Goal: Transaction & Acquisition: Download file/media

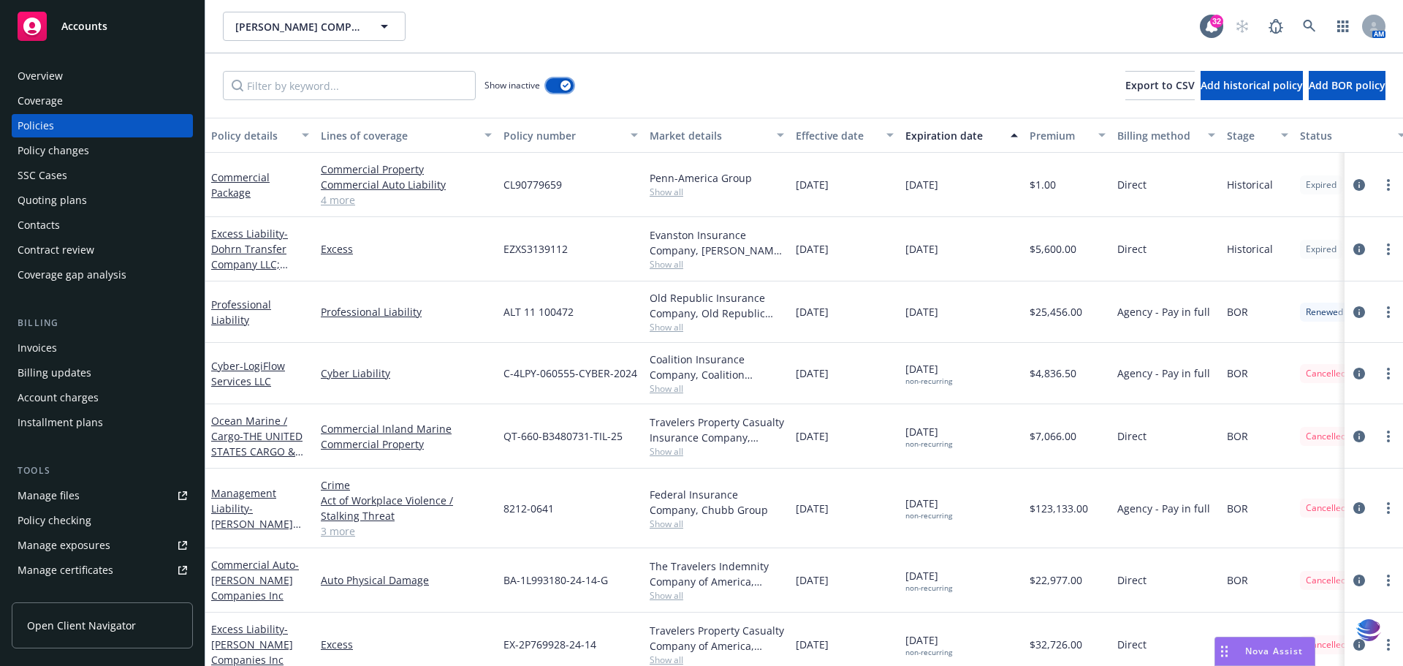
click at [566, 84] on icon "button" at bounding box center [566, 85] width 6 height 4
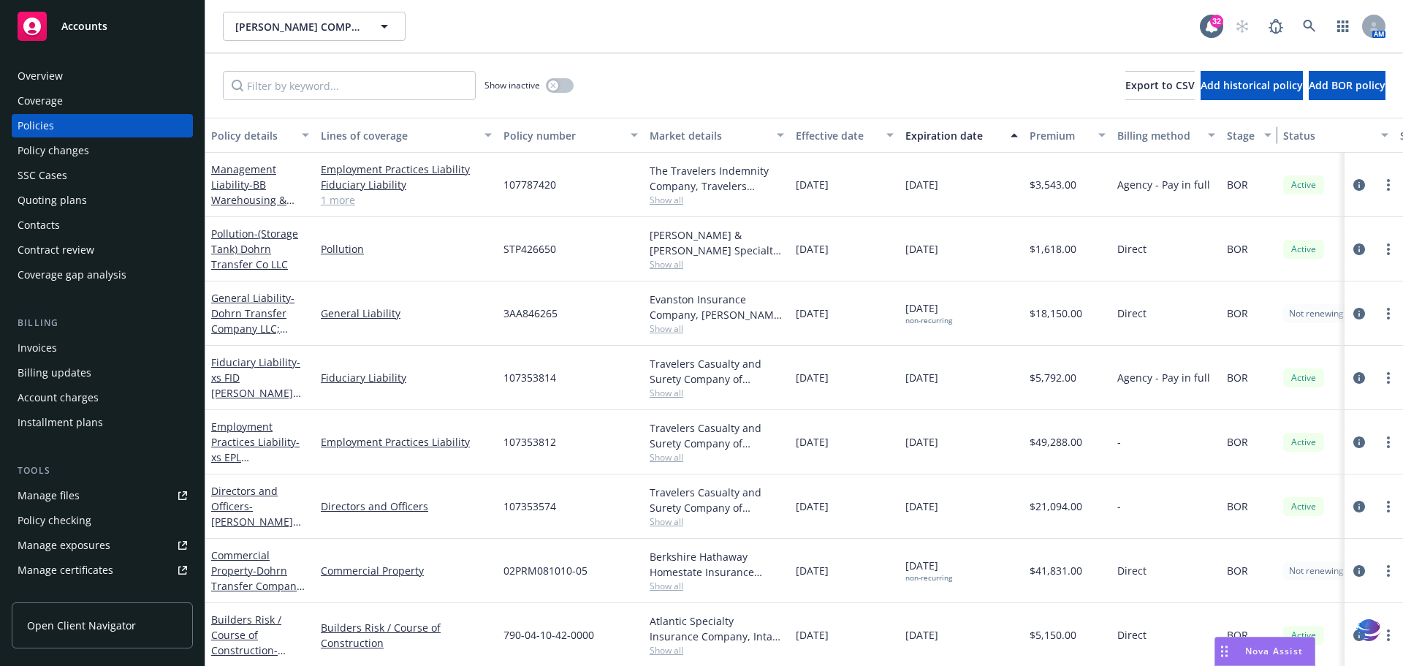
drag, startPoint x: 1290, startPoint y: 134, endPoint x: 1273, endPoint y: 139, distance: 17.4
click at [1273, 139] on div "button" at bounding box center [1269, 135] width 7 height 34
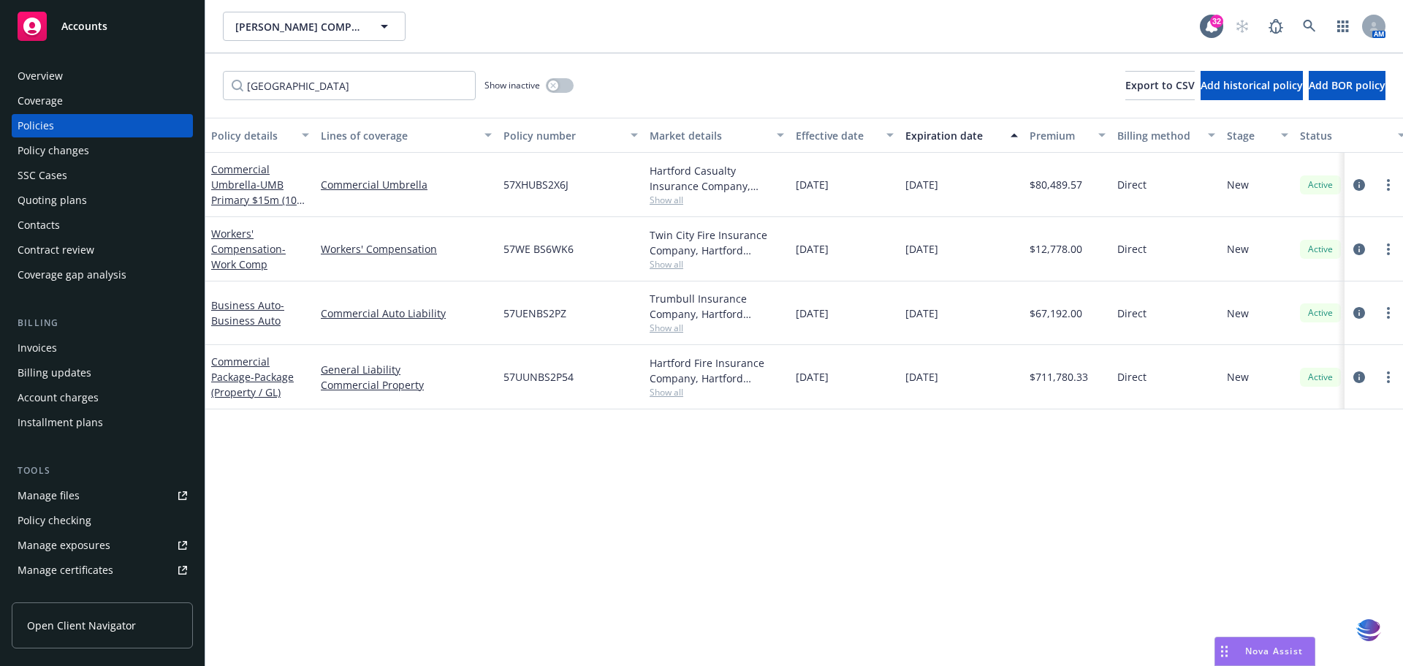
click at [36, 500] on div "Manage files" at bounding box center [49, 495] width 62 height 23
click at [35, 500] on div "Manage files" at bounding box center [49, 495] width 62 height 23
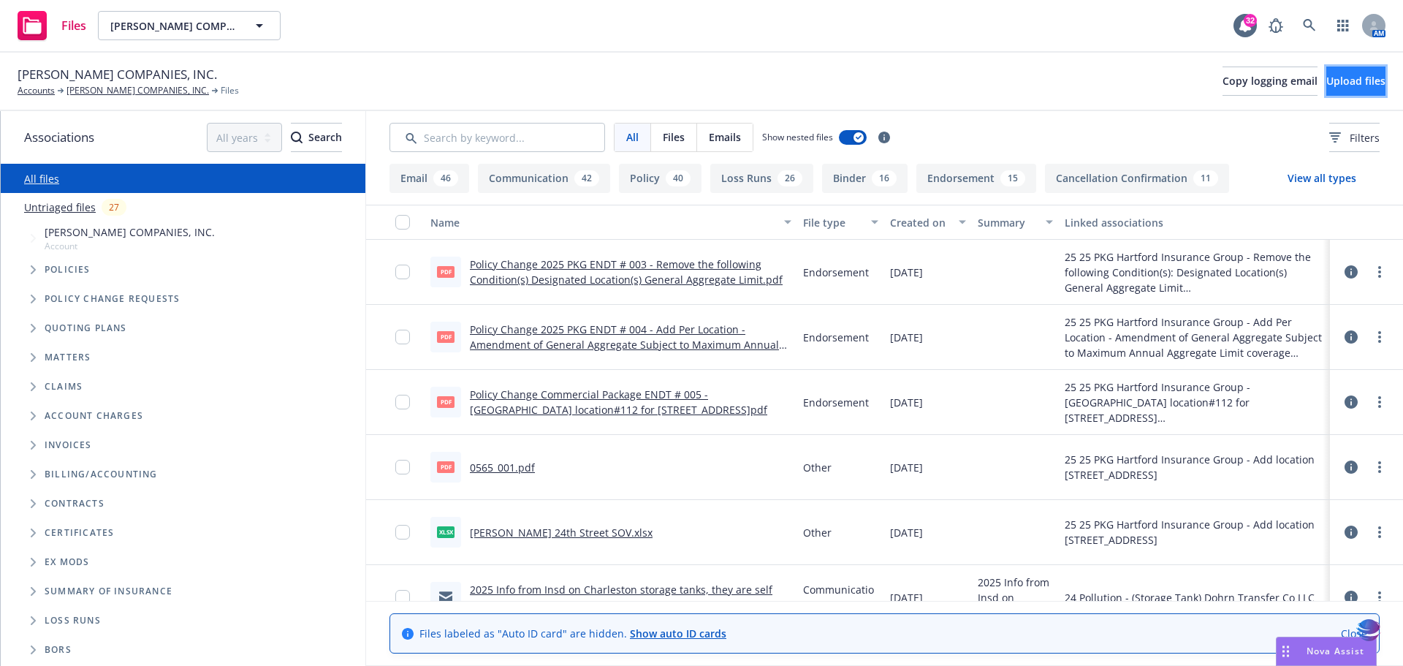
click at [1340, 80] on span "Upload files" at bounding box center [1355, 81] width 59 height 14
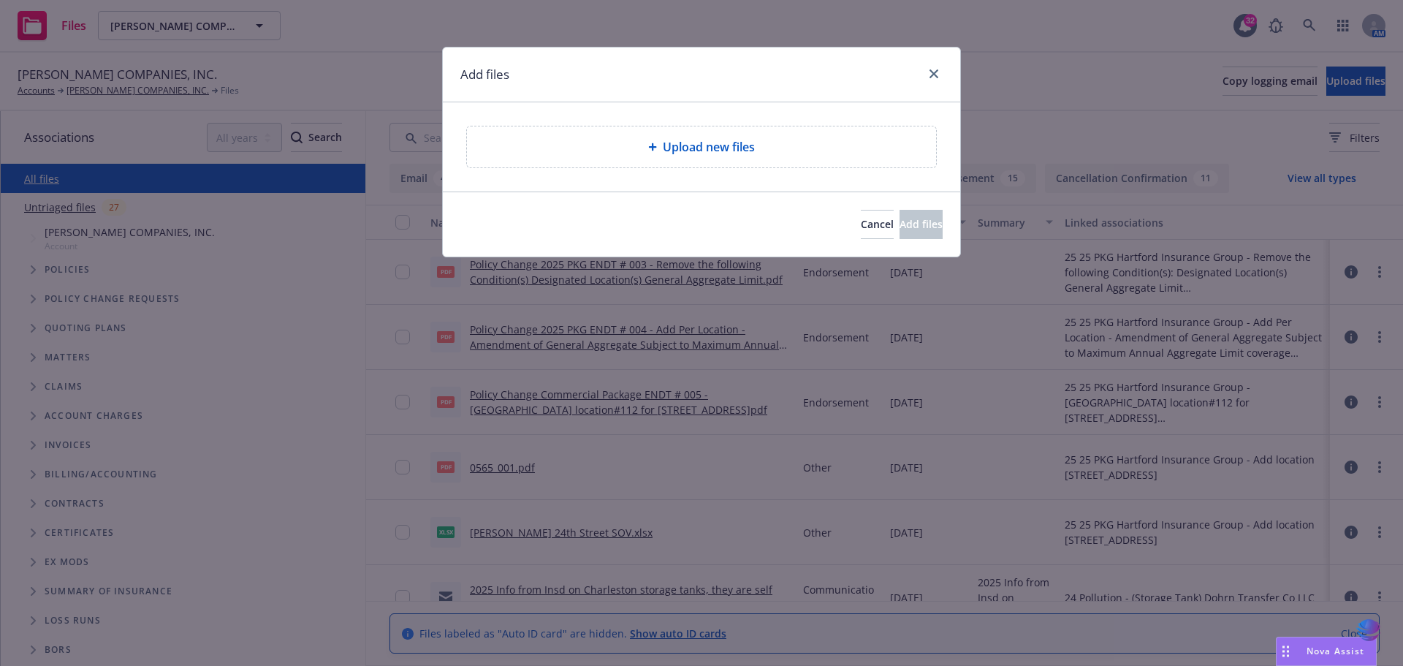
click at [732, 154] on span "Upload new files" at bounding box center [709, 147] width 92 height 18
click at [936, 72] on icon "close" at bounding box center [934, 73] width 9 height 9
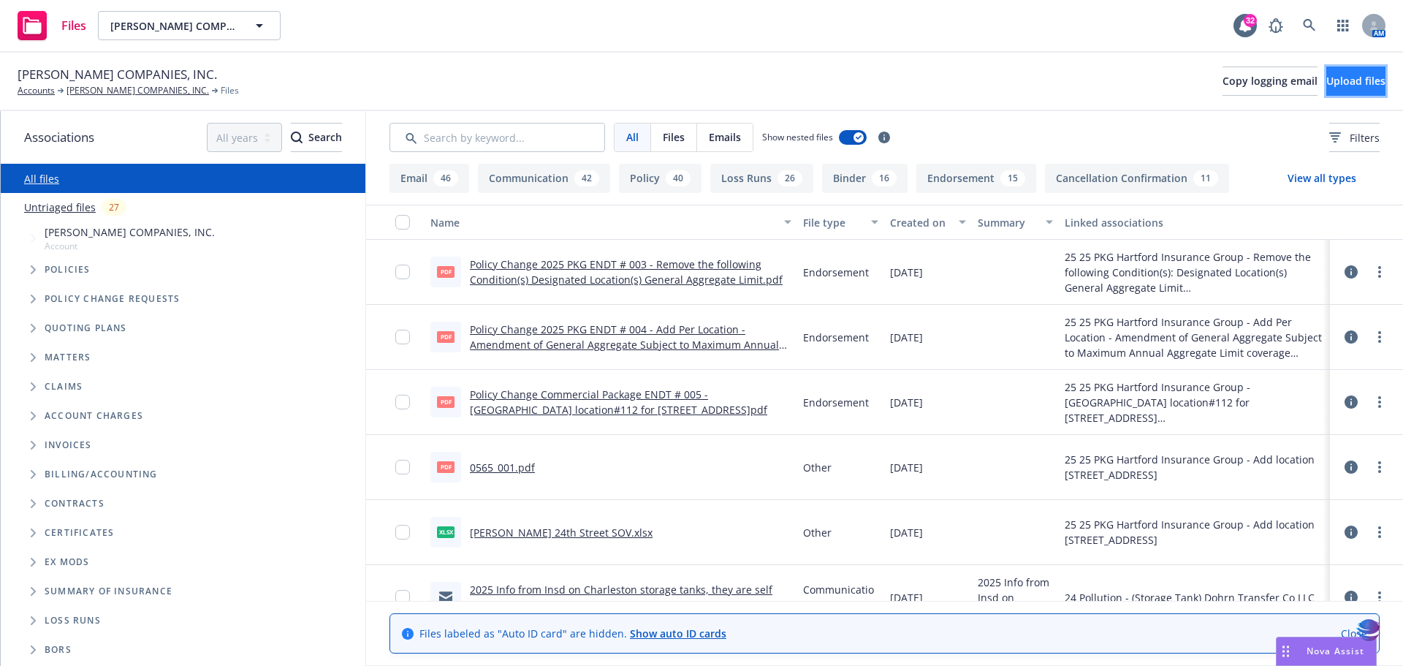
click at [1326, 85] on span "Upload files" at bounding box center [1355, 81] width 59 height 14
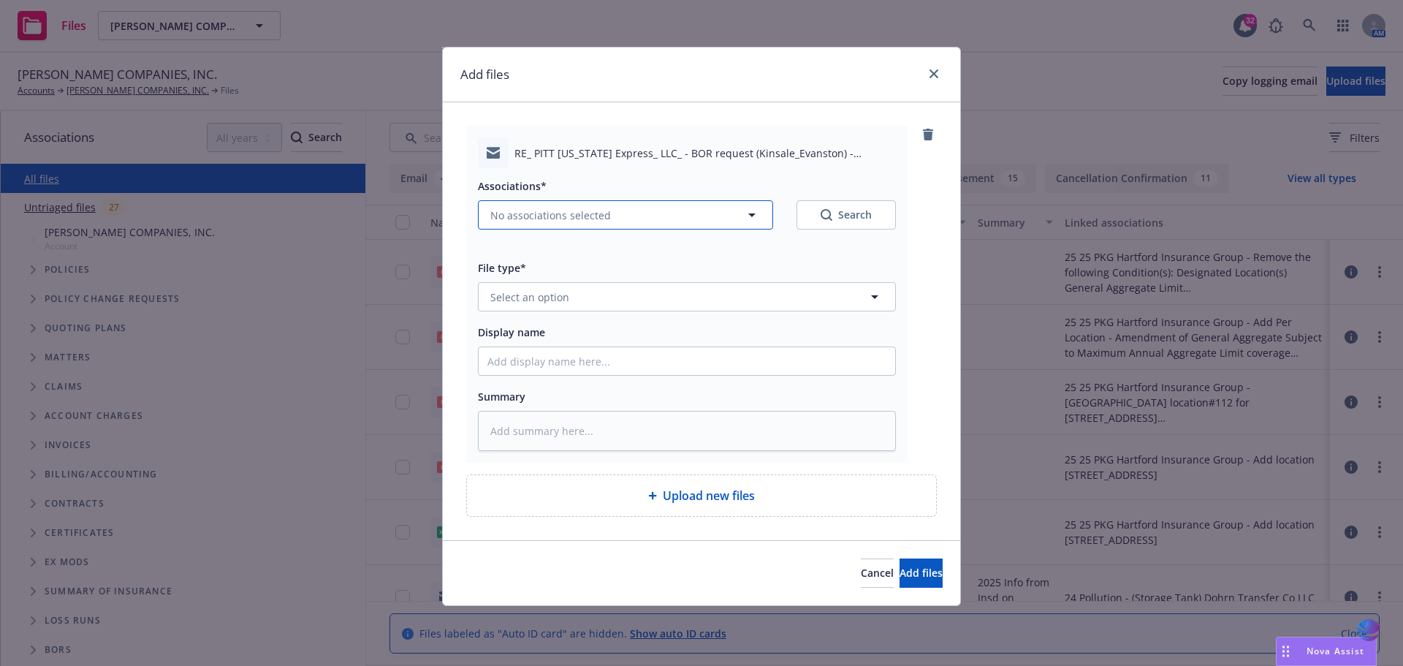
click at [753, 215] on icon "button" at bounding box center [751, 215] width 7 height 4
type textarea "x"
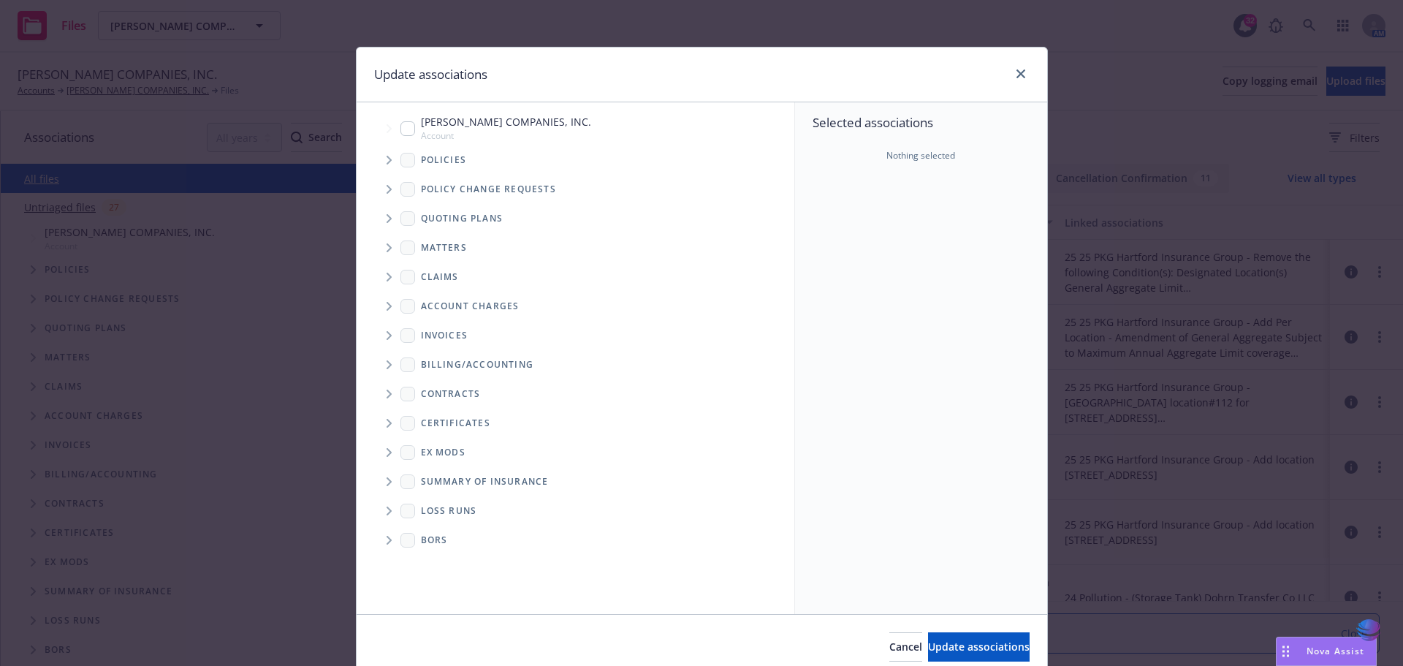
click at [405, 131] on input "Tree Example" at bounding box center [407, 128] width 15 height 15
checkbox input "true"
click at [928, 650] on span "Update associations" at bounding box center [979, 646] width 102 height 14
type textarea "x"
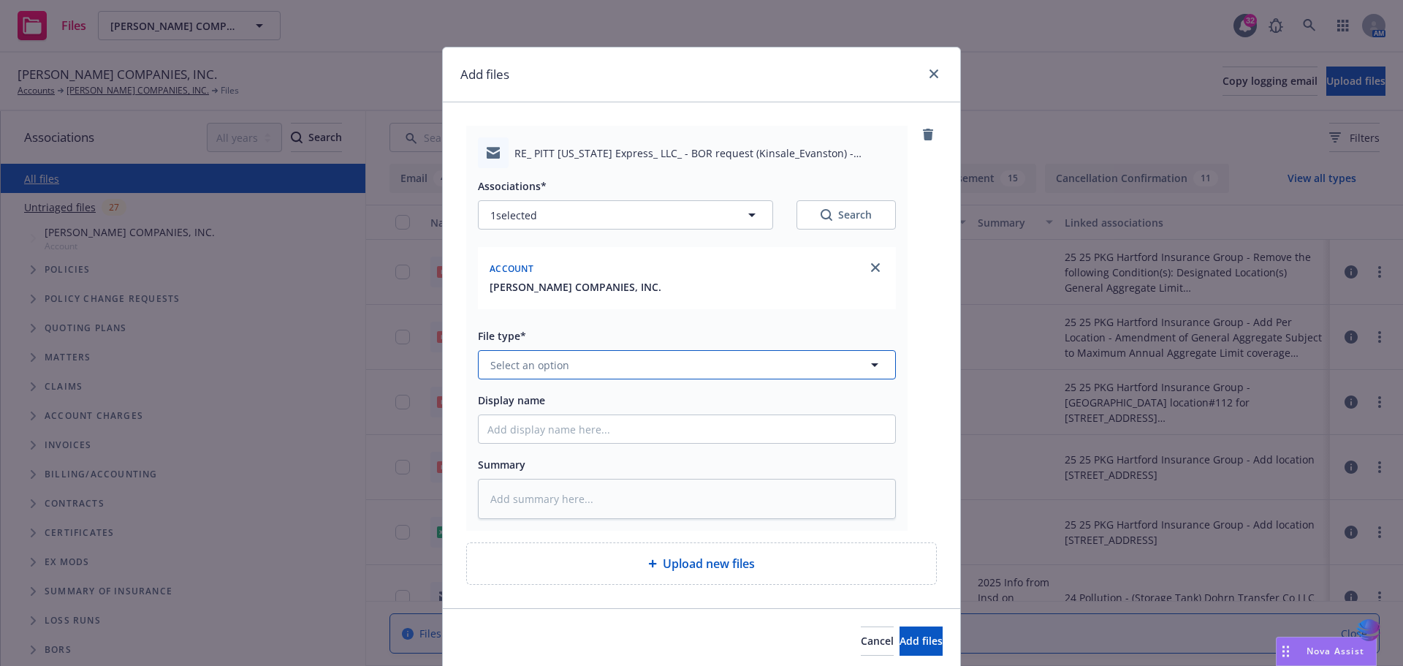
click at [871, 365] on icon "button" at bounding box center [874, 365] width 7 height 4
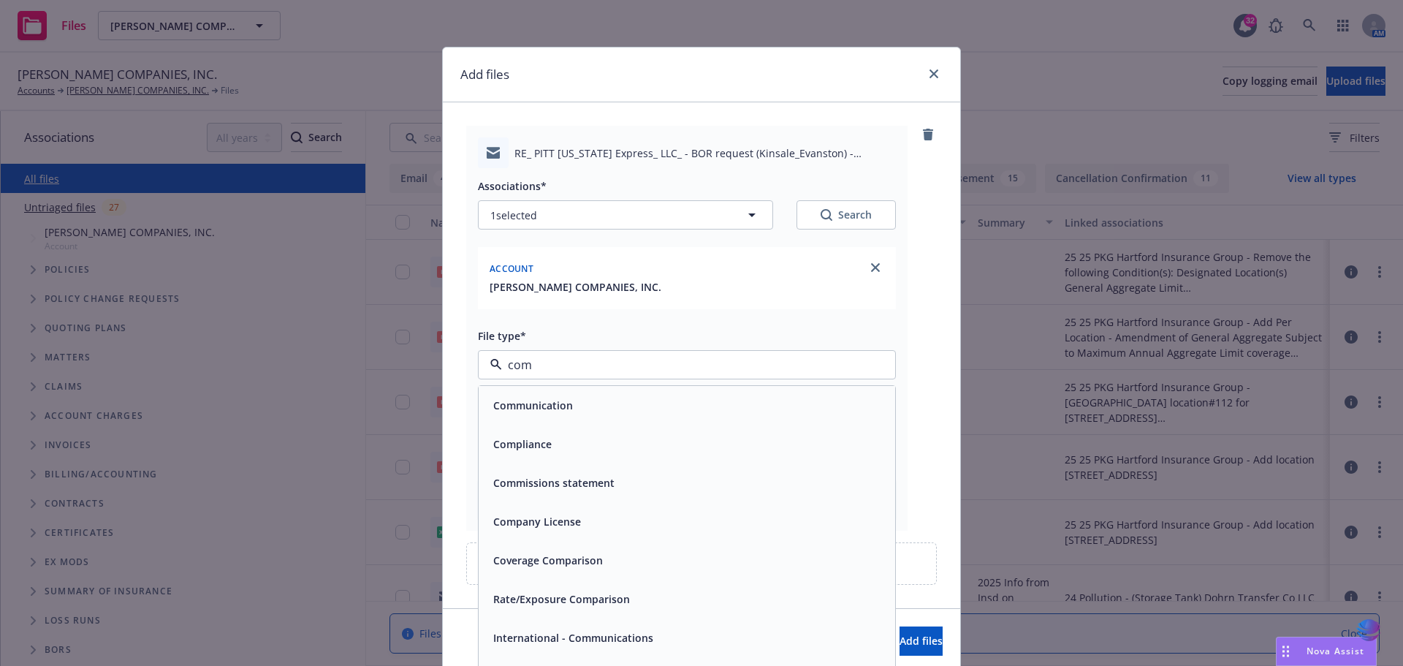
type input "comm"
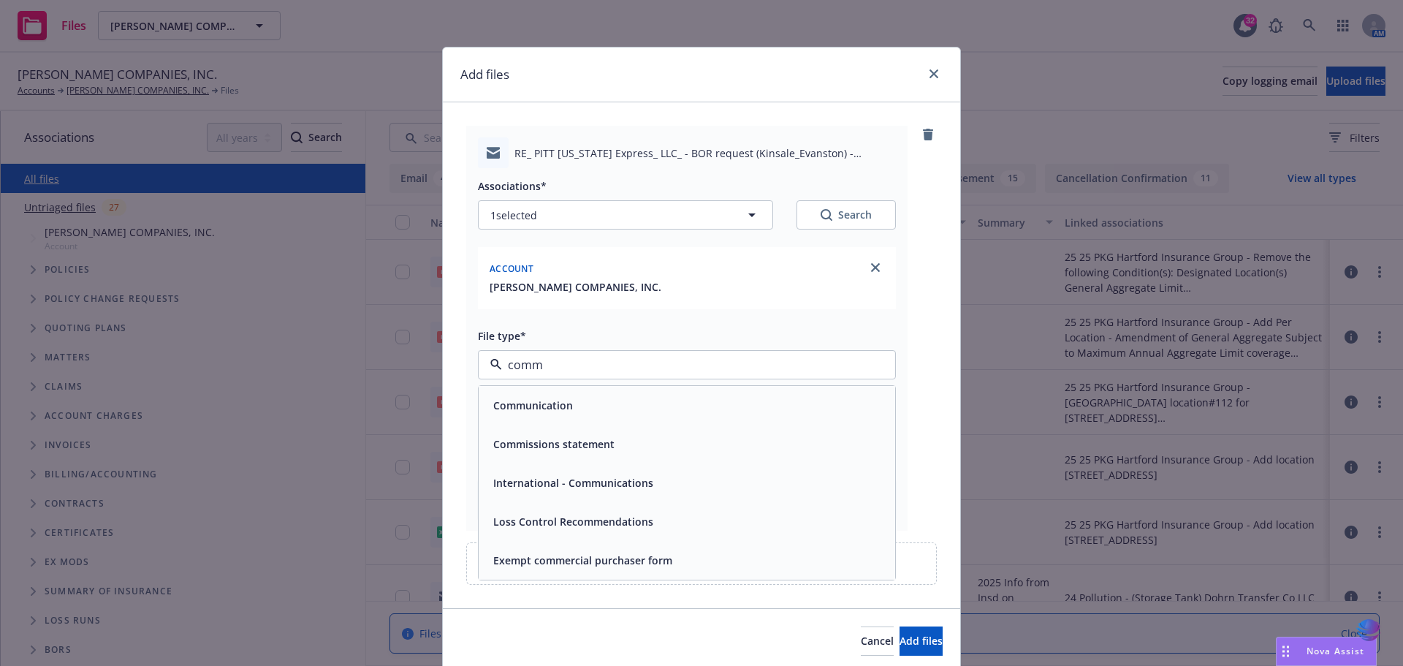
click at [542, 420] on div "Communication" at bounding box center [687, 405] width 417 height 39
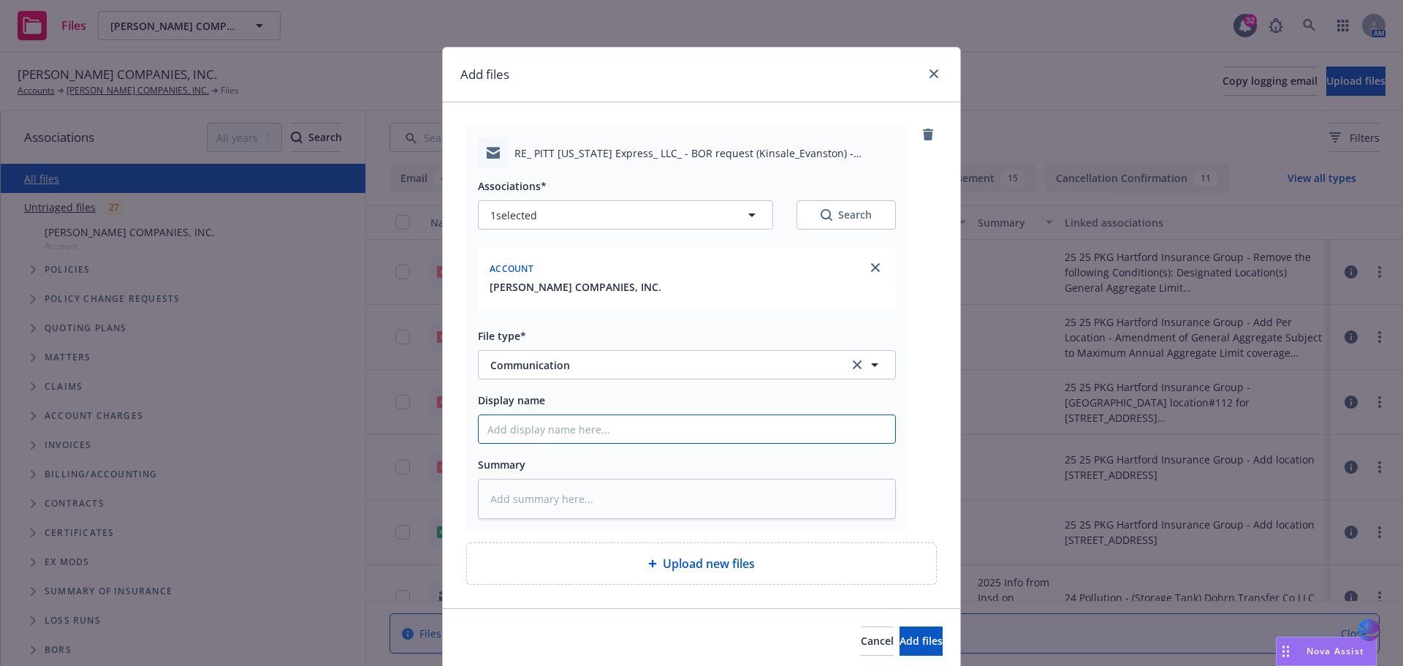
click at [517, 439] on input "Display name" at bounding box center [687, 429] width 417 height 28
type textarea "x"
type input "2"
type textarea "x"
type input "20"
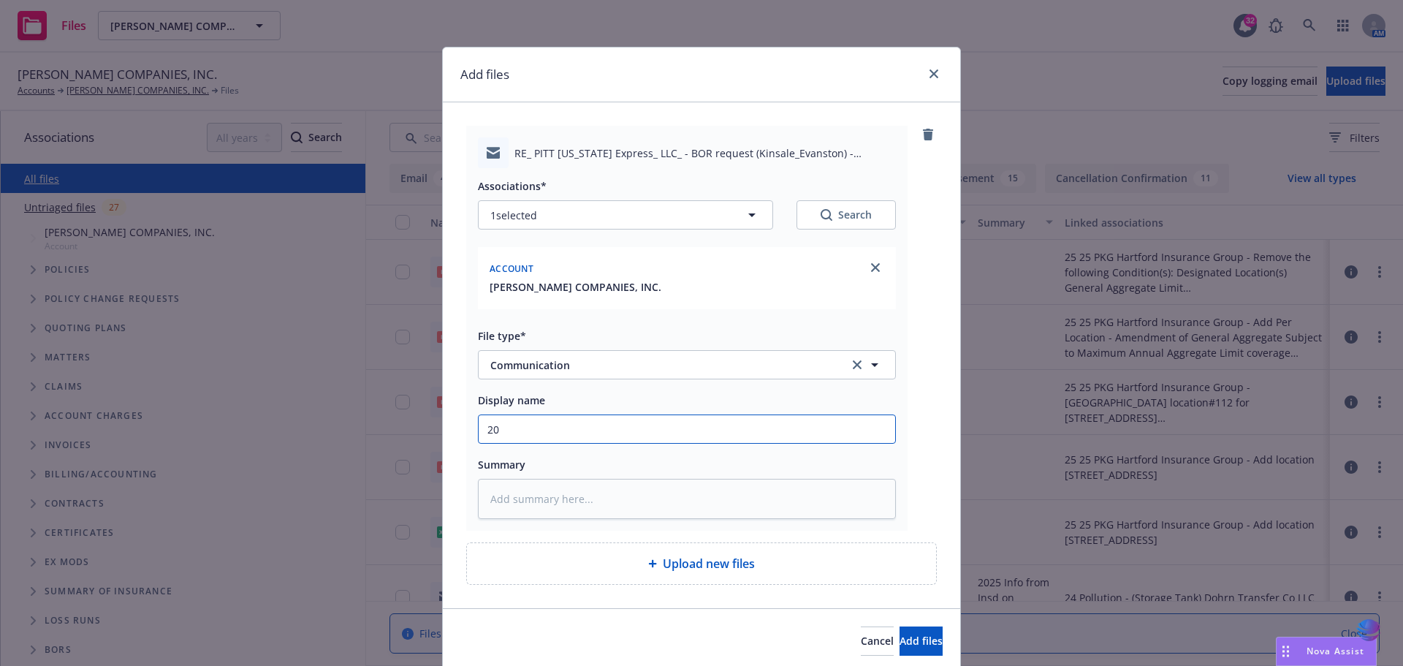
type textarea "x"
type input "202"
type textarea "x"
type input "2025"
type textarea "x"
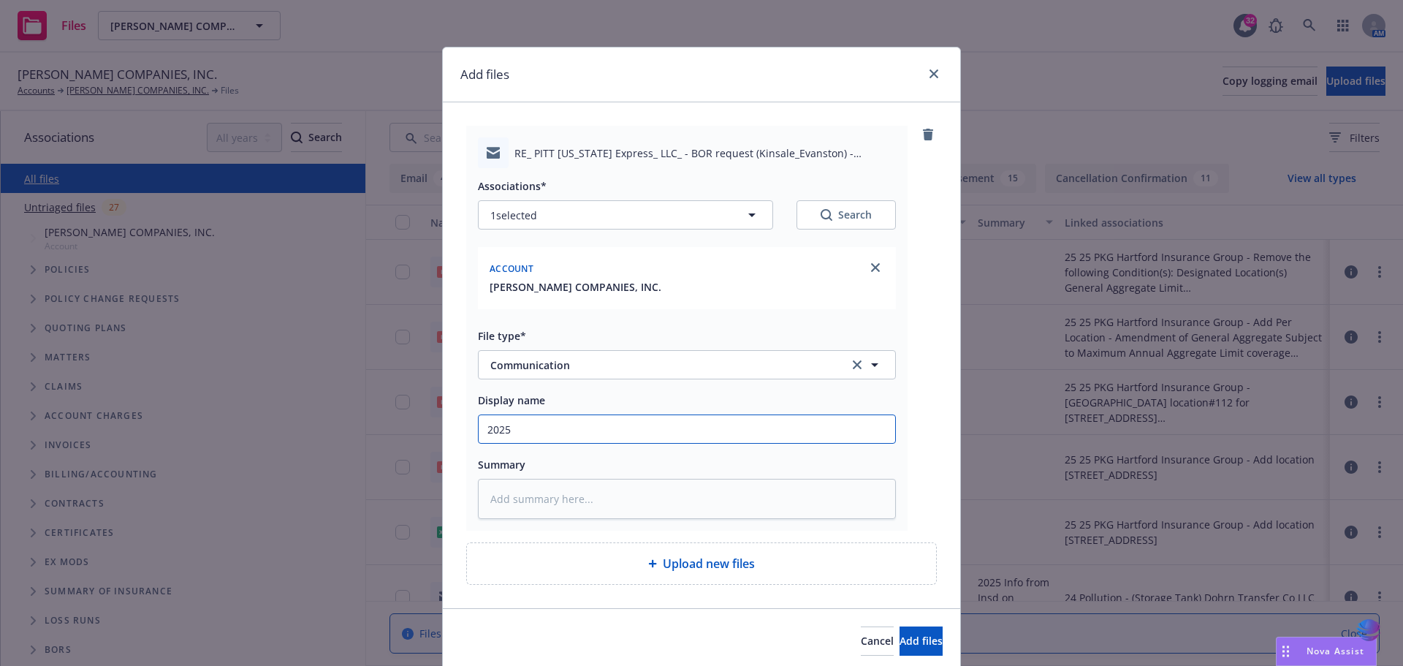
type input "2025"
type textarea "x"
type input "2025 O"
type textarea "x"
type input "2025 OU"
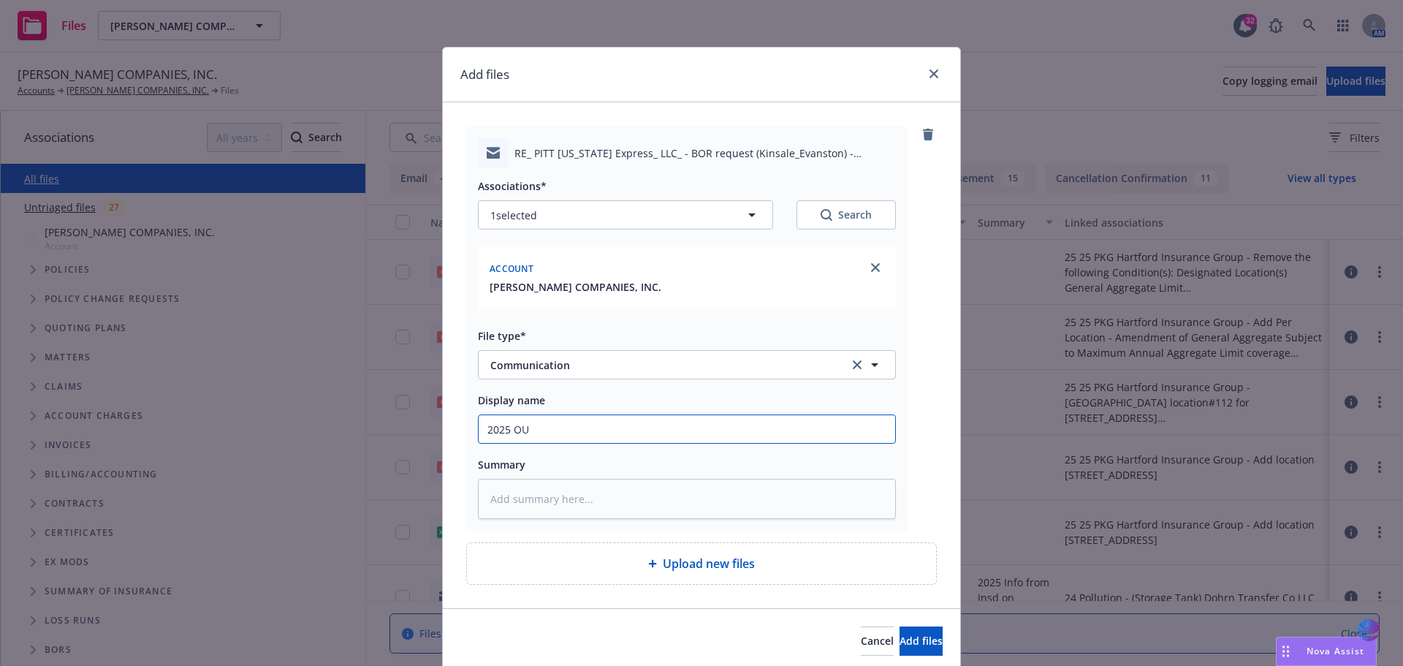
type textarea "x"
type input "2025 OUT"
type textarea "x"
type input "2025 OU"
type textarea "x"
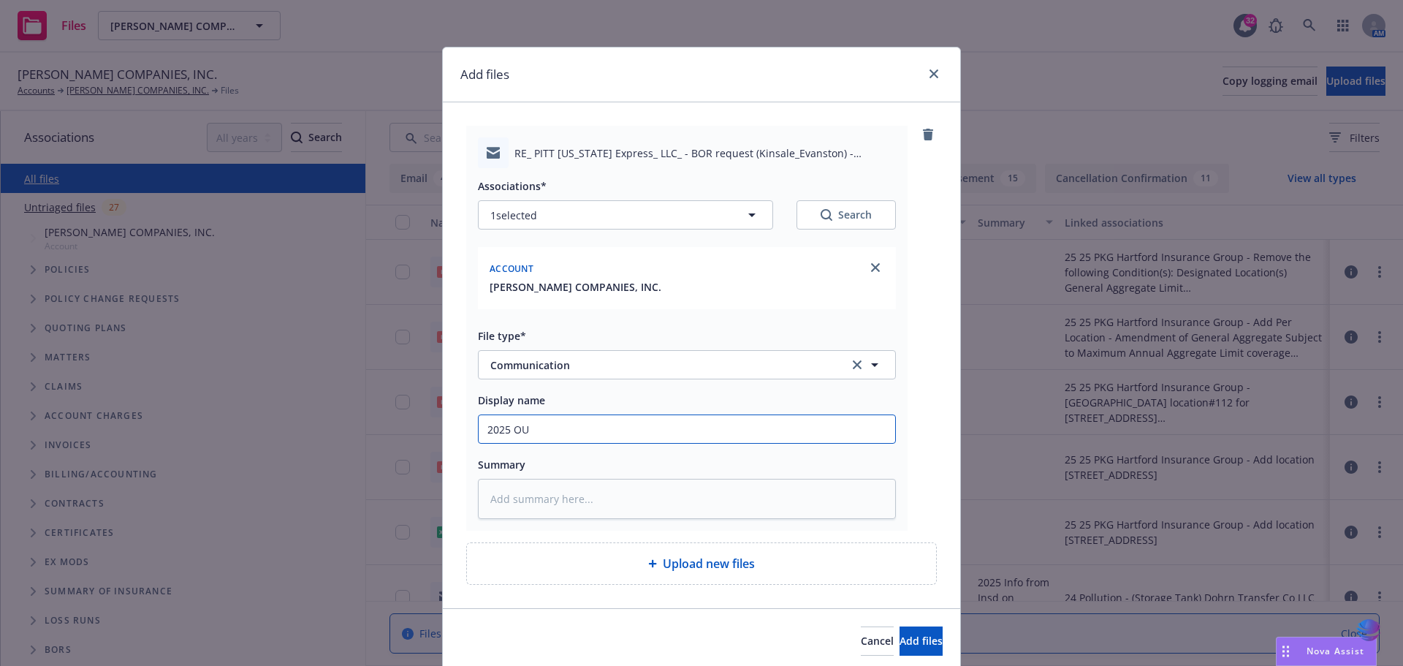
type input "2025 O"
type textarea "x"
type input "2025 Ou"
type textarea "x"
type input "2025 Out"
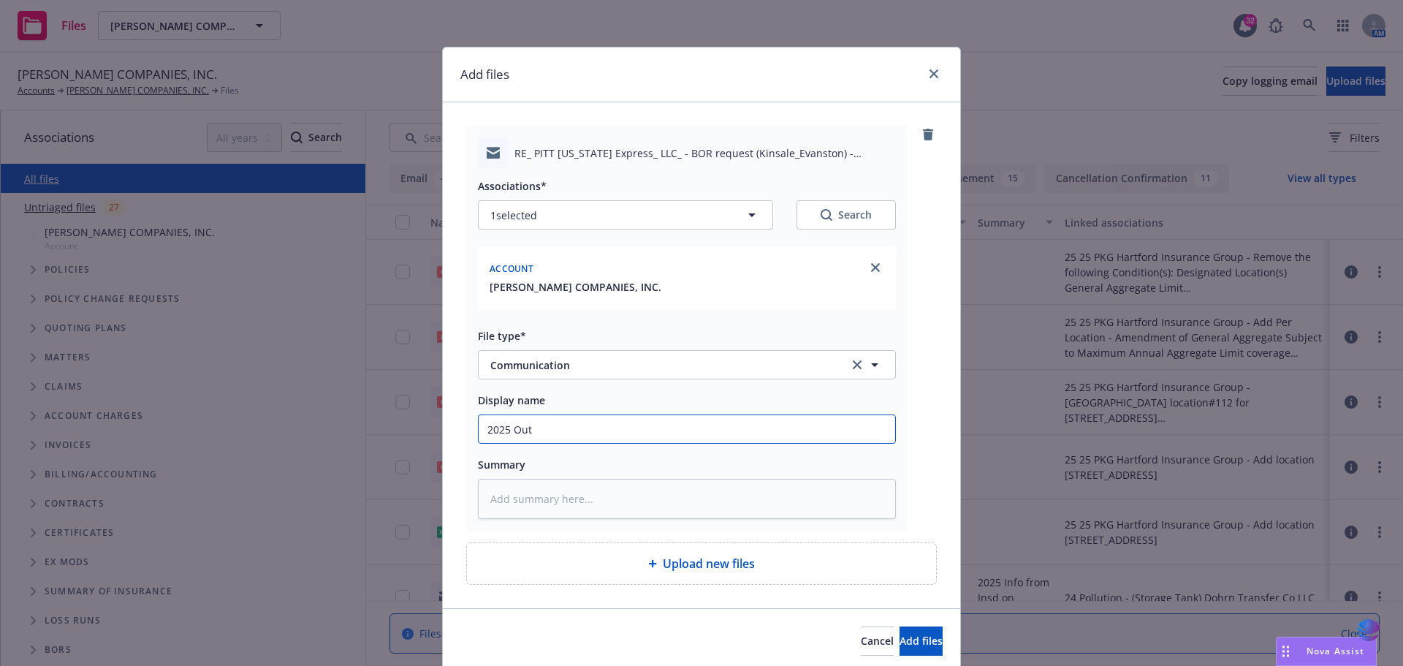
type textarea "x"
type input "2025 Outs"
type textarea "x"
type input "2025 Outst"
type textarea "x"
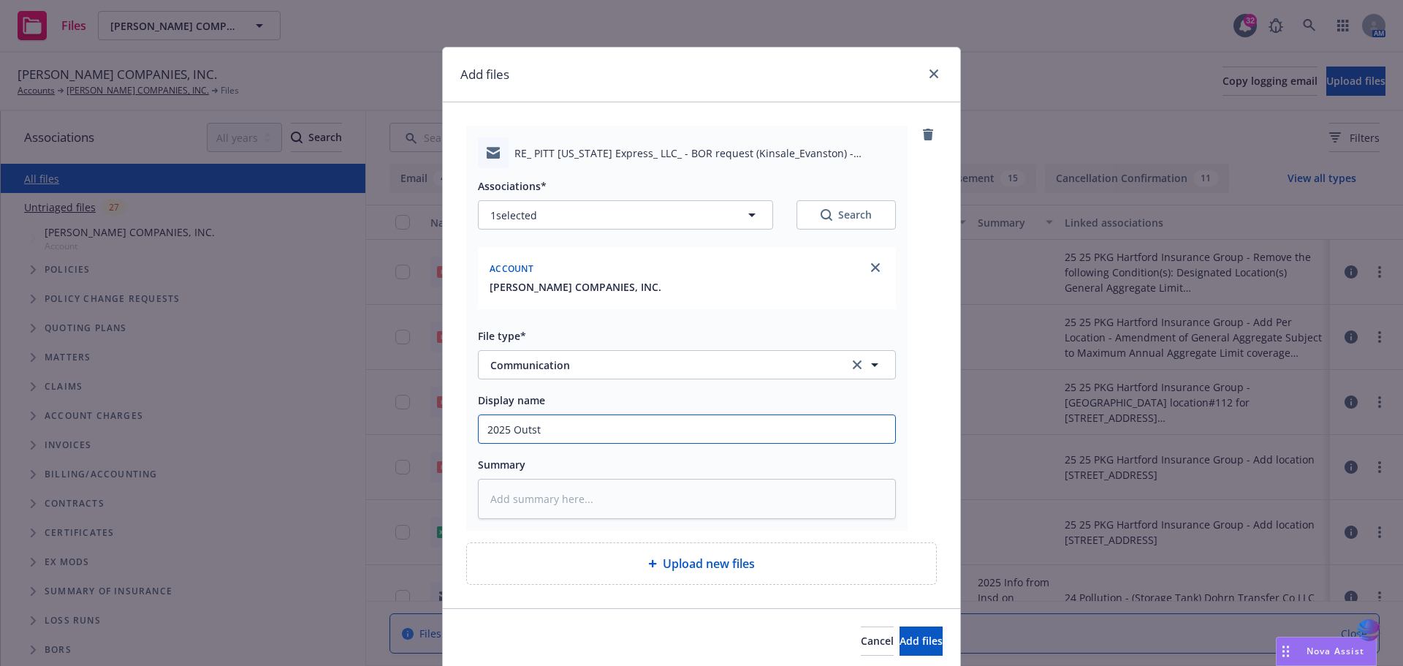
type input "2025 Outsta"
type textarea "x"
type input "2025 Outstan"
type textarea "x"
type input "2025 Outstand"
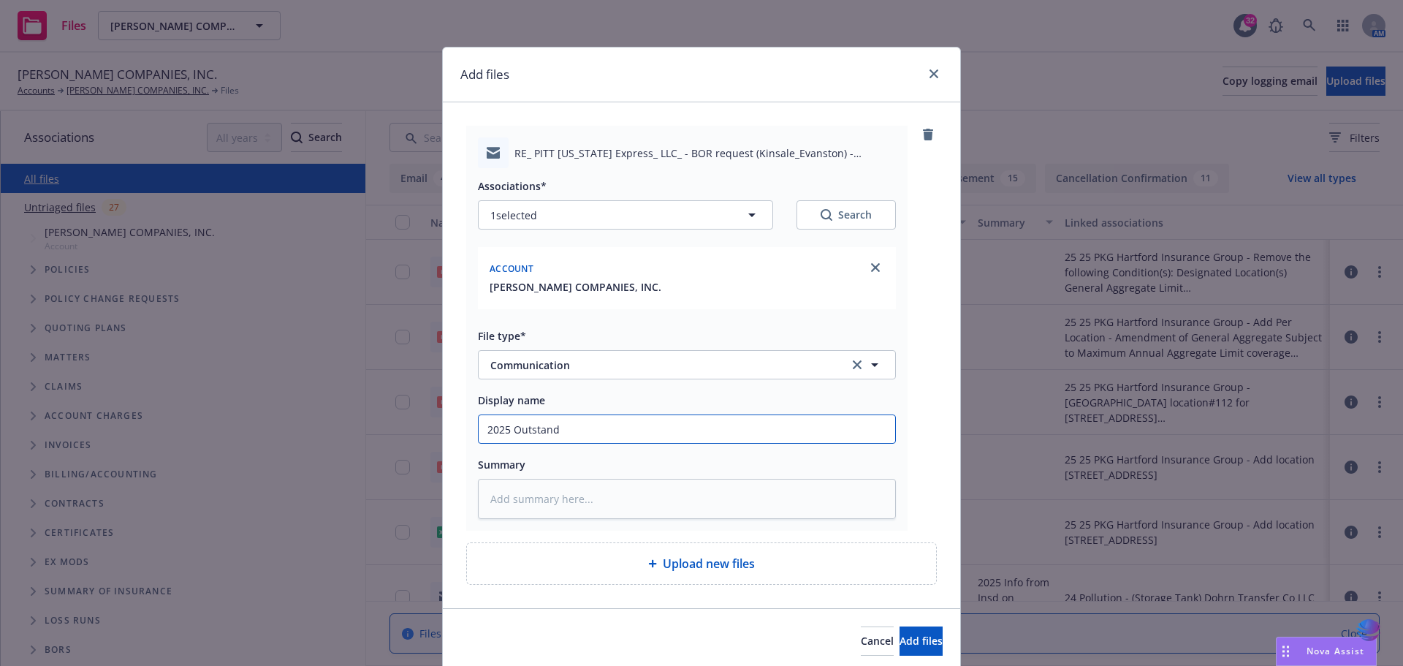
type textarea "x"
type input "2025 Outstandi"
type textarea "x"
type input "2025 Outstandin"
type textarea "x"
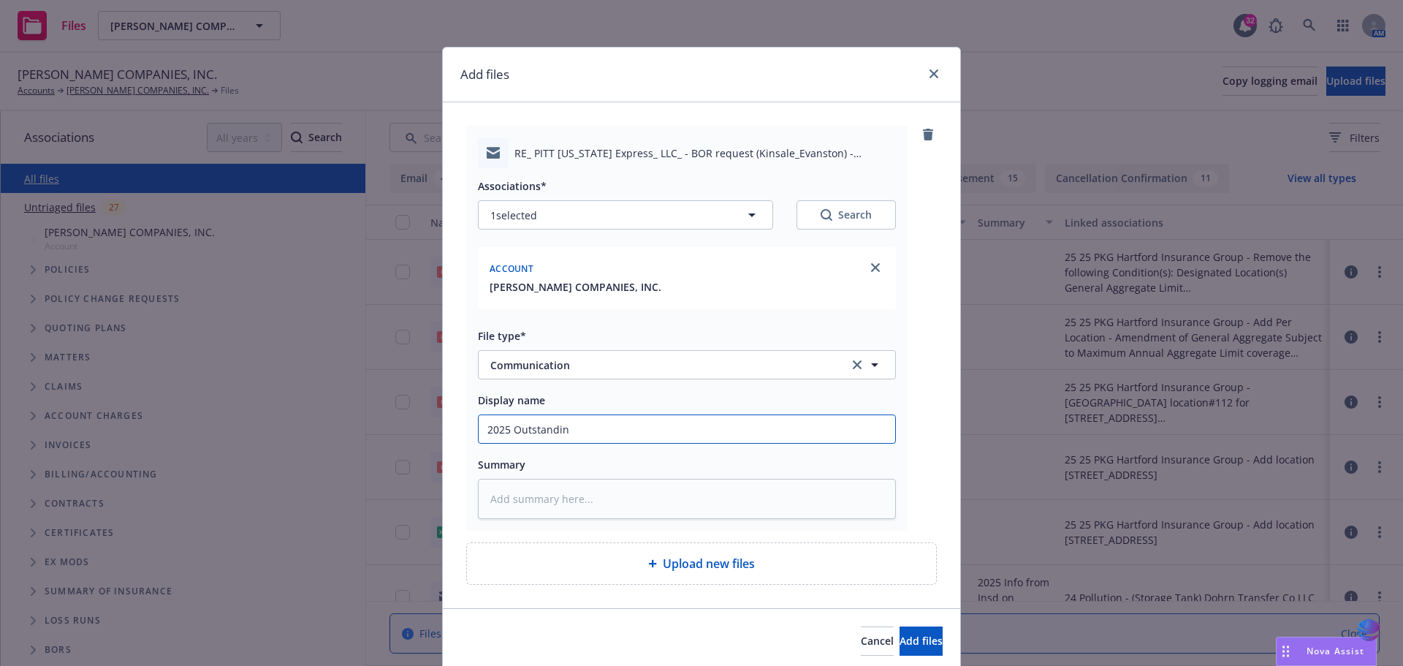
type input "2025 Outstanding"
type textarea "x"
type input "2025 Outstanding"
type textarea "x"
type input "2025 Outstanding B"
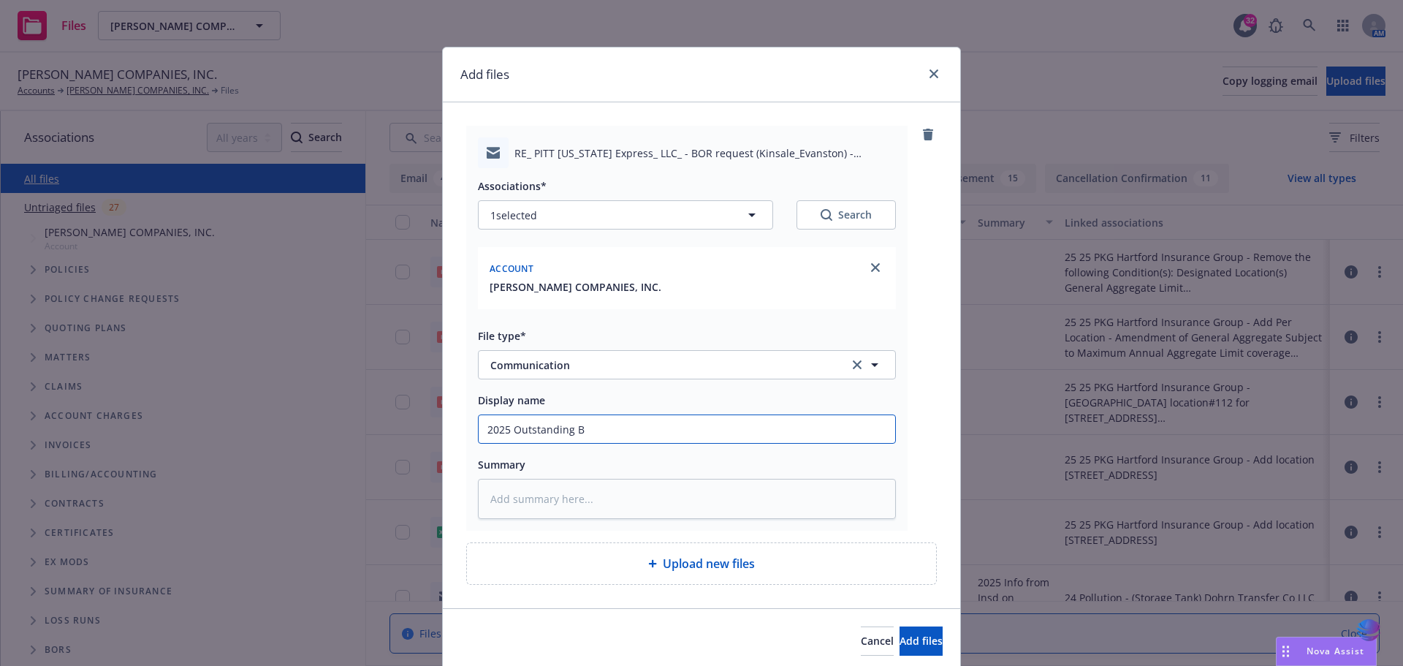
type textarea "x"
type input "2025 Outstanding BO"
type textarea "x"
type input "2025 Outstanding BOR"
type textarea "x"
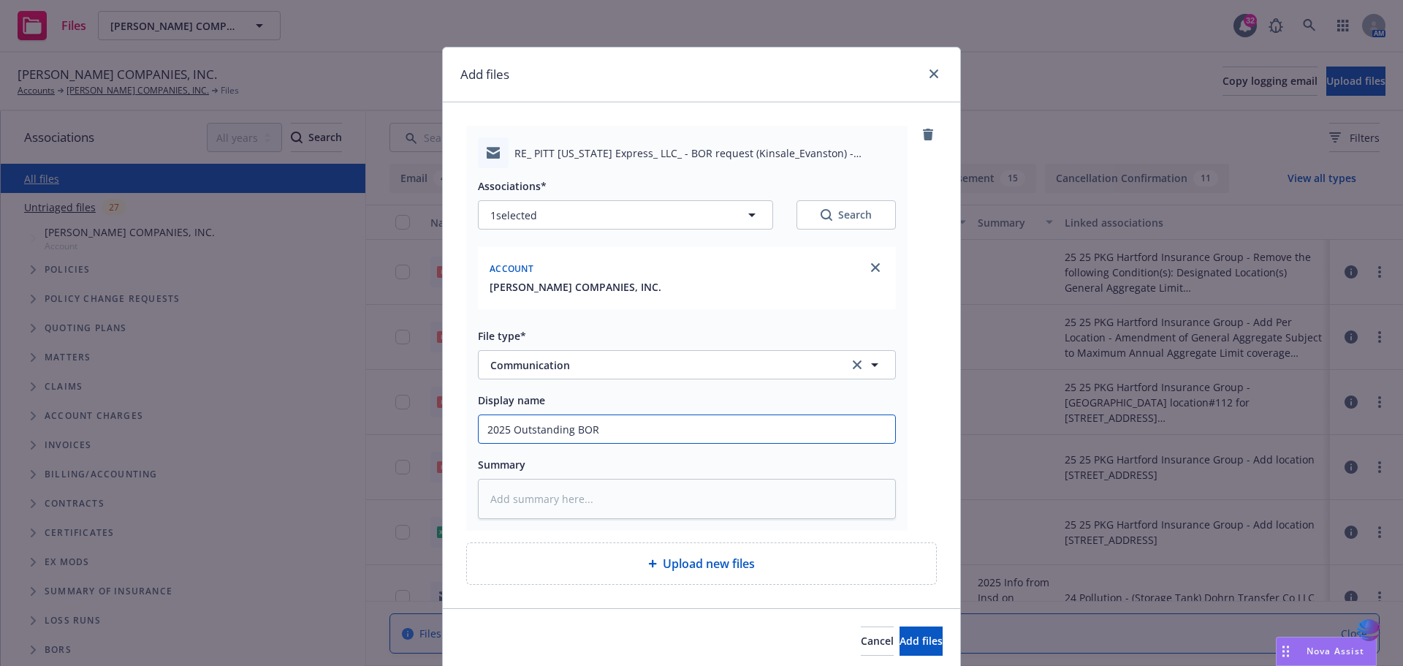
type input "2025 Outstanding BOR'"
type textarea "x"
type input "2025 Outstanding BOR's"
type textarea "x"
type input "2025 Outstanding BOR's"
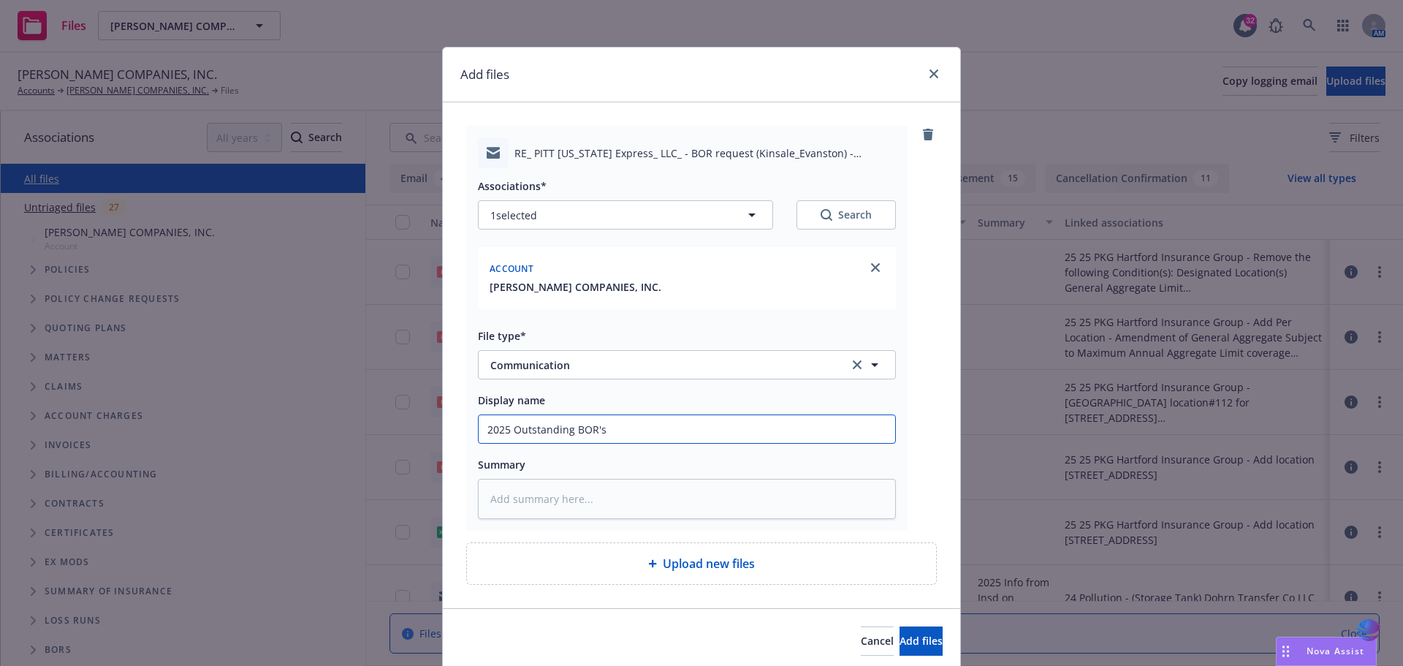
type textarea "x"
type input "2025 Outstanding BOR's"
type textarea "x"
type input "2025 Outstanding BOR'"
type textarea "x"
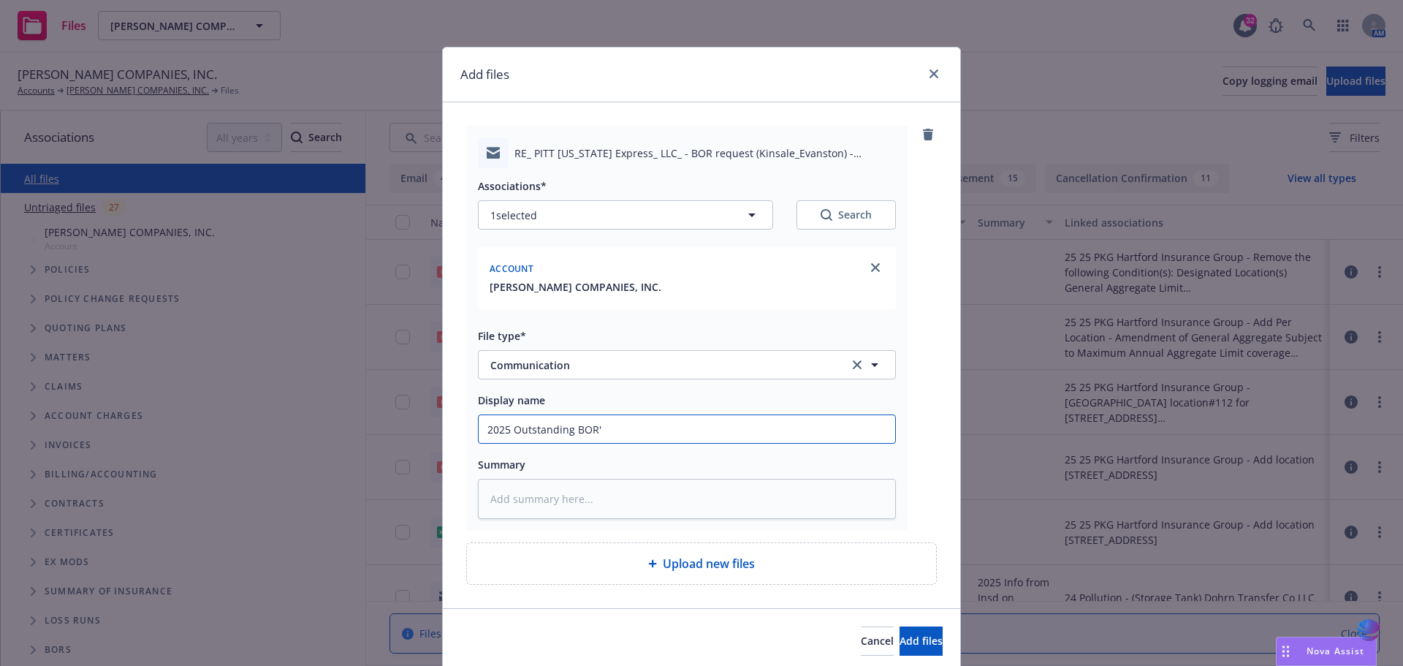
type input "2025 Outstanding BOR"
type textarea "x"
type input "2025 Outstanding BOR"
type textarea "x"
type input "2025 Outstanding BOR r"
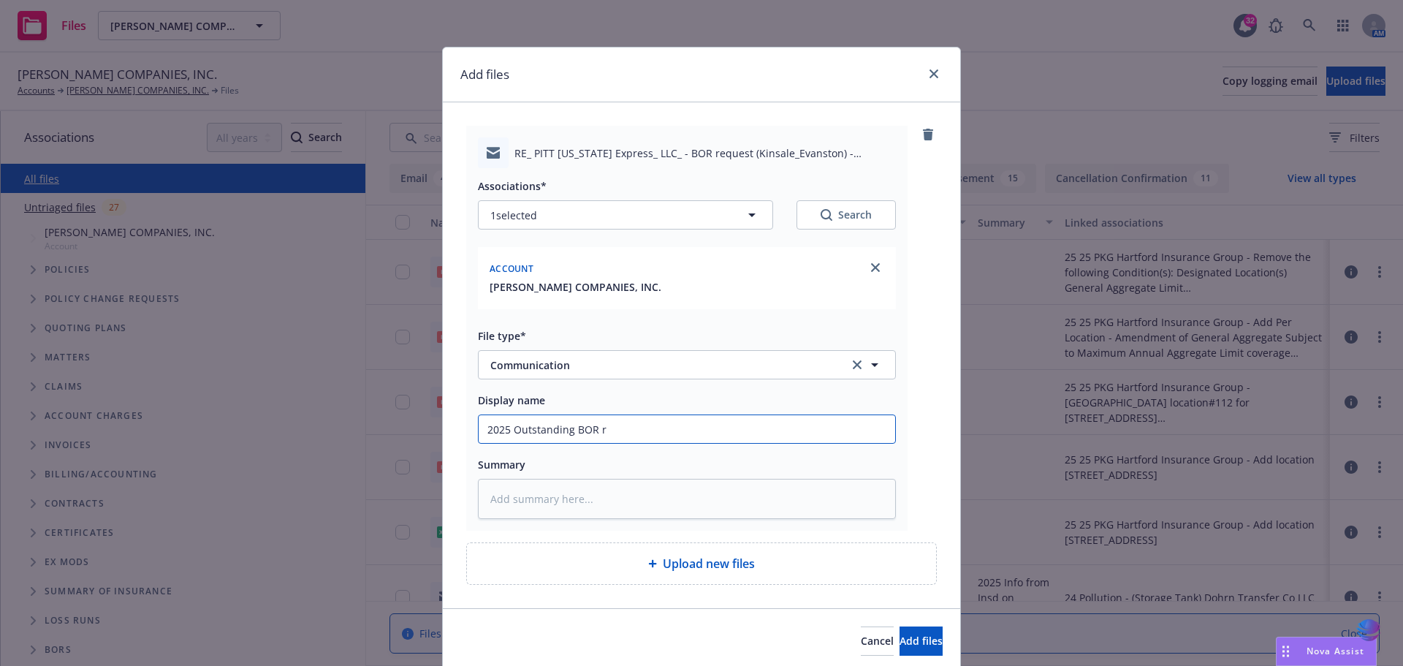
type textarea "x"
type input "2025 Outstanding BOR re"
type textarea "x"
type input "2025 Outstanding BOR req"
type textarea "x"
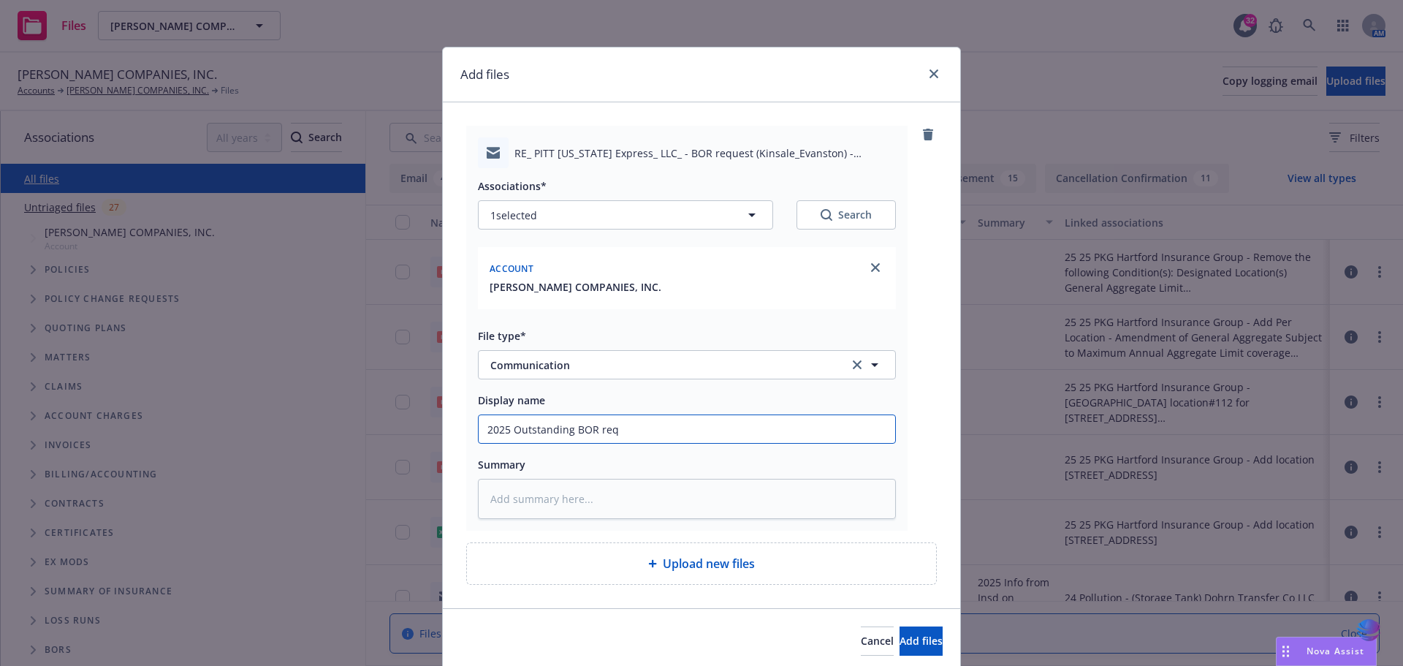
type input "2025 Outstanding BOR re"
type textarea "x"
type input "2025 Outstanding BOR r"
type textarea "x"
type input "2025 Outstanding BOR"
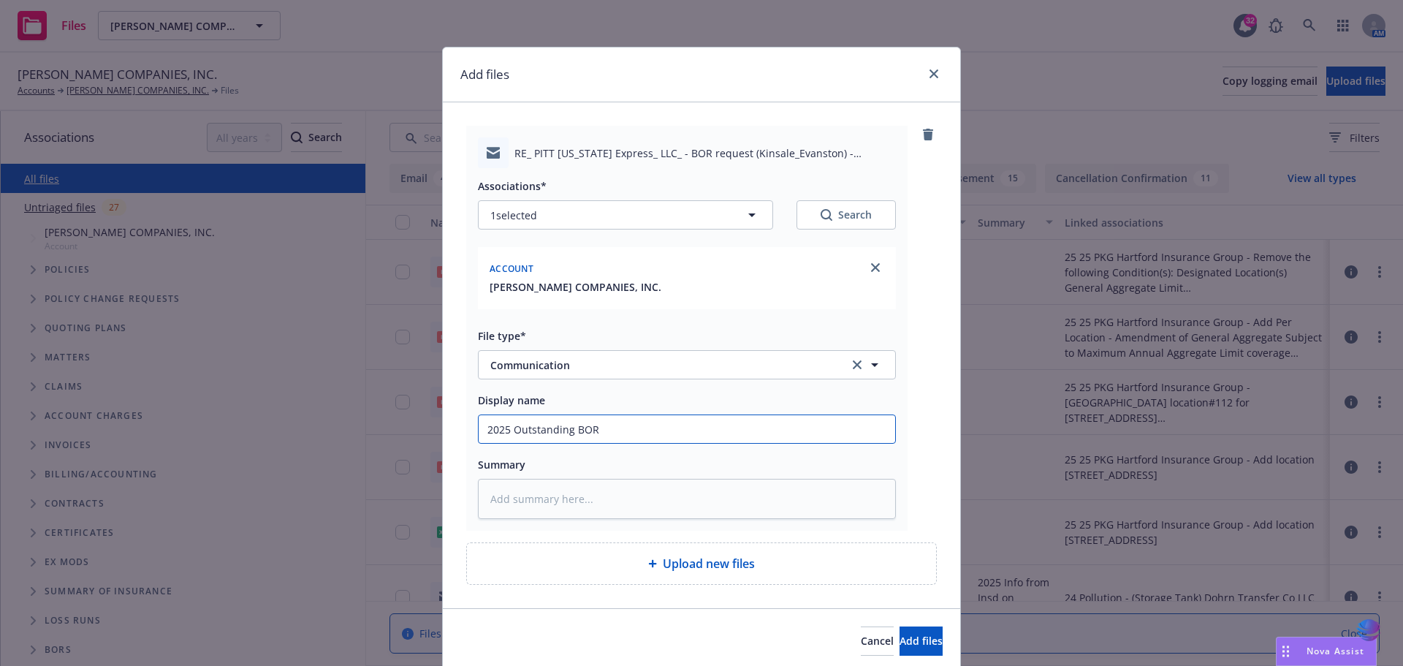
type textarea "x"
type input "2025 Outstanding BOR"
type textarea "x"
type input "2025 Outstanding BORs"
type textarea "x"
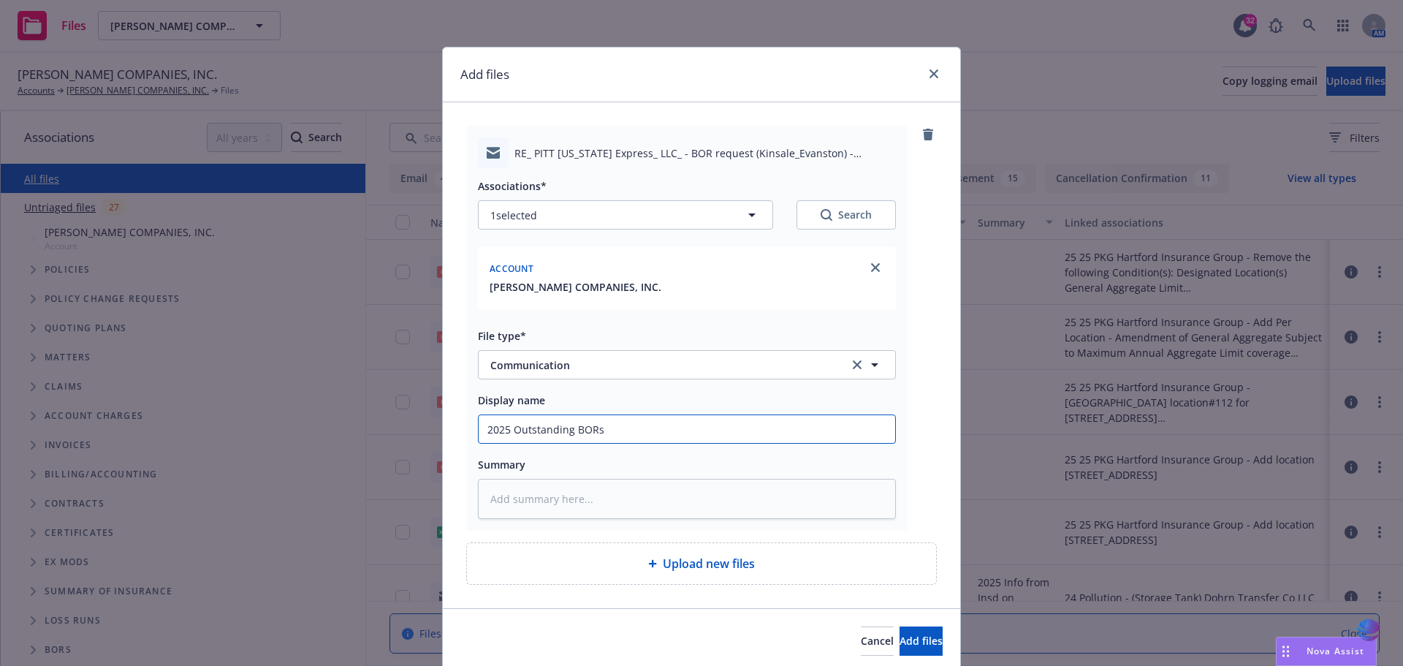
type input "2025 Outstanding BORs"
type textarea "x"
type input "2025 Outstanding BORs s"
type textarea "x"
type input "2025 Outstanding BORs se"
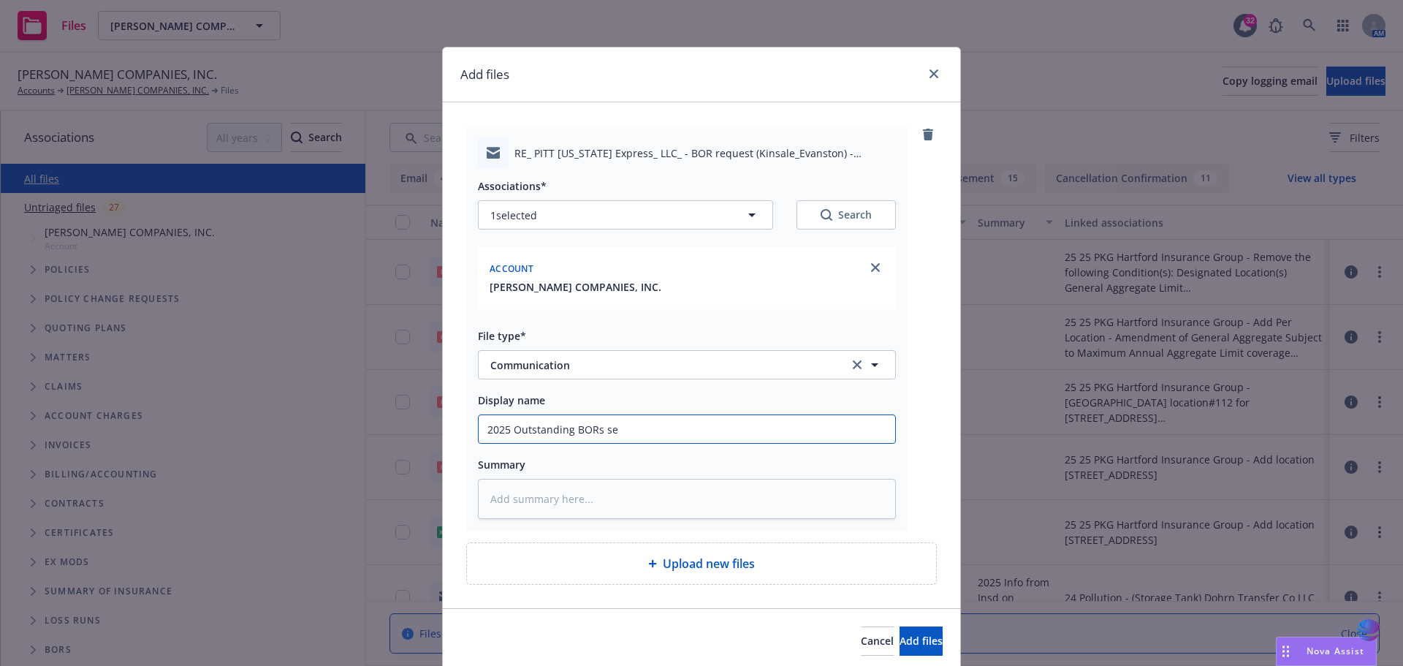
type textarea "x"
type input "2025 Outstanding BORs sen"
type textarea "x"
type input "2025 Outstanding BORs sent"
type textarea "x"
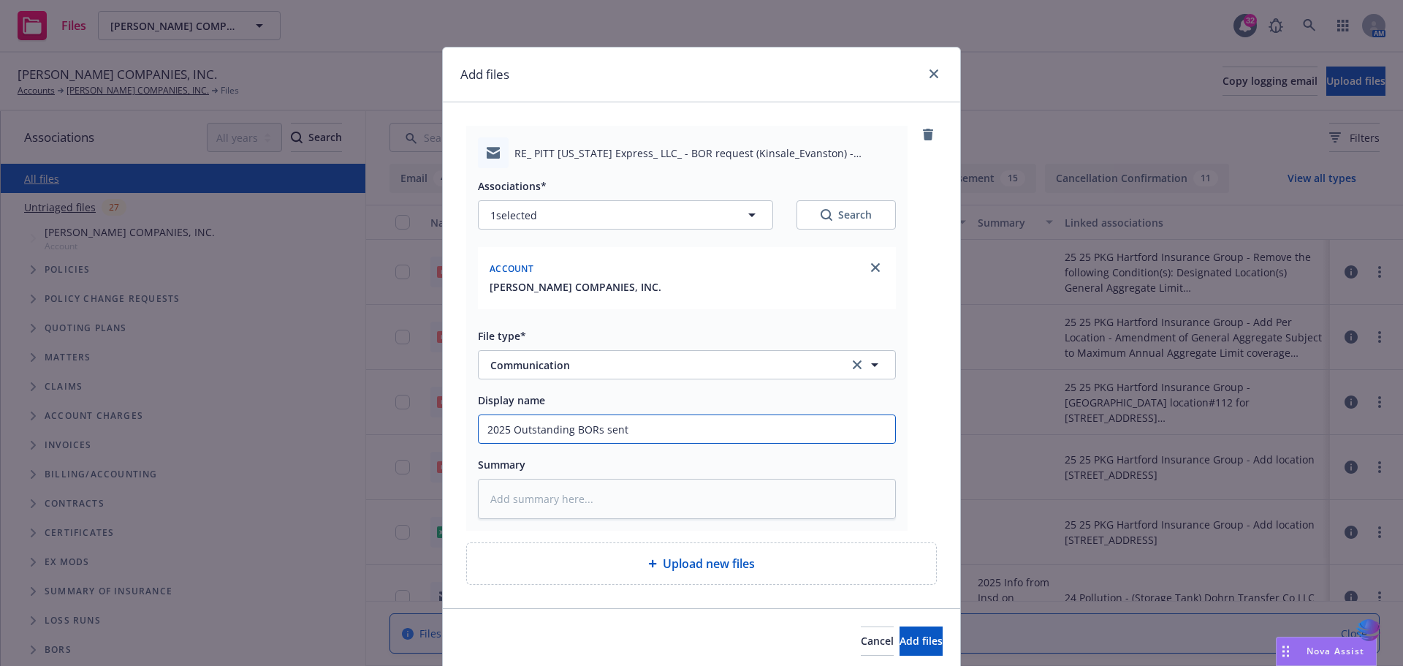
type input "2025 Outstanding BORs sent"
type textarea "x"
type input "2025 Outstanding BORs sent r"
type textarea "x"
type input "2025 Outstanding BORs sent re"
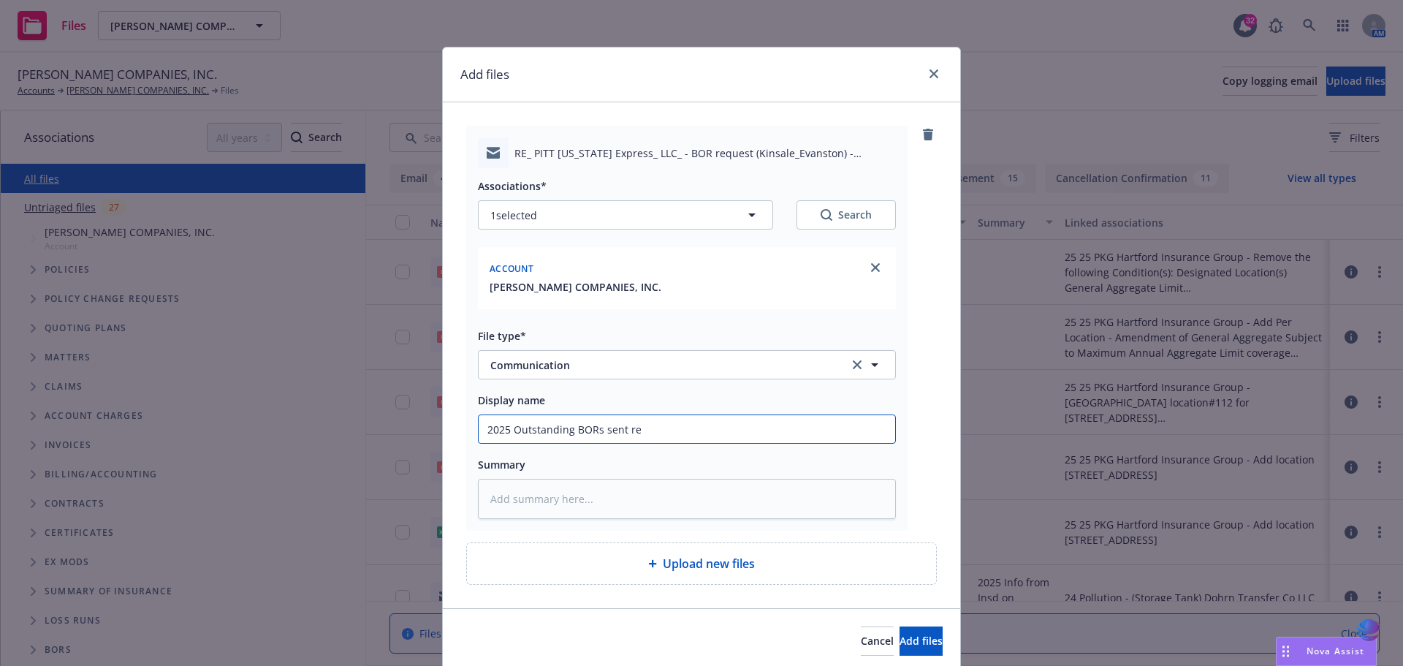
type textarea "x"
type input "2025 Outstanding BORs sent req"
type textarea "x"
type input "2025 Outstanding BORs sent req"
type textarea "x"
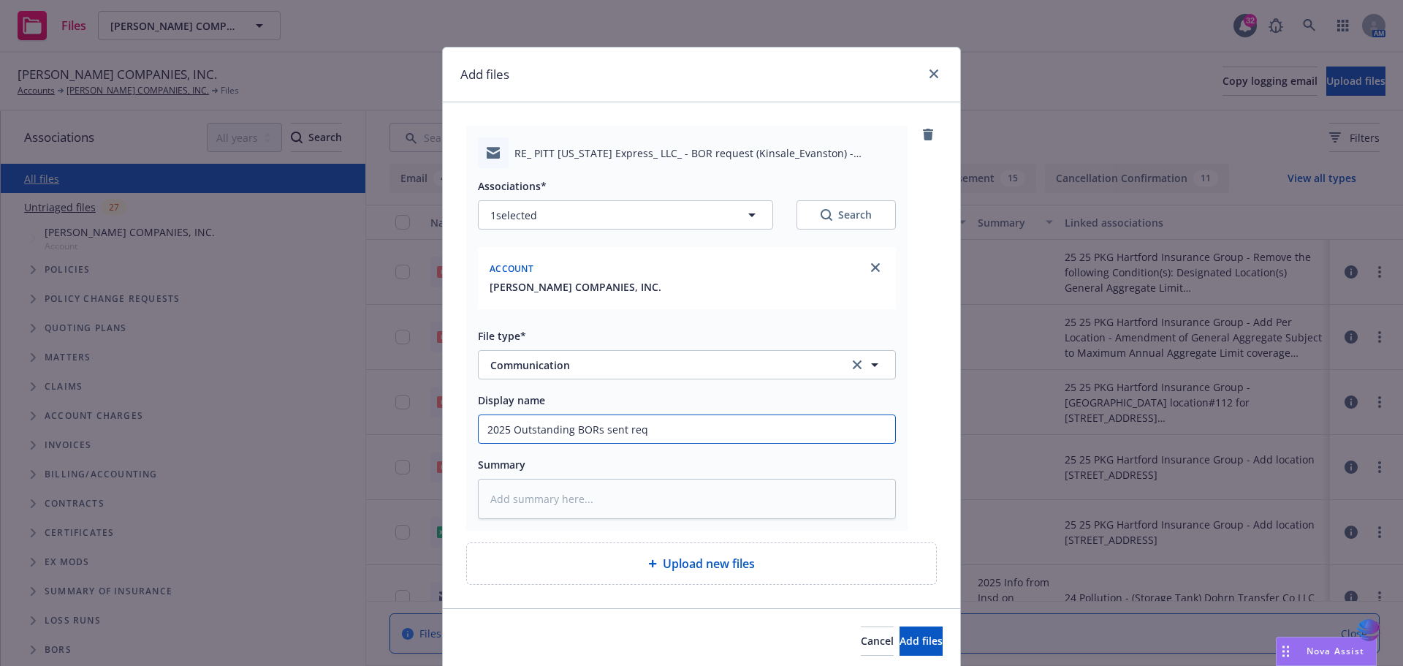
type input "2025 Outstanding BORs sent req t"
type textarea "x"
type input "2025 Outstanding BORs sent req to"
type textarea "x"
type input "2025 Outstanding BORs sent req to"
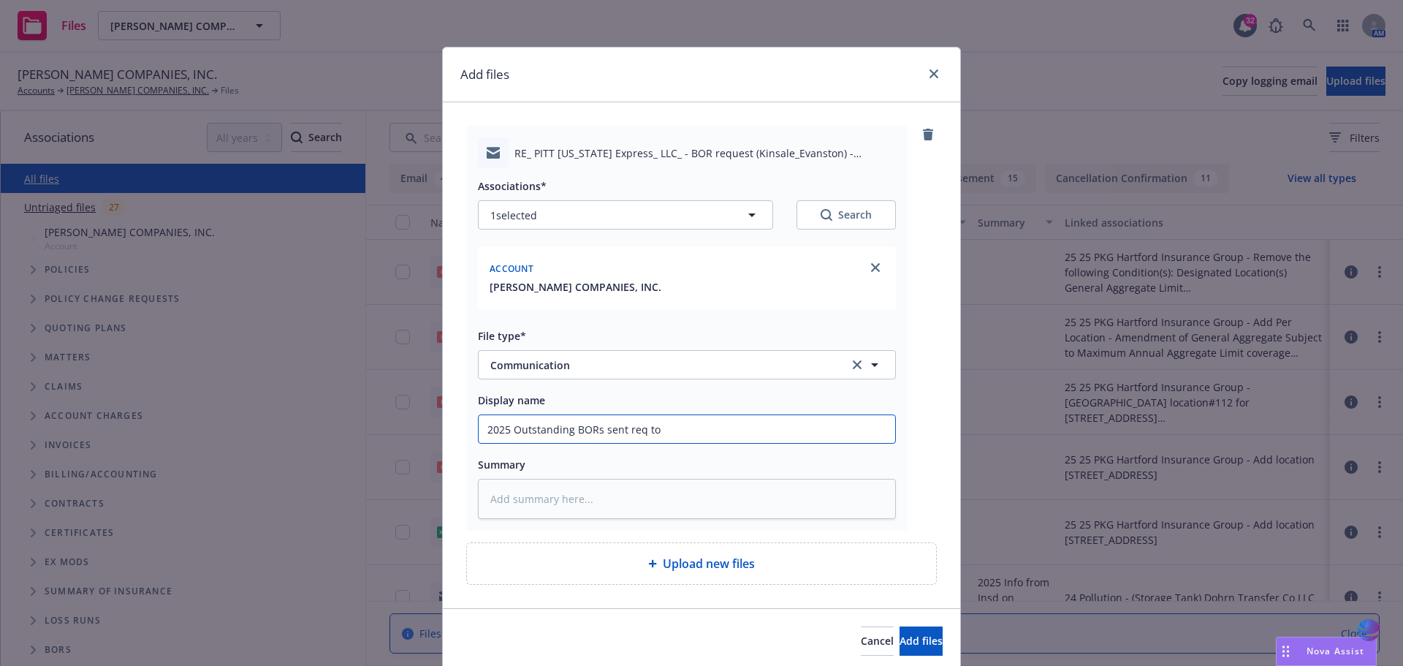
type textarea "x"
type input "2025 Outstanding BORs sent req to A"
type textarea "x"
type input "2025 Outstanding BORs sent req to Am"
type textarea "x"
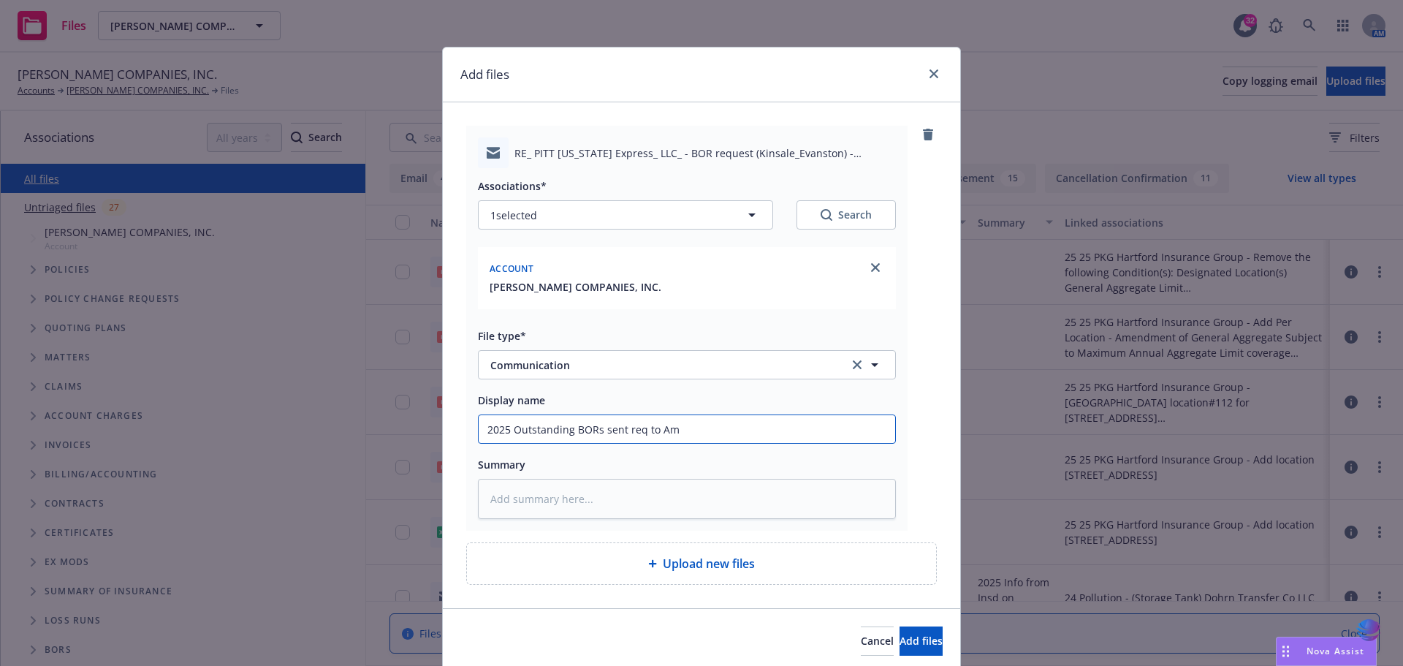
type input "2025 Outstanding BORs sent req to AmW"
type textarea "x"
type input "2025 Outstanding BORs sent req to AmWi"
type textarea "x"
type input "2025 Outstanding BORs sent req to AmWin"
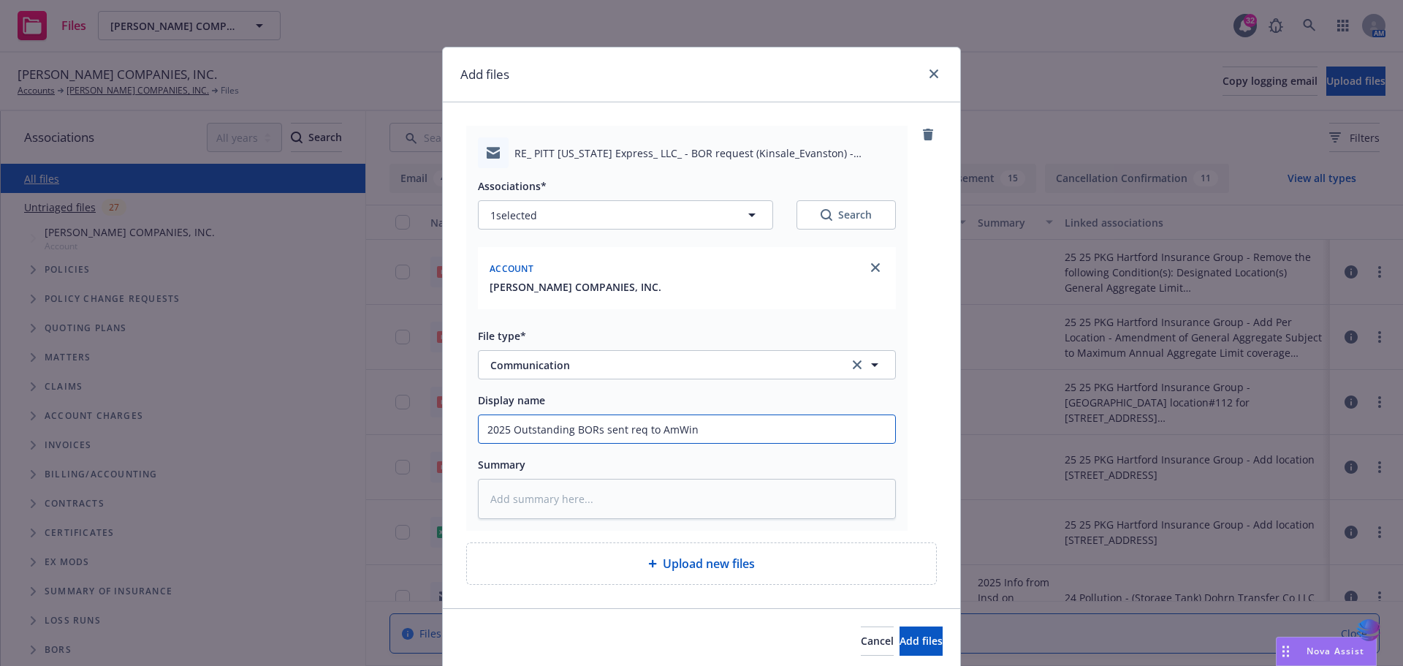
type textarea "x"
type input "2025 Outstanding BORs sent req to AmWins"
type textarea "x"
type input "2025 Outstanding BORs sent req to AmWins"
type textarea "x"
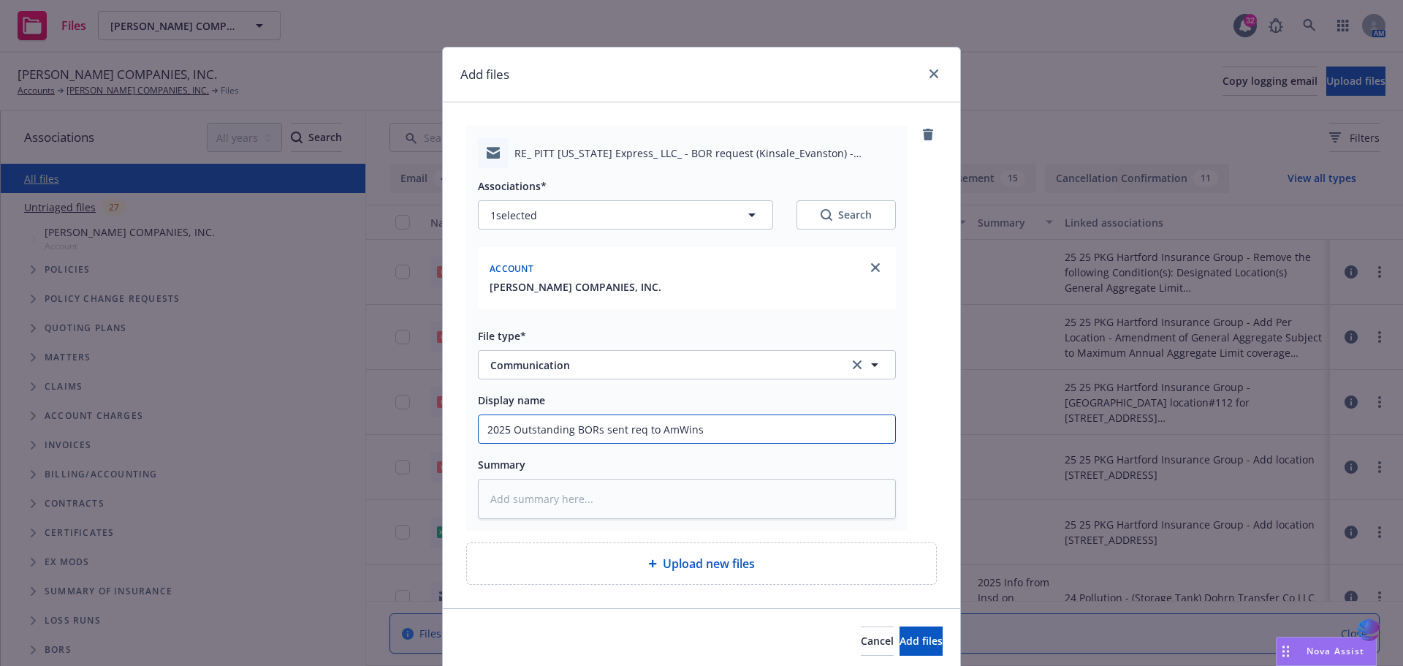
type input "2025 Outstanding BORs sent req to AmWins ("
type textarea "x"
type input "2025 Outstanding BORs sent req to AmWins (E"
type textarea "x"
type input "2025 Outstanding BORs sent req to AmWins (Eu"
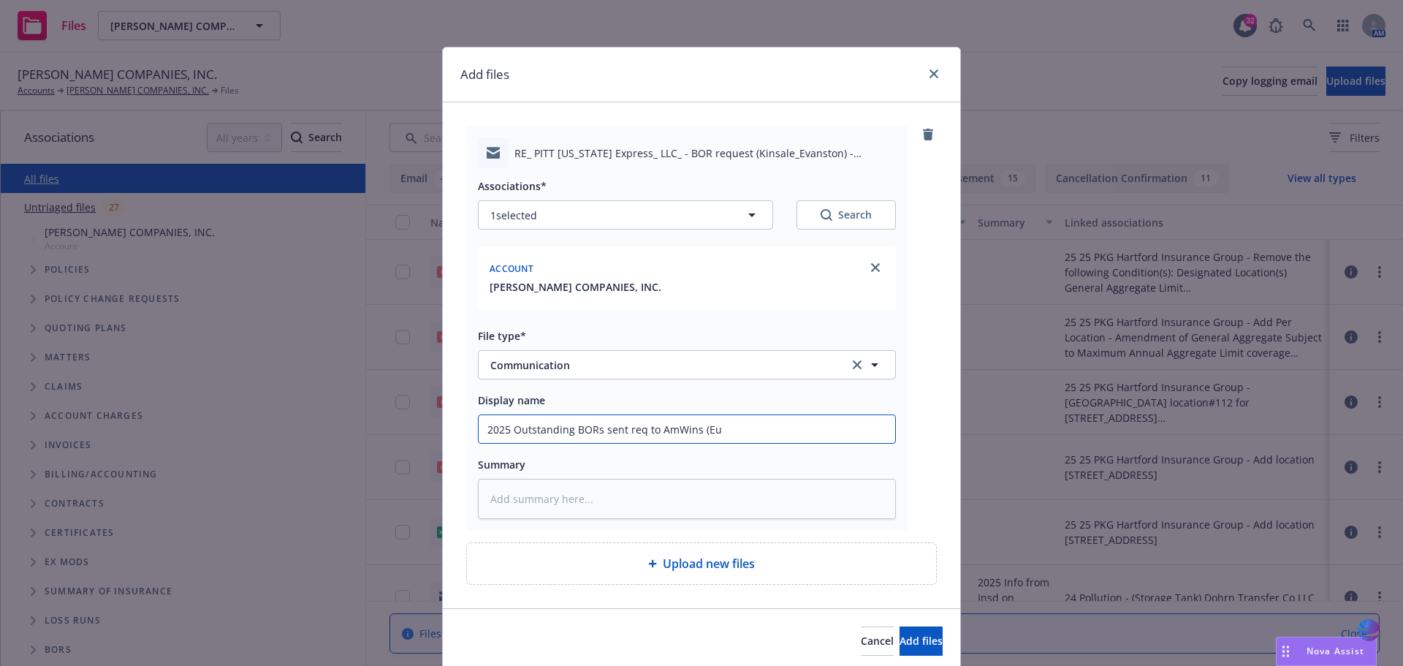
type textarea "x"
type input "2025 Outstanding BORs sent req to AmWins (Eug"
type textarea "x"
type input "2025 Outstanding BORs sent req to AmWins (Euge"
type textarea "x"
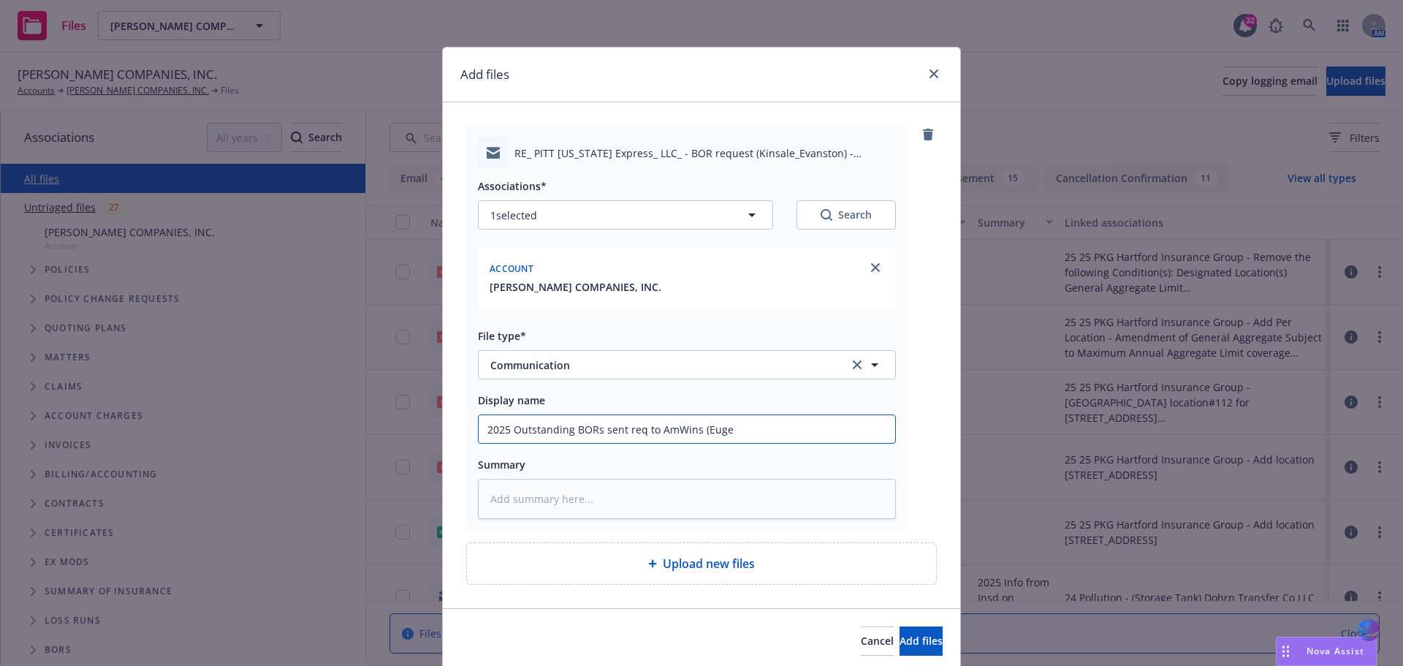
type input "2025 Outstanding BORs sent req to AmWins (Eugen"
type textarea "x"
type input "2025 Outstanding BORs sent req to AmWins (Eugene"
type textarea "x"
type input "2025 Outstanding BORs sent req to AmWins (Eugene"
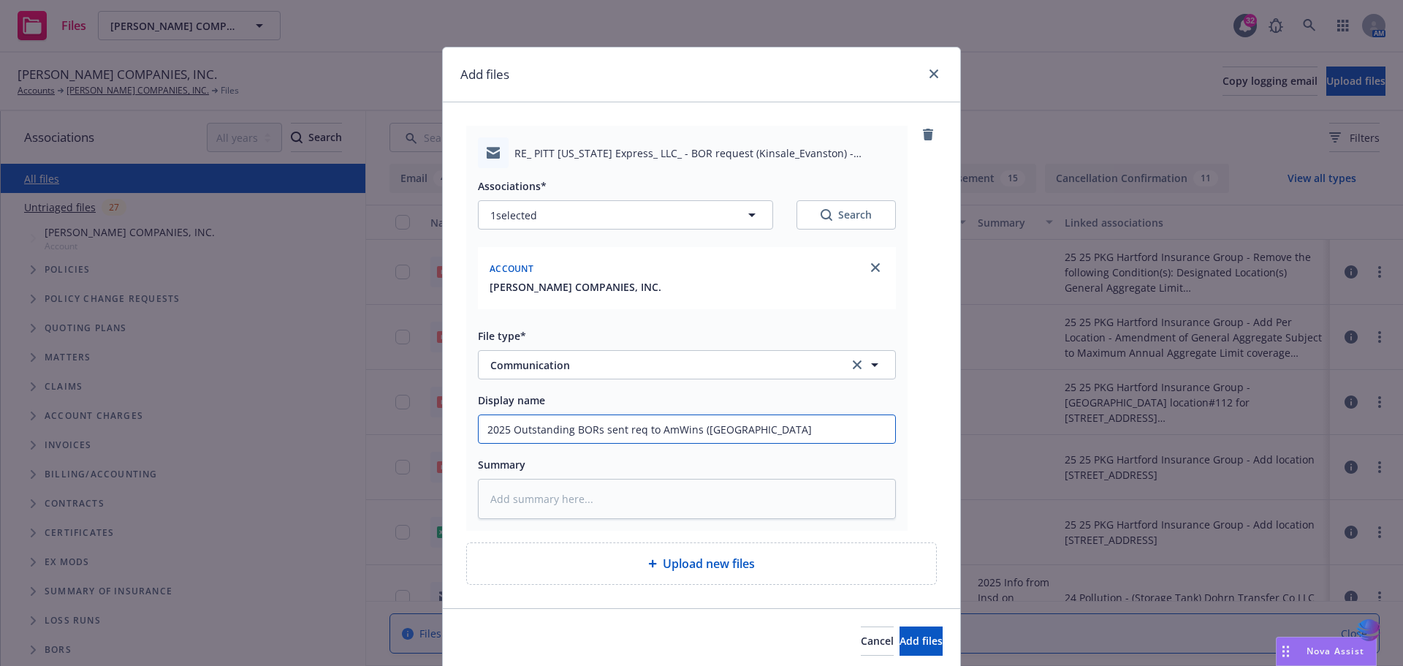
type textarea "x"
type input "2025 Outstanding BORs sent req to AmWins (Eugene W"
type textarea "x"
type input "2025 Outstanding BORs sent req to AmWins (Eugene Wo"
type textarea "x"
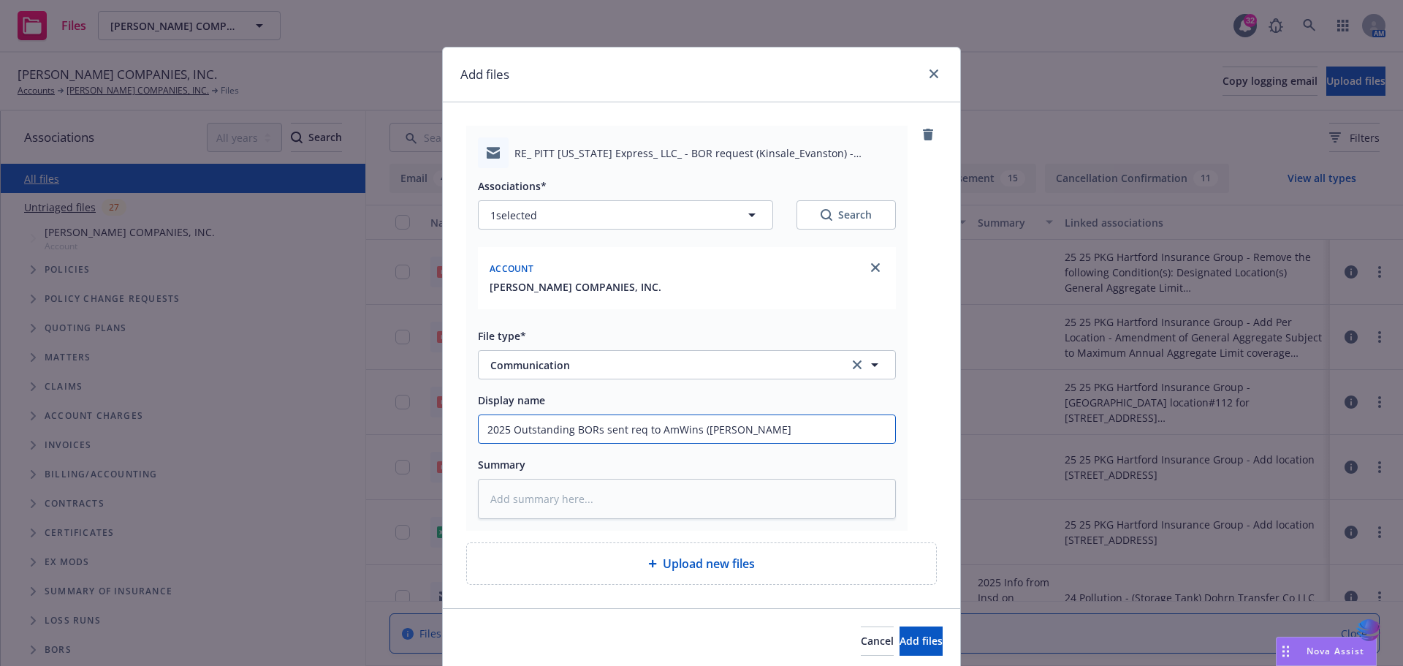
type input "2025 Outstanding BORs sent req to AmWins (Eugene Won"
type textarea "x"
type input "2025 Outstanding BORs sent req to AmWins (Eugene Wong"
type textarea "x"
type input "2025 Outstanding BORs sent req to AmWins (Eugene Wong"
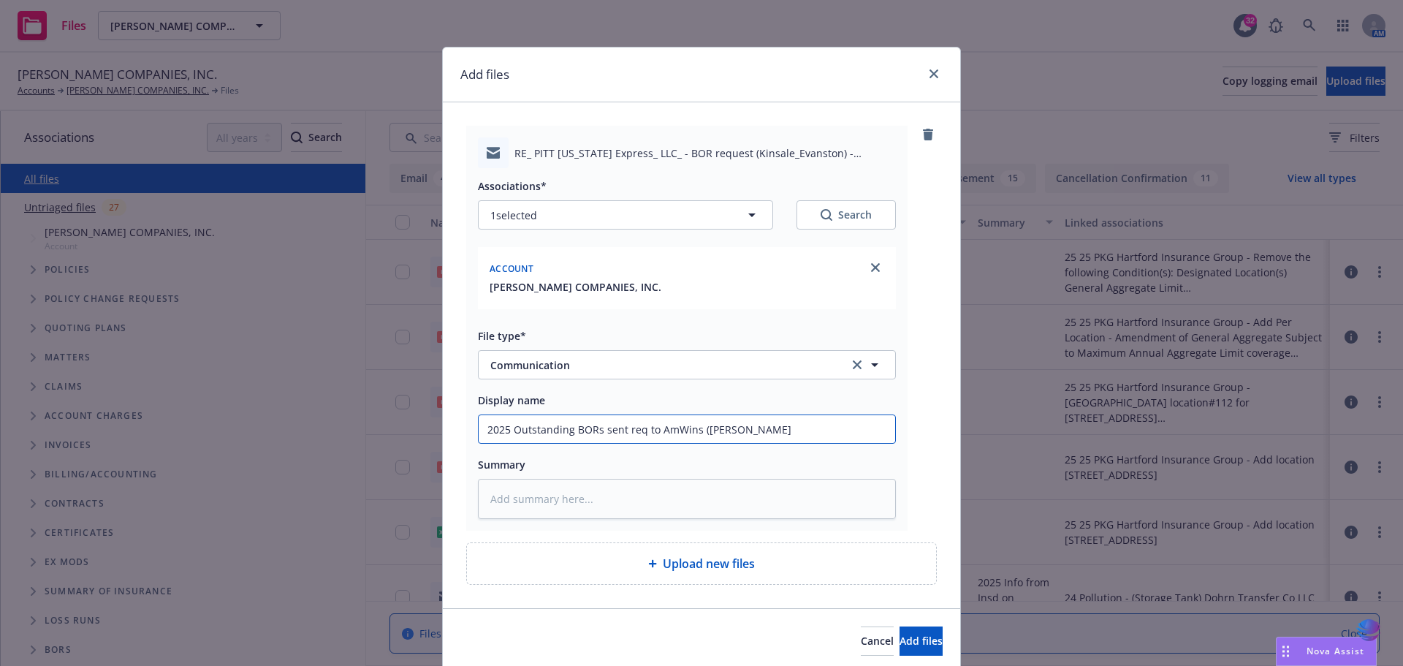
type textarea "x"
type input "2025 Outstanding BORs sent req to AmWins (Eugene Wong f"
type textarea "x"
type input "2025 Outstanding BORs sent req to AmWins (Eugene Wong fo"
type textarea "x"
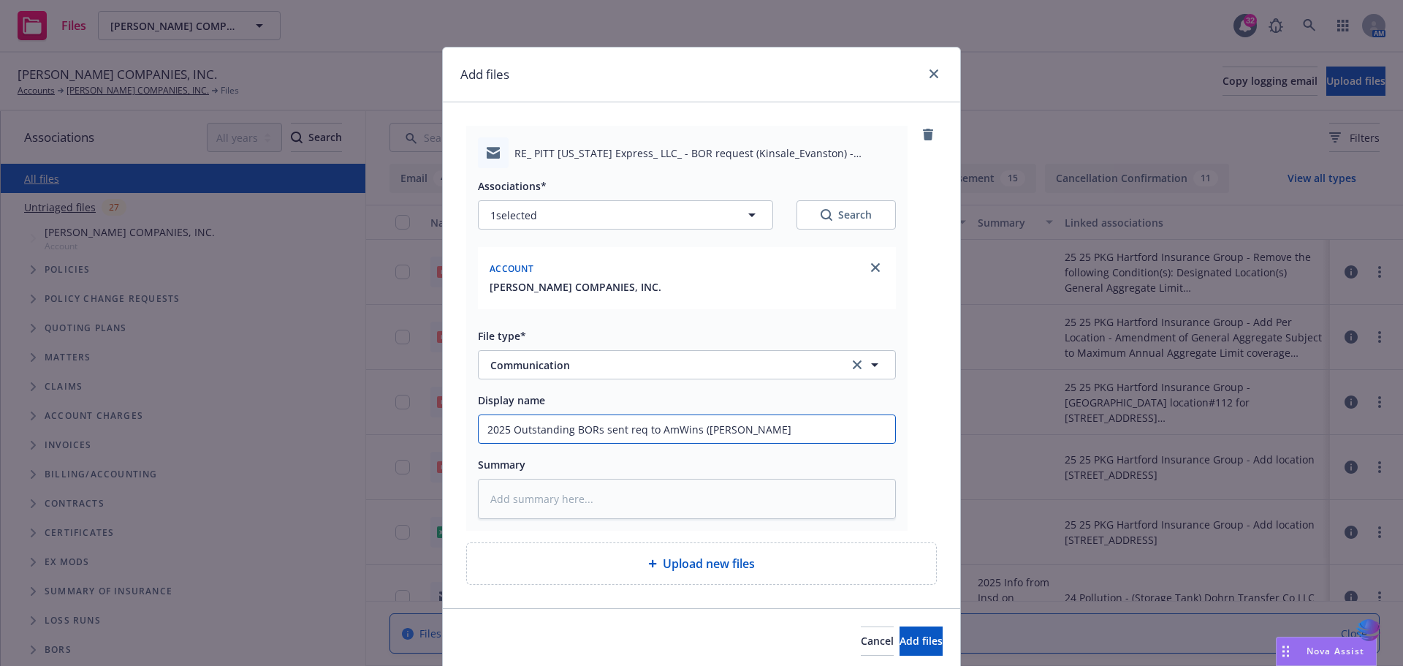
type input "2025 Outstanding BORs sent req to AmWins (Eugene Wong for"
type textarea "x"
type input "2025 Outstanding BORs sent req to AmWins (Eugene Wong for"
type textarea "x"
type input "2025 Outstanding BORs sent req to AmWins (Eugene Wong for B"
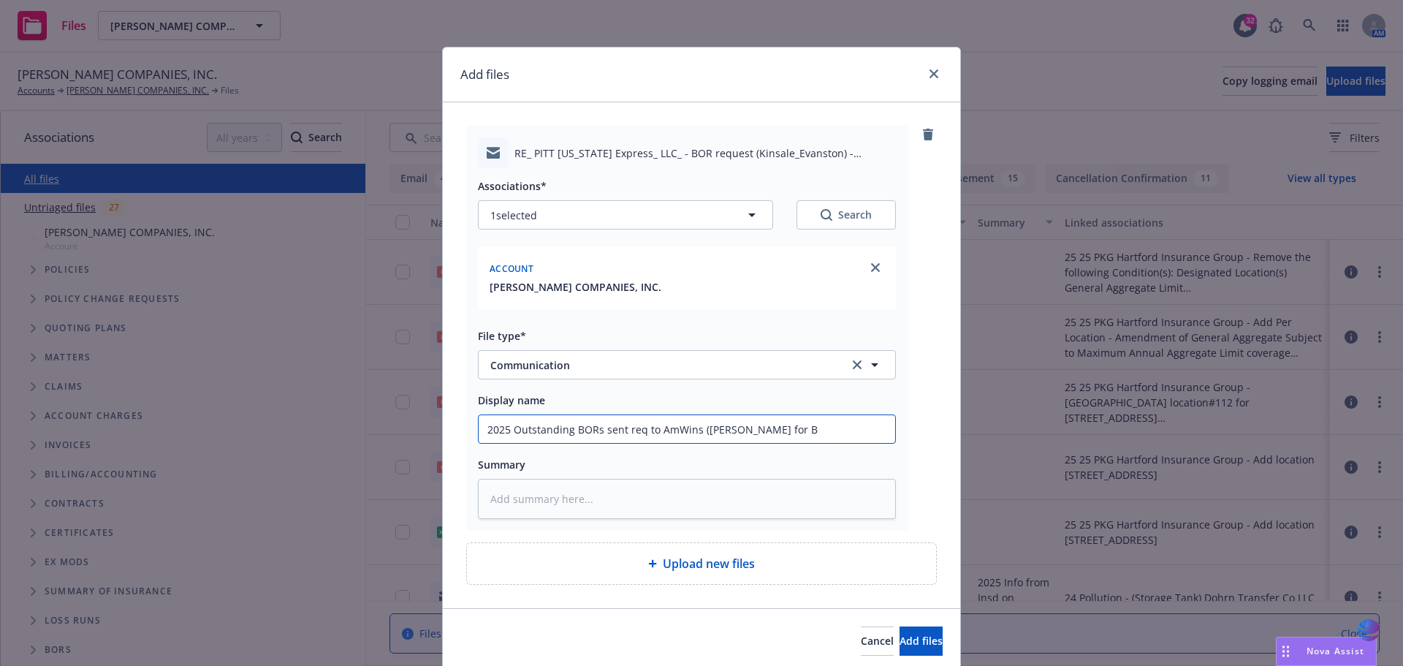
type textarea "x"
type input "2025 Outstanding BORs sent req to AmWins (Eugene Wong for BO"
type textarea "x"
type input "2025 Outstanding BORs sent req to AmWins (Eugene Wong for BOR"
type textarea "x"
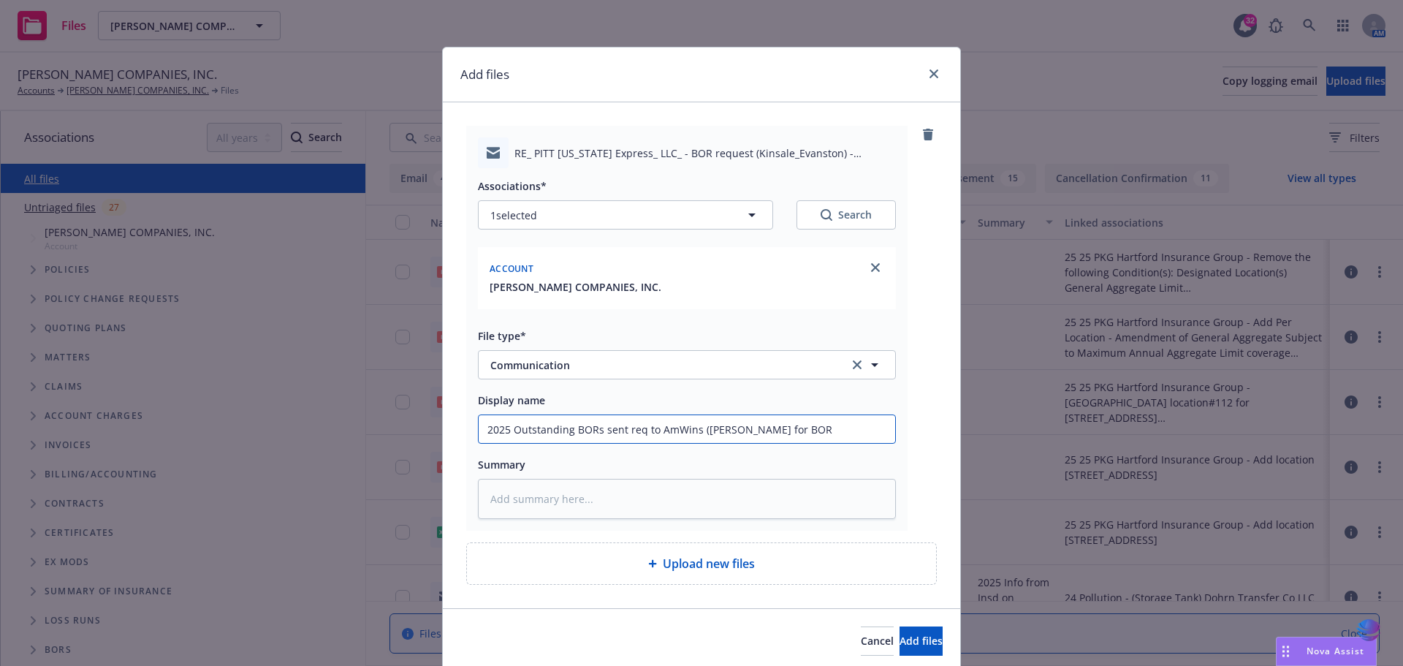
type input "2025 Outstanding BORs sent req to AmWins (Eugene Wong for BOR'"
type textarea "x"
type input "2025 Outstanding BORs sent req to AmWins (Eugene Wong for BOR's"
type textarea "x"
type input "2025 Outstanding BORs sent req to AmWins (Eugene Wong for BOR's"
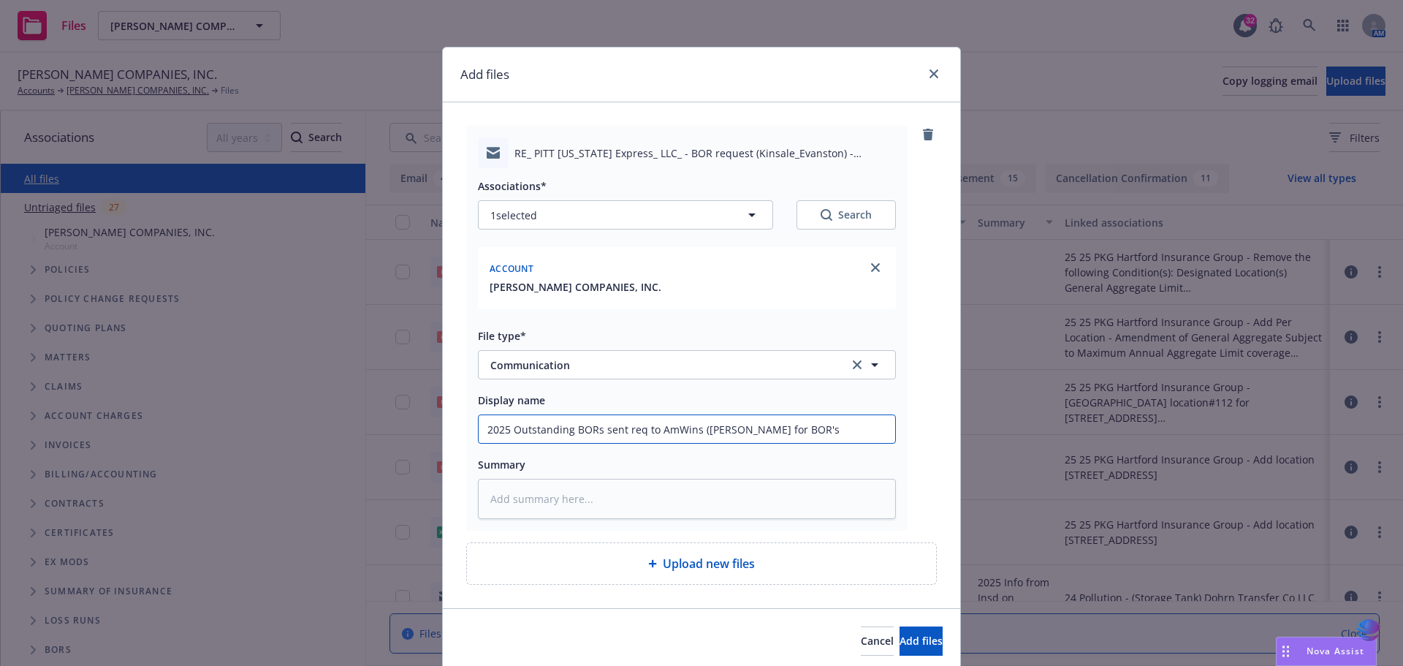
type textarea "x"
type input "2025 Outstanding BORs sent req to AmWins (Eugene Wong for BOR's w"
type textarea "x"
type input "2025 Outstanding BORs sent req to AmWins (Eugene Wong for BOR's we"
type textarea "x"
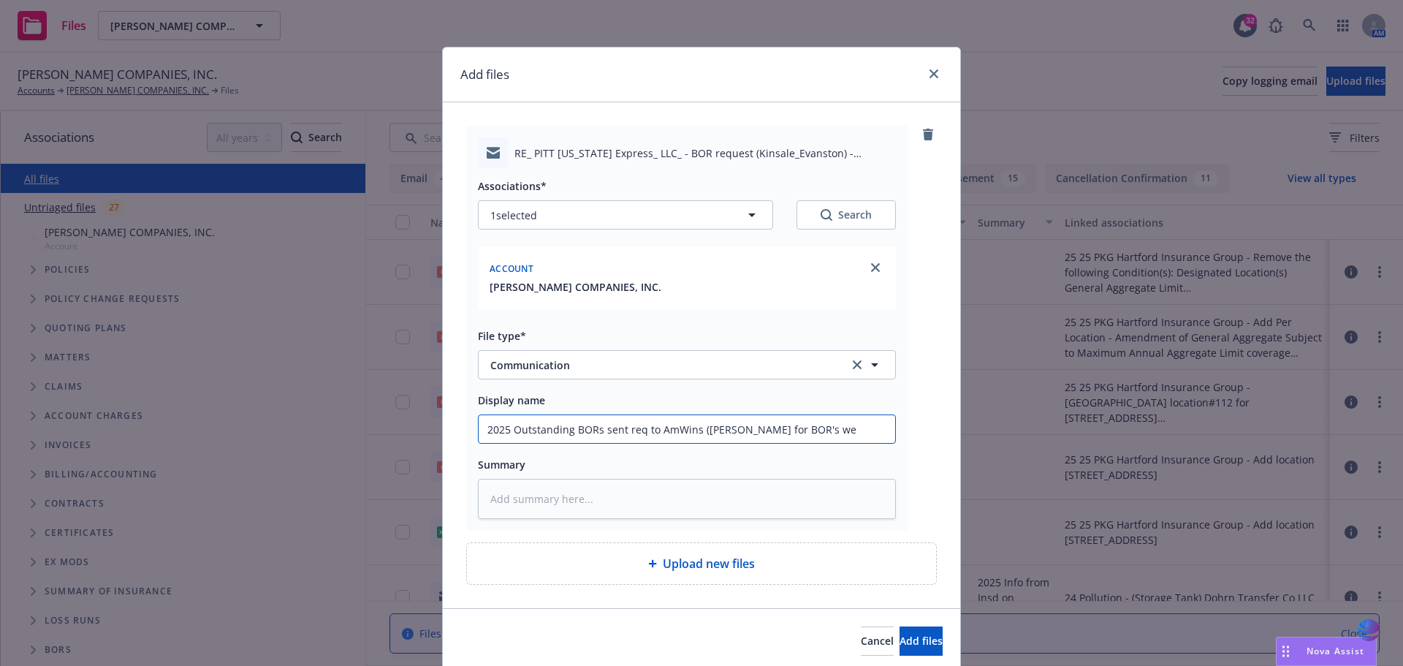
type input "2025 Outstanding BORs sent req to AmWins (Eugene Wong for BOR's we"
type textarea "x"
type input "2025 Outstanding BORs sent req to AmWins (Eugene Wong for BOR's we c"
type textarea "x"
type input "2025 Outstanding BORs sent req to AmWins (Eugene Wong for BOR's we co"
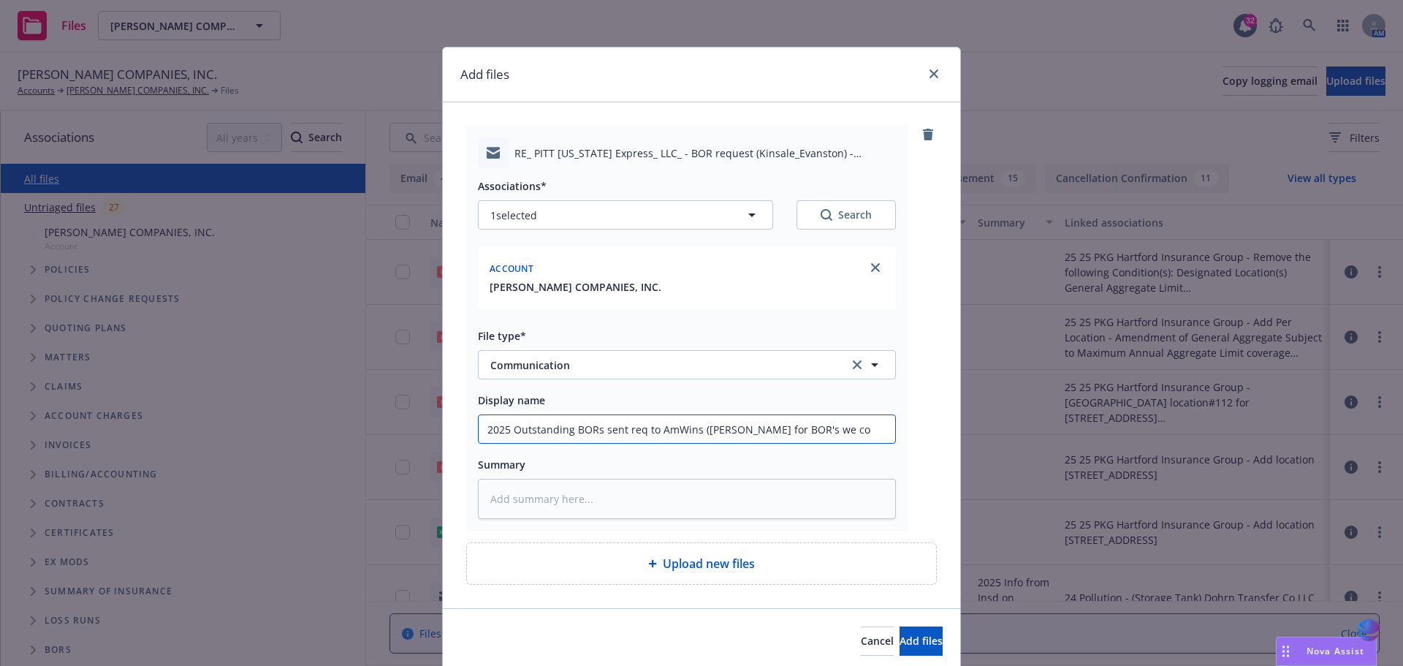
type textarea "x"
type input "2025 Outstanding BORs sent req to AmWins (Eugene Wong for BOR's we cou"
type textarea "x"
type input "2025 Outstanding BORs sent req to AmWins (Eugene Wong for BOR's we coul"
type textarea "x"
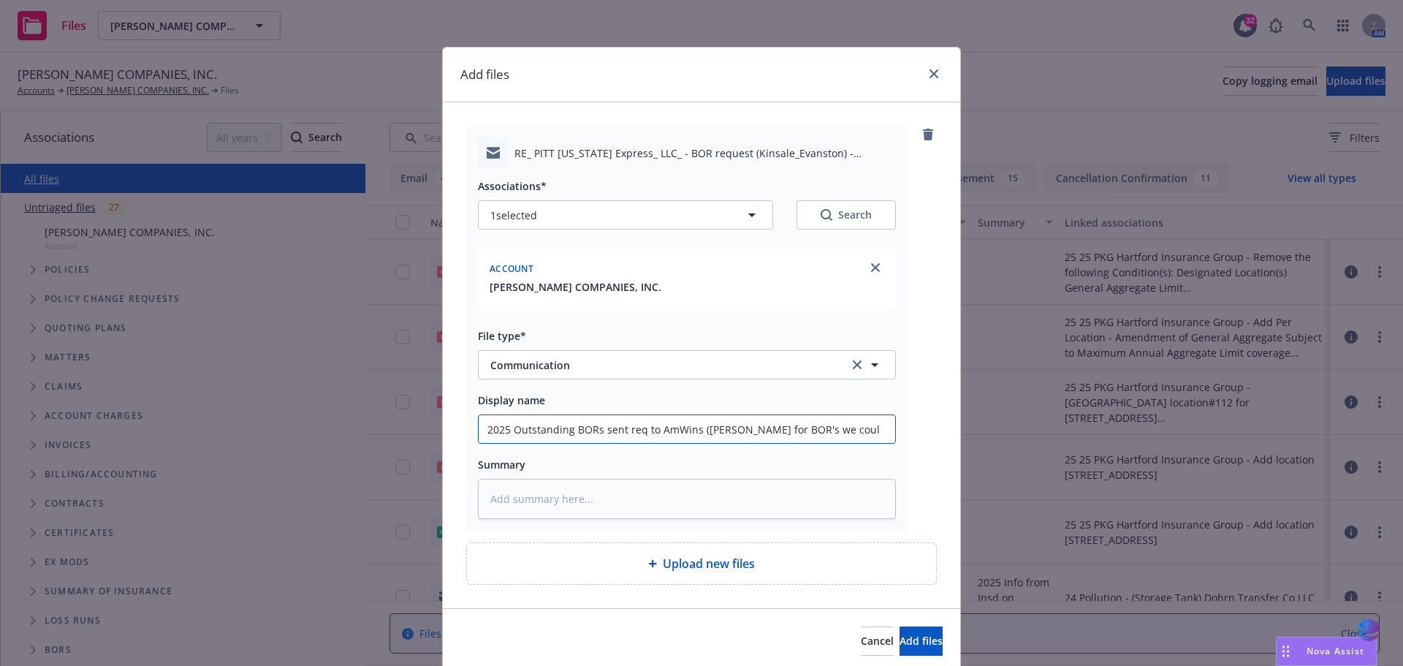
type input "2025 Outstanding BORs sent req to AmWins (Eugene Wong for BOR's we could"
type textarea "x"
type input "2025 Outstanding BORs sent req to AmWins (Eugene Wong for BOR's we couldn"
type textarea "x"
type input "2025 Outstanding BORs sent req to AmWins (Eugene Wong for BOR's we couldn'"
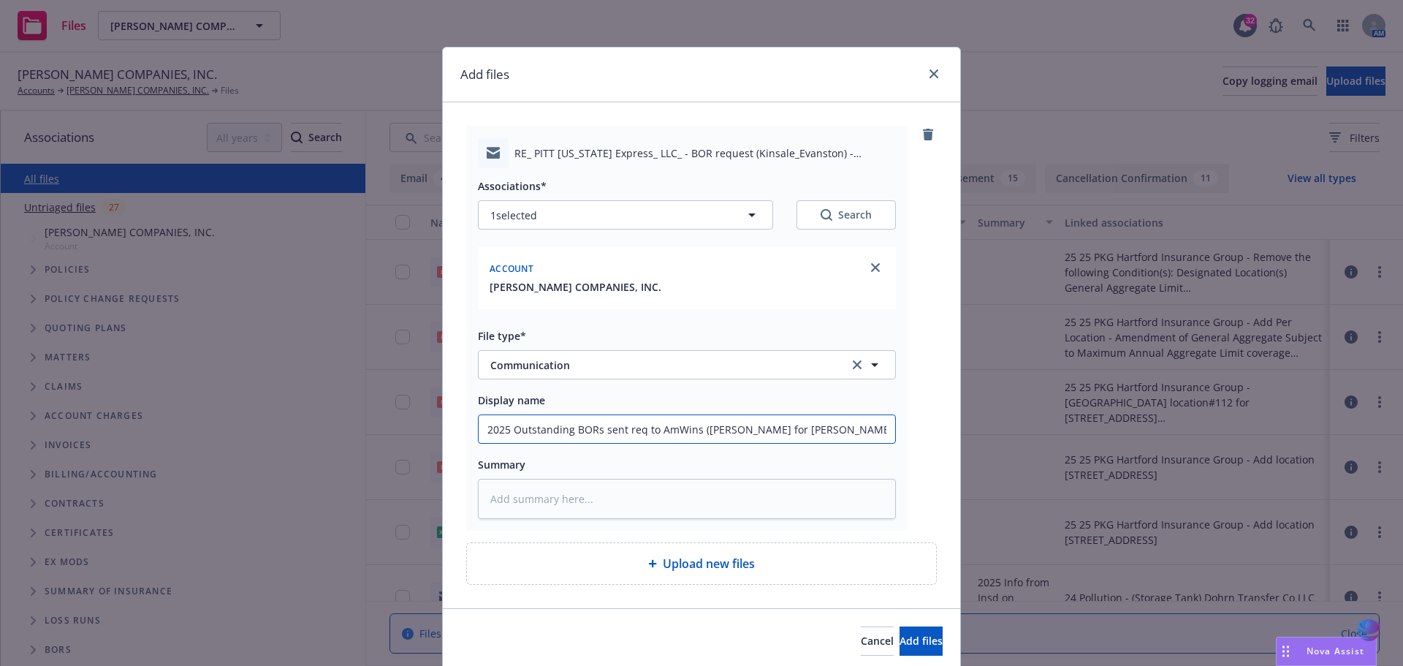
type textarea "x"
type input "2025 Outstanding BORs sent req to AmWins (Eugene Wong for BOR's we couldn't"
type textarea "x"
type input "2025 Outstanding BORs sent req to AmWins (Eugene Wong for BOR's we couldn't"
type textarea "x"
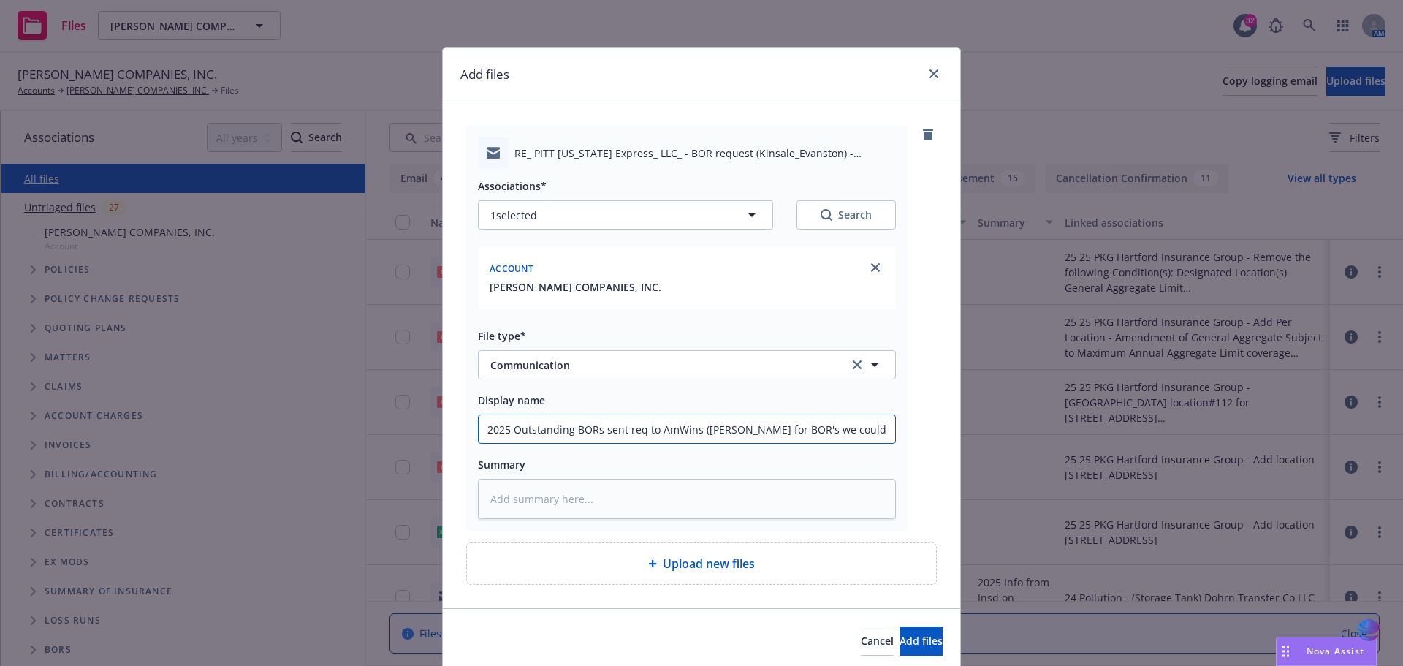
type input "2025 Outstanding BORs sent req to AmWins (Eugene Wong for BOR's we couldn't o"
type textarea "x"
type input "2025 Outstanding BORs sent req to AmWins (Eugene Wong for BOR's we couldn't ob"
type textarea "x"
type input "2025 Outstanding BORs sent req to AmWins (Eugene Wong for BOR's we couldn't oba"
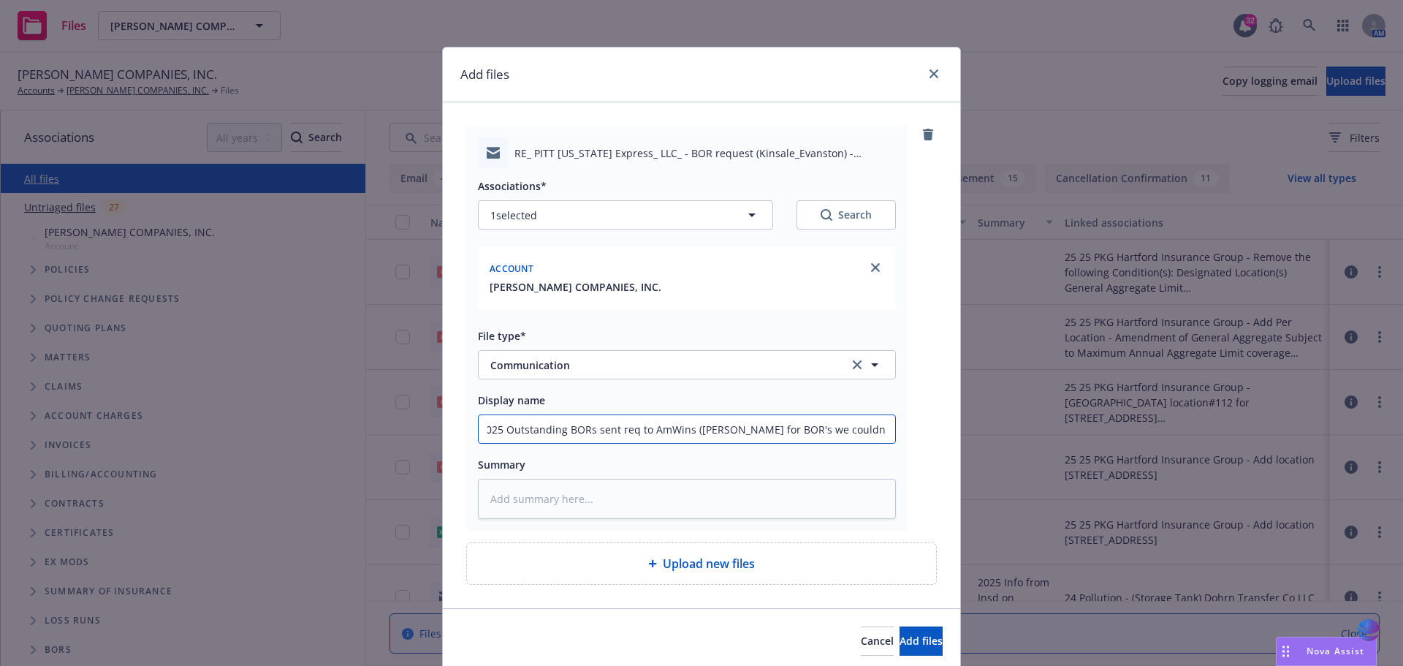
type textarea "x"
type input "2025 Outstanding BORs sent req to AmWins (Eugene Wong for BOR's we couldn't ob"
drag, startPoint x: 887, startPoint y: 430, endPoint x: 308, endPoint y: 430, distance: 579.5
click at [308, 430] on div "Add files RE_ PITT OHIO Express_ LLC_ - BOR request (Kinsale_Evanston) - FOLLOW…" at bounding box center [701, 333] width 1403 height 666
click at [517, 485] on textarea at bounding box center [687, 499] width 418 height 40
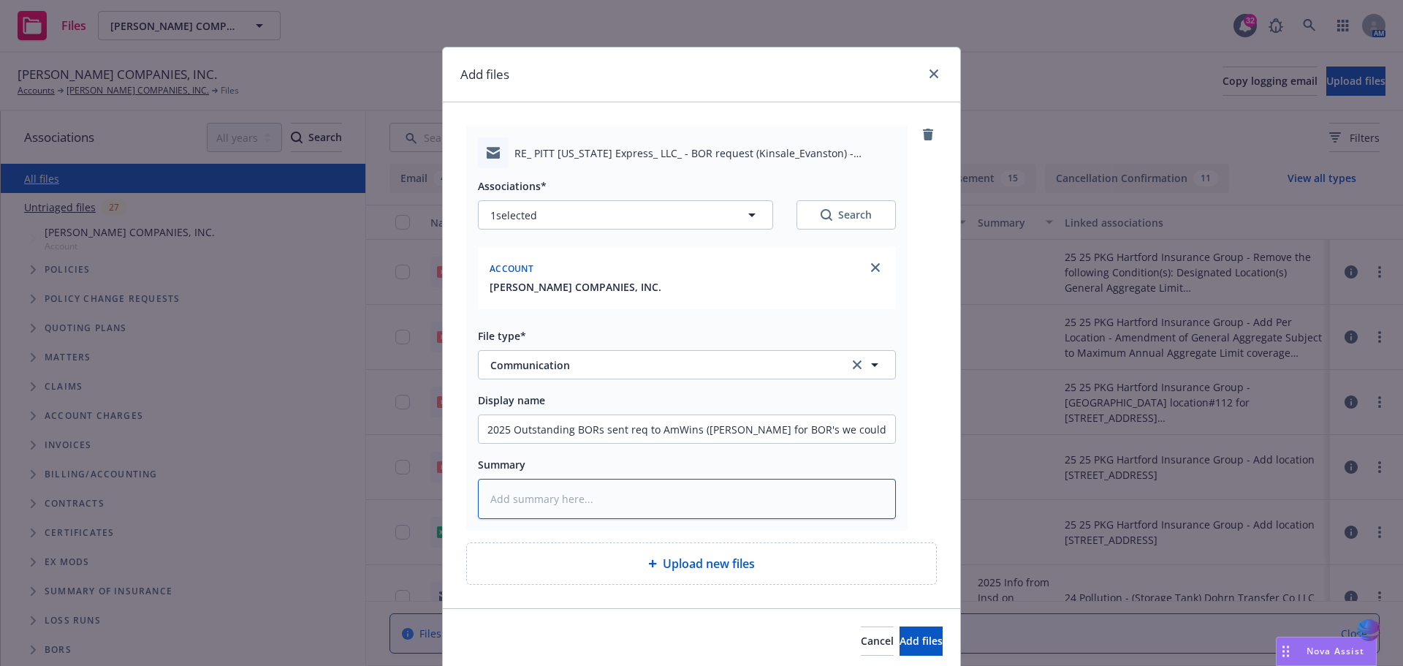
paste textarea "2025 Outstanding BORs sent req to AmWins (Eugene Wong for BOR's we couldn't obt…"
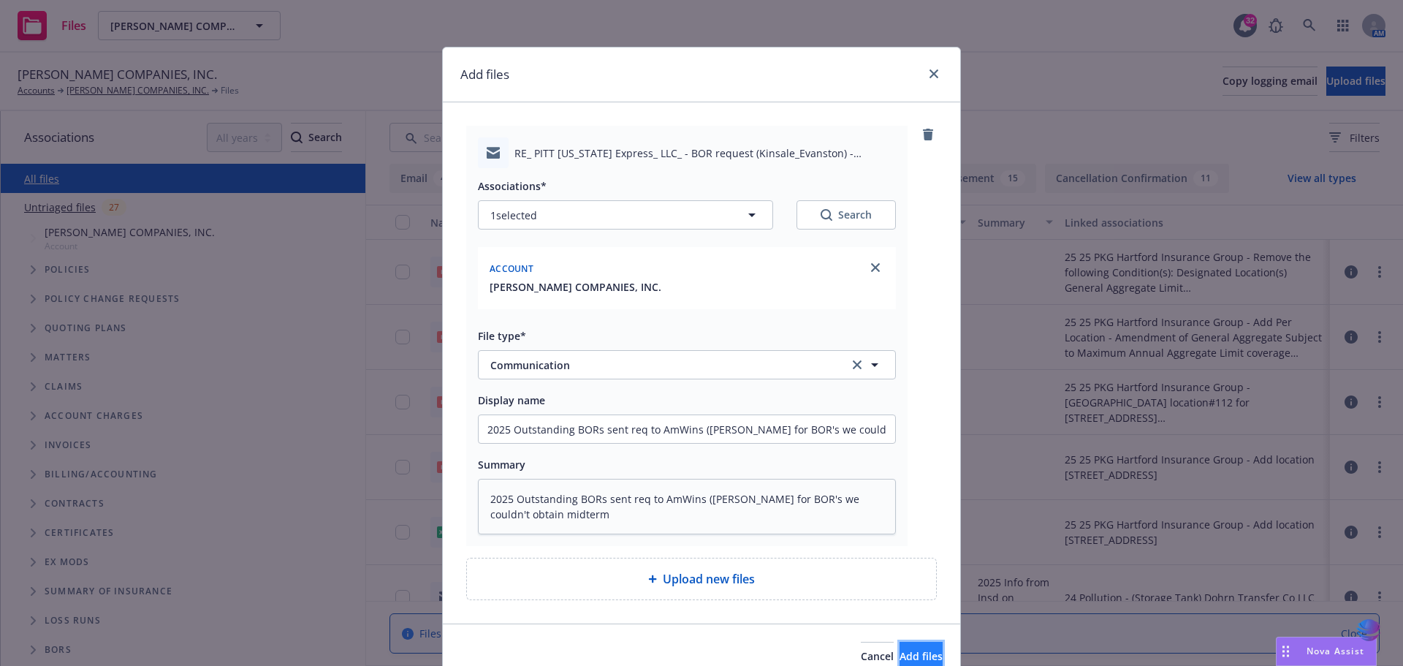
click at [900, 655] on button "Add files" at bounding box center [921, 656] width 43 height 29
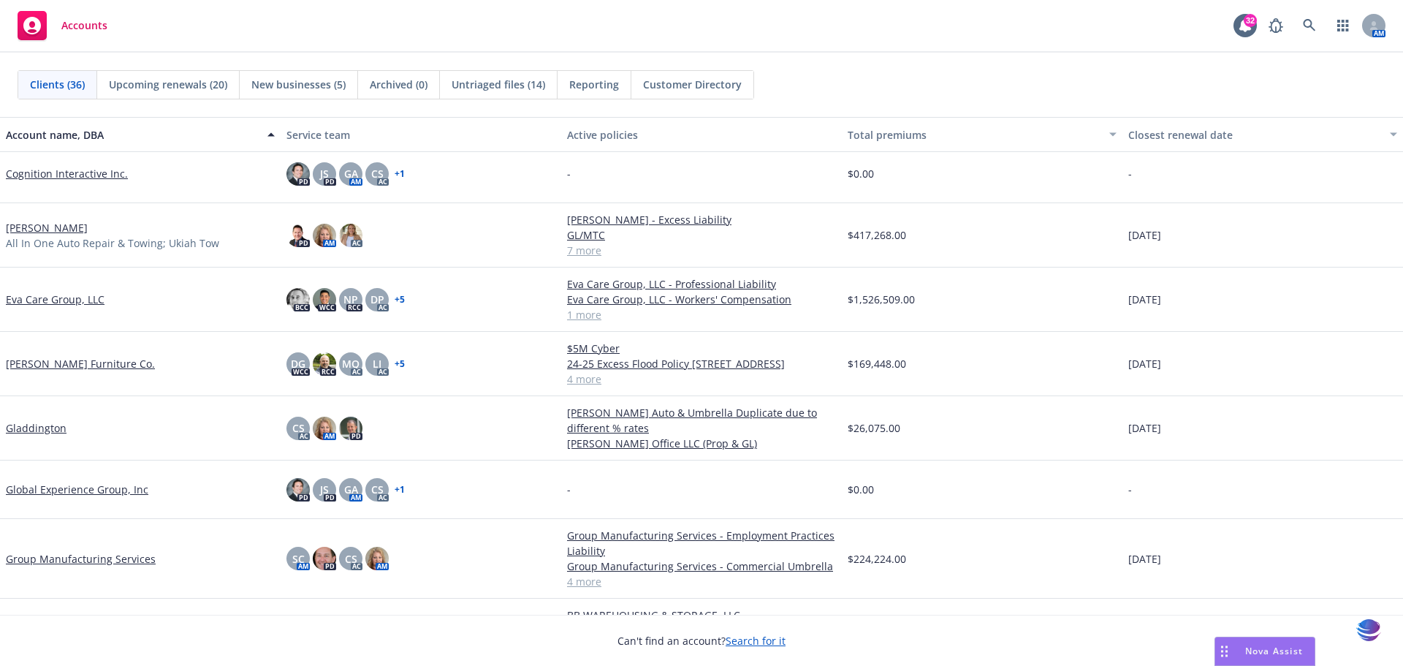
scroll to position [431, 0]
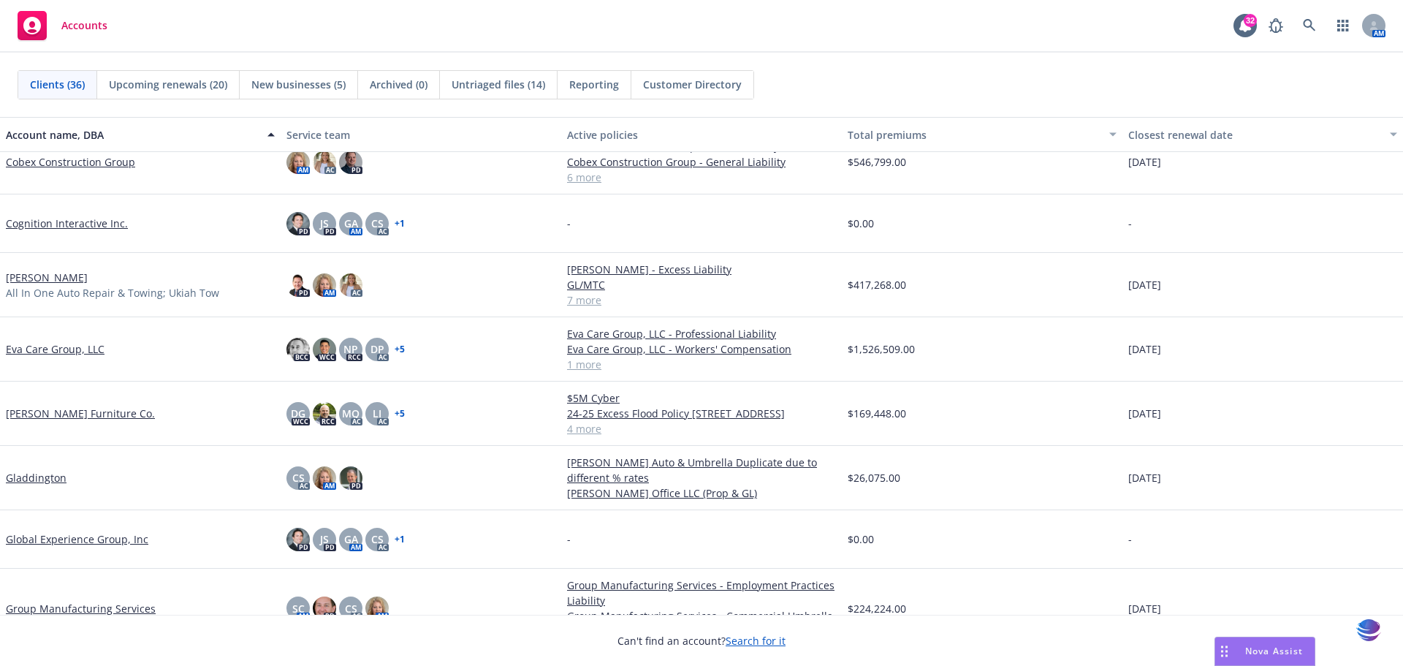
click at [50, 280] on link "[PERSON_NAME]" at bounding box center [47, 277] width 82 height 15
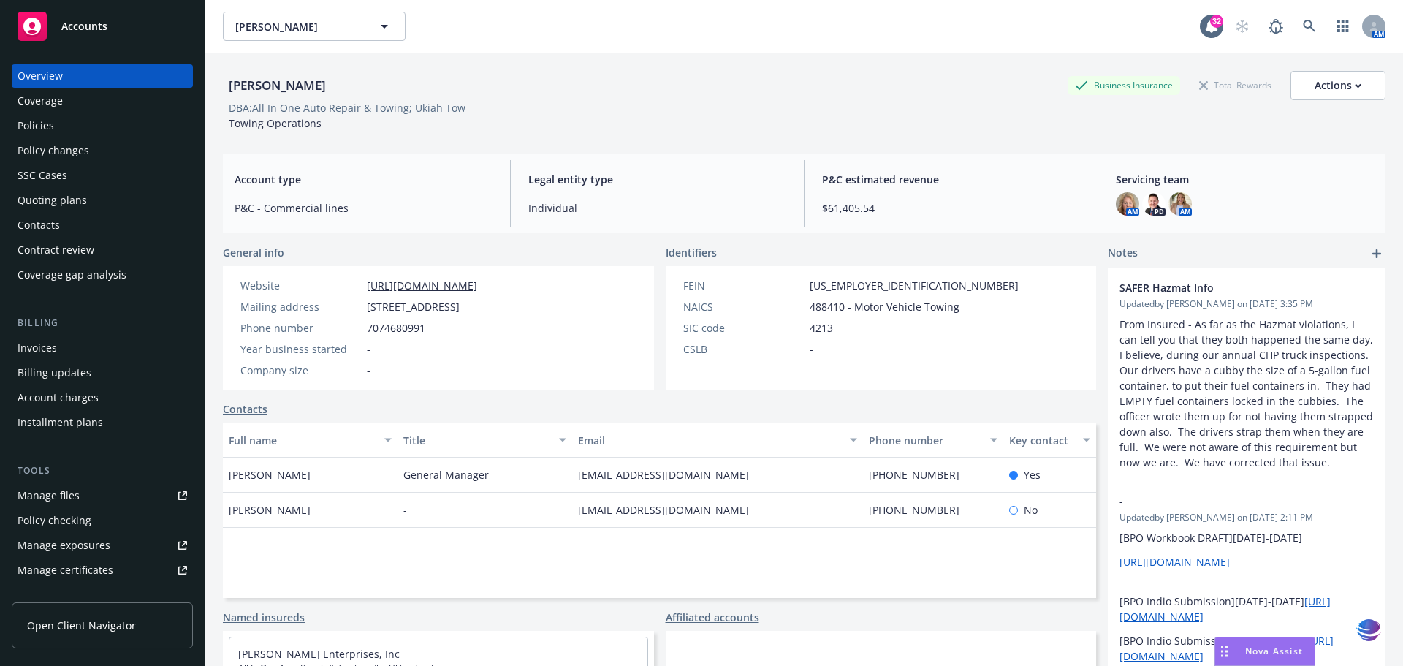
click at [54, 124] on div "Policies" at bounding box center [103, 125] width 170 height 23
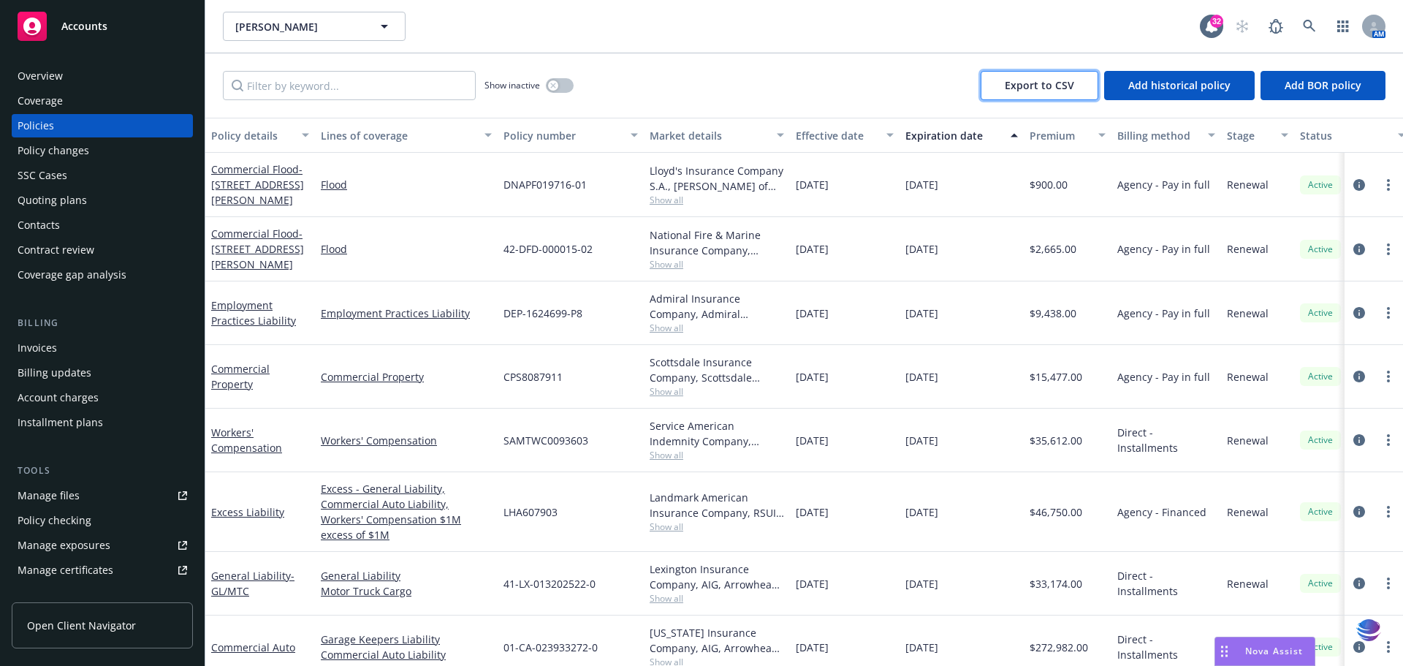
click at [1003, 82] on button "Export to CSV" at bounding box center [1040, 85] width 118 height 29
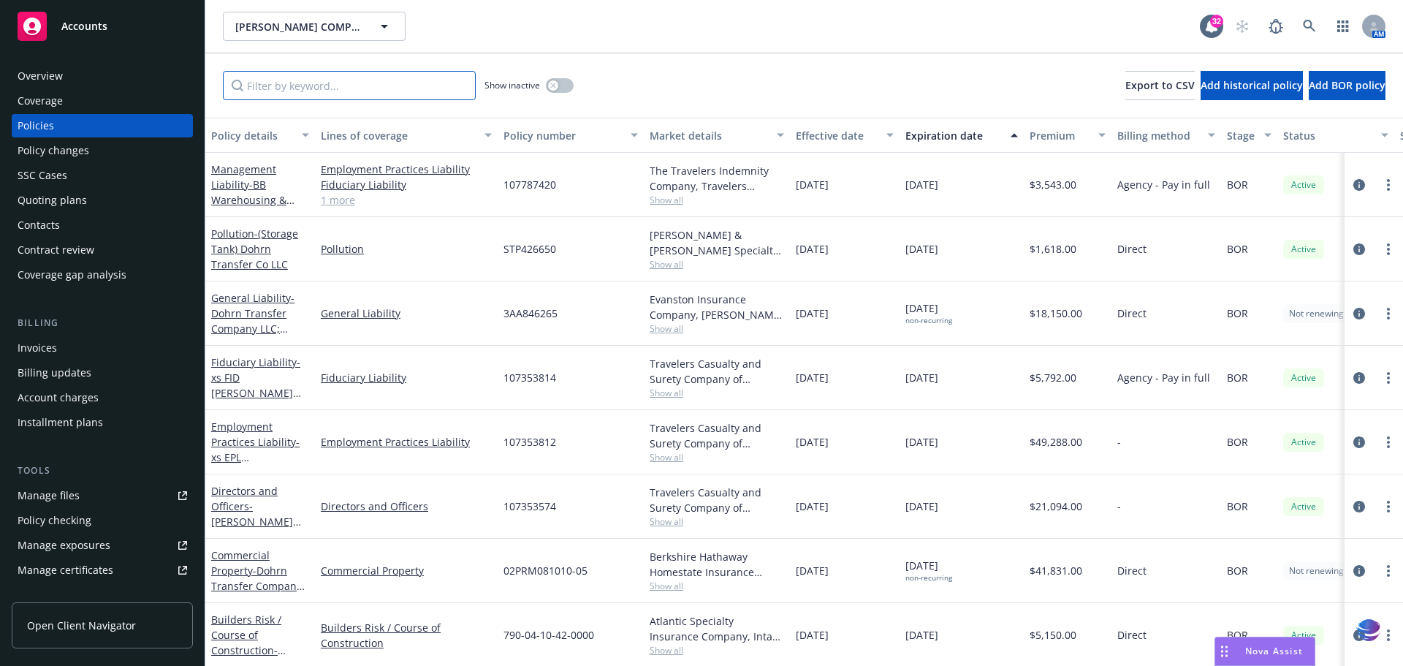
click at [322, 96] on input "Filter by keyword..." at bounding box center [349, 85] width 253 height 29
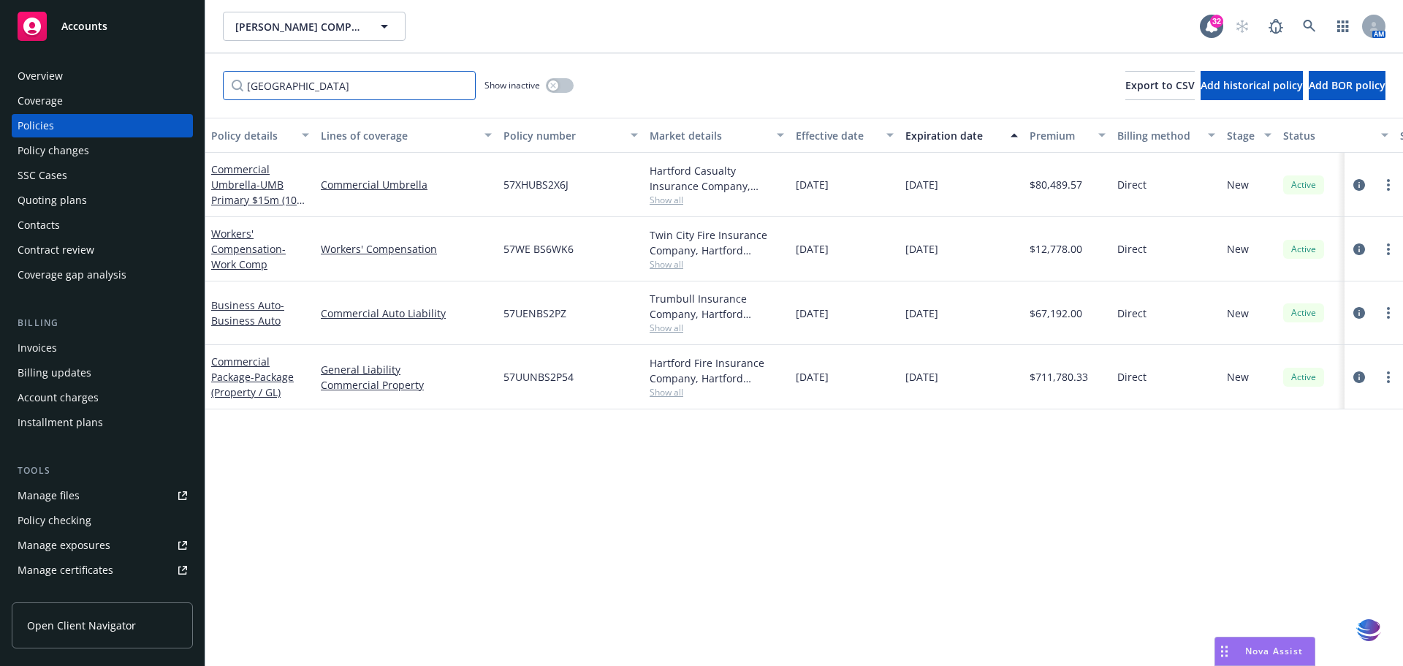
type input "[GEOGRAPHIC_DATA]"
click at [223, 361] on link "Commercial Package - Package (Property / GL)" at bounding box center [252, 376] width 83 height 45
click at [249, 363] on link "Commercial Package - Package (Property / GL)" at bounding box center [252, 376] width 83 height 45
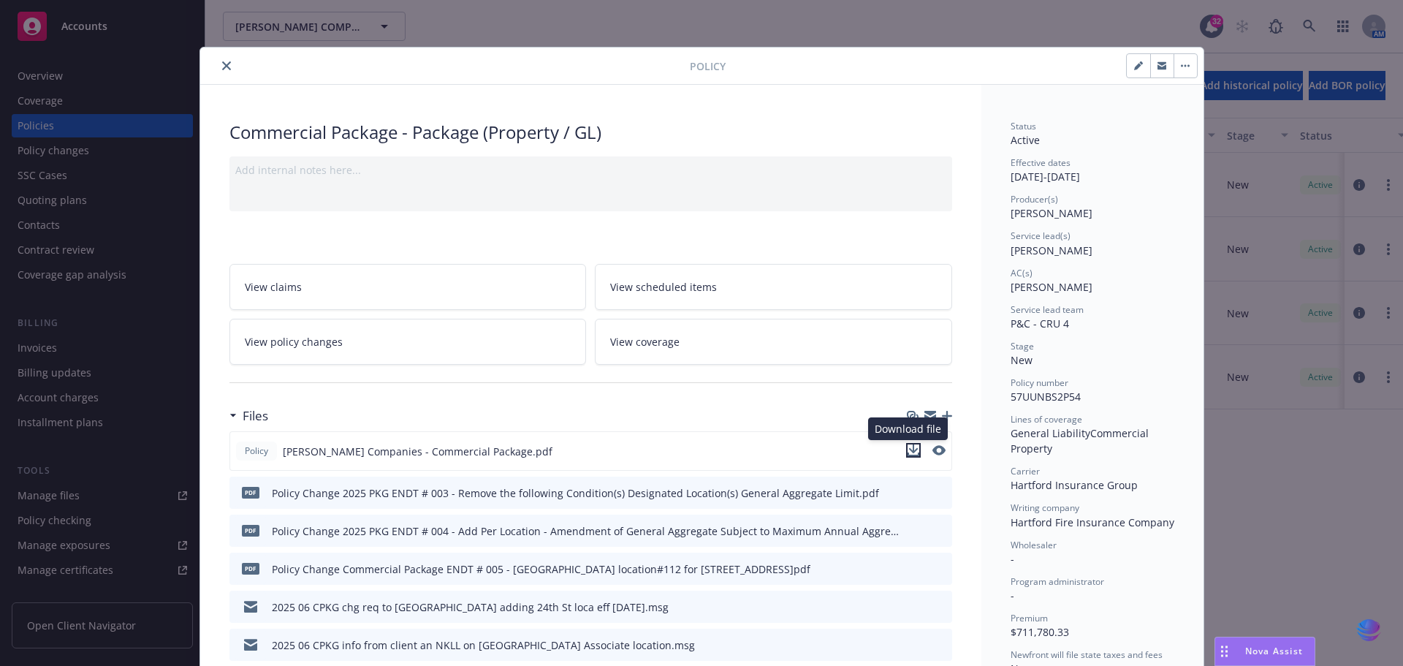
click at [910, 449] on icon "download file" at bounding box center [913, 448] width 10 height 9
click at [222, 64] on icon "close" at bounding box center [226, 65] width 9 height 9
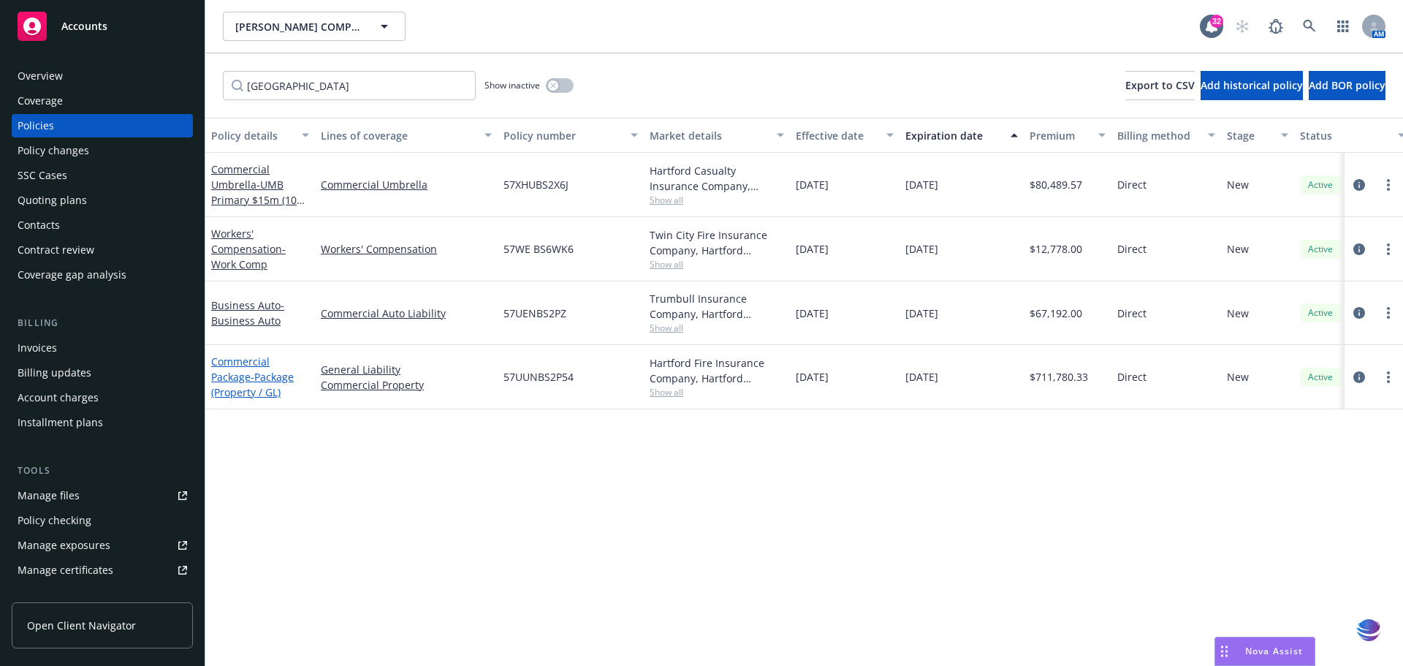
click at [238, 364] on link "Commercial Package - Package (Property / GL)" at bounding box center [252, 376] width 83 height 45
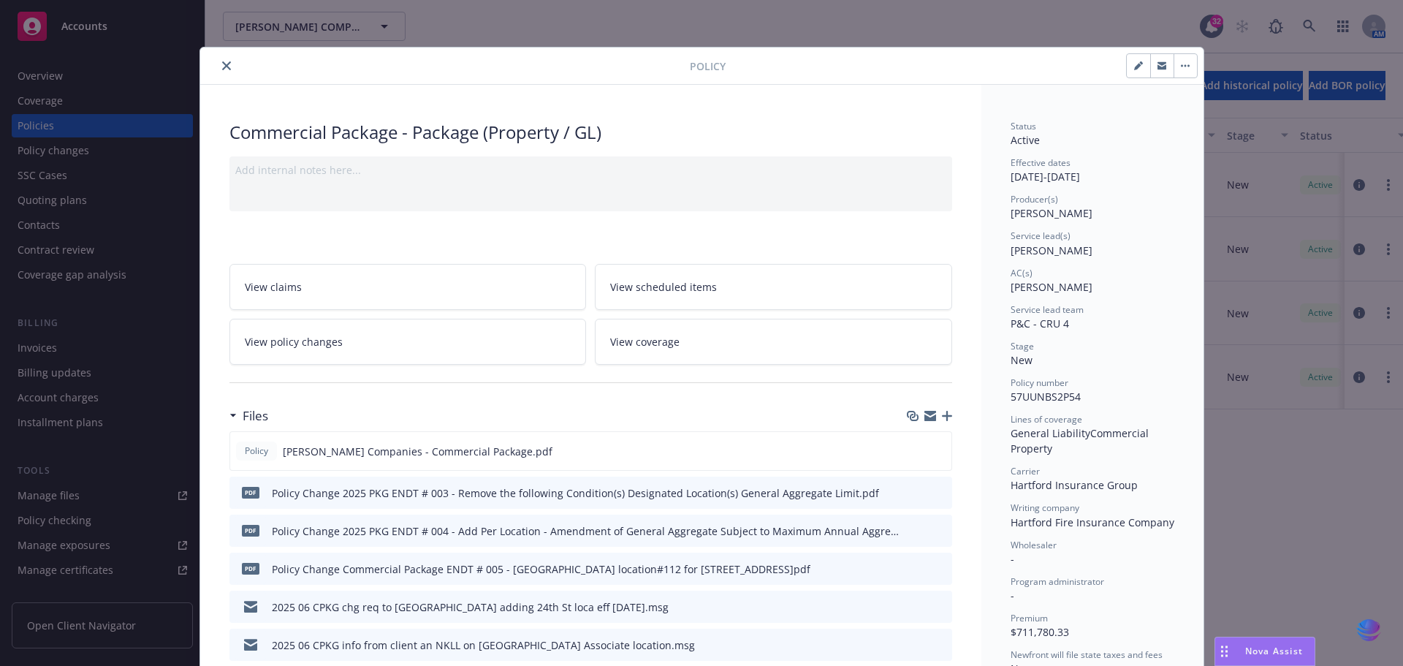
scroll to position [44, 0]
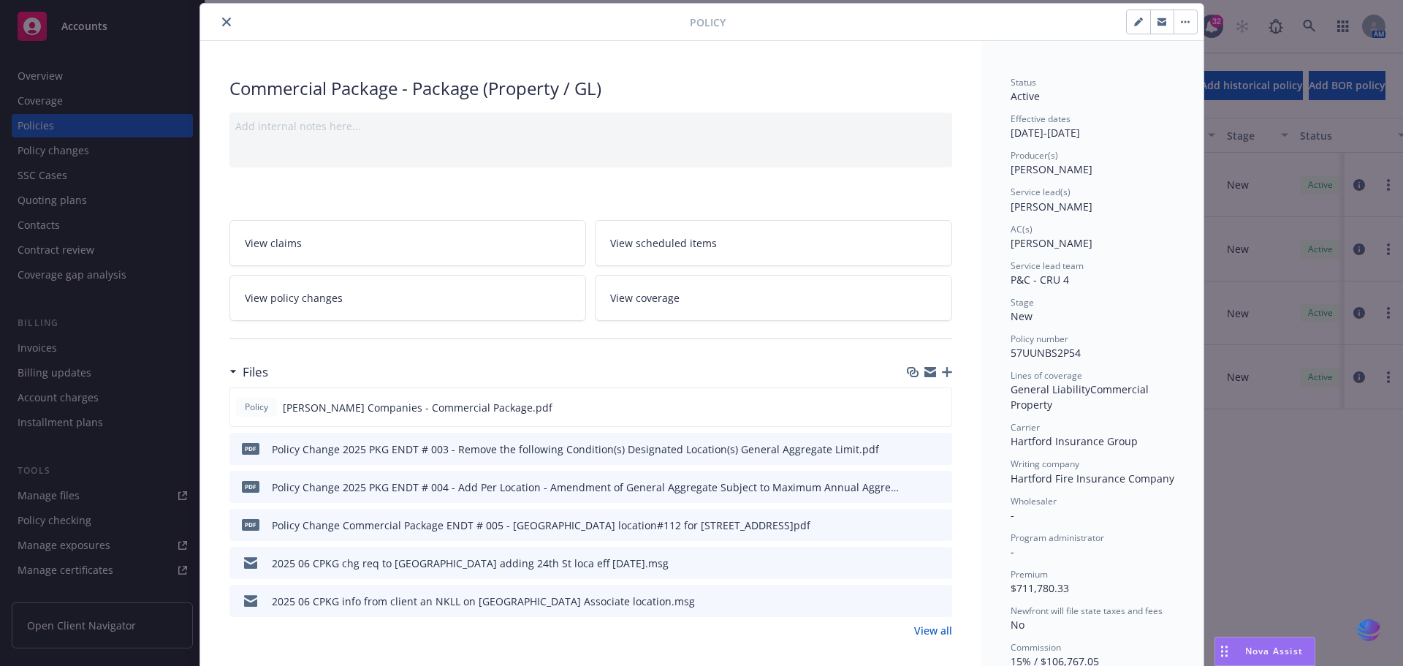
click at [945, 375] on icon "button" at bounding box center [947, 372] width 10 height 10
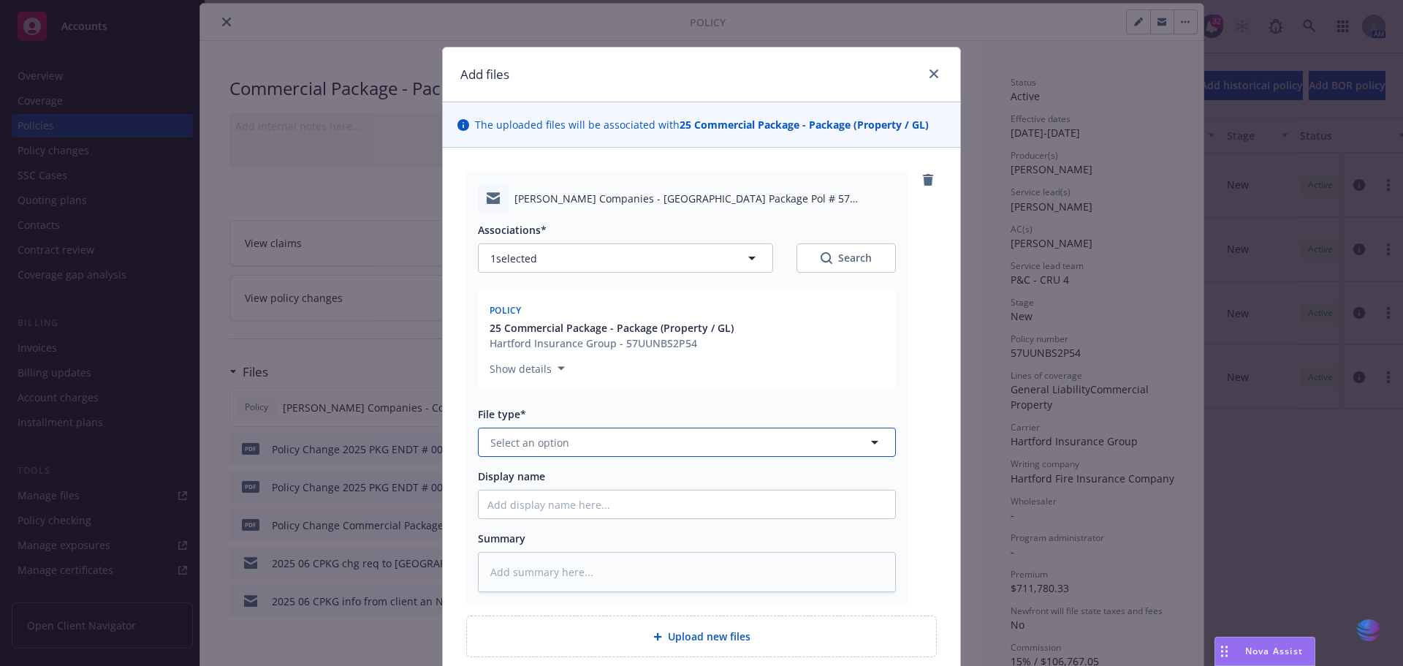
click at [872, 443] on icon "button" at bounding box center [875, 442] width 18 height 18
type input "clai"
click at [572, 474] on div "Claim" at bounding box center [686, 482] width 399 height 21
click at [524, 502] on input "Display name" at bounding box center [687, 504] width 417 height 28
type textarea "x"
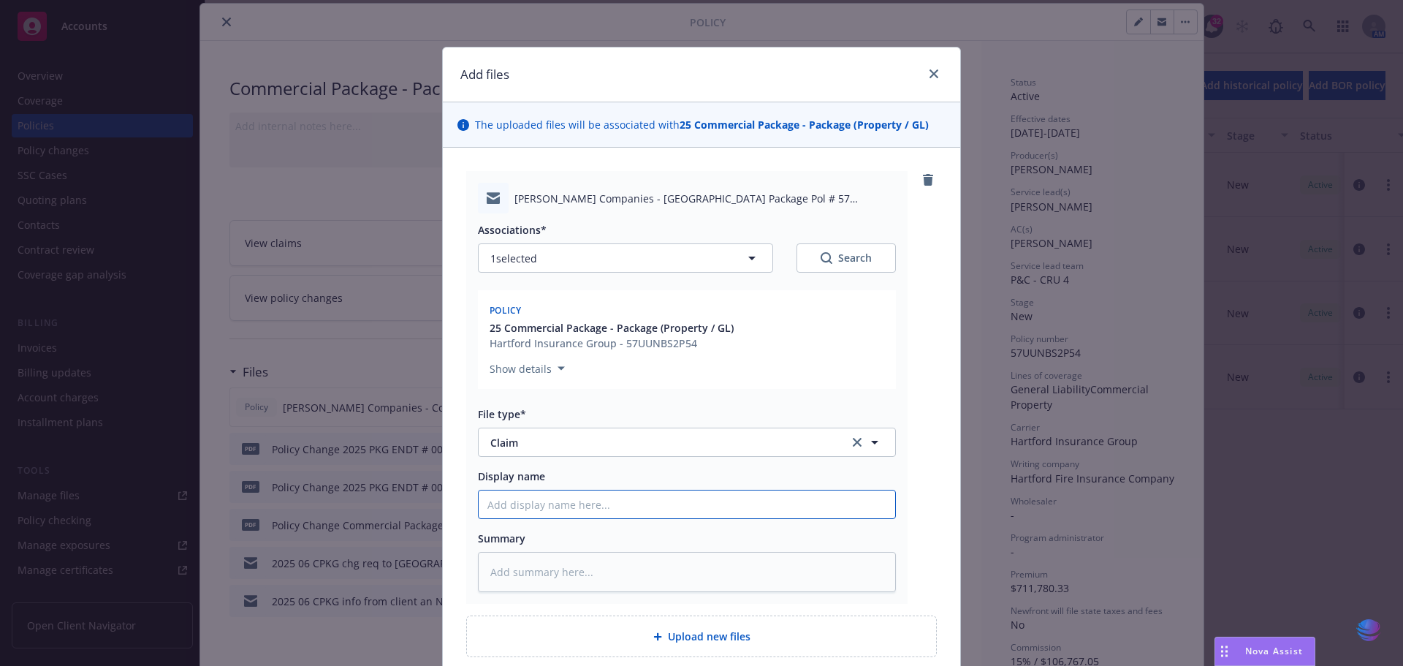
type input "2"
type textarea "x"
type input "20"
type textarea "x"
type input "202"
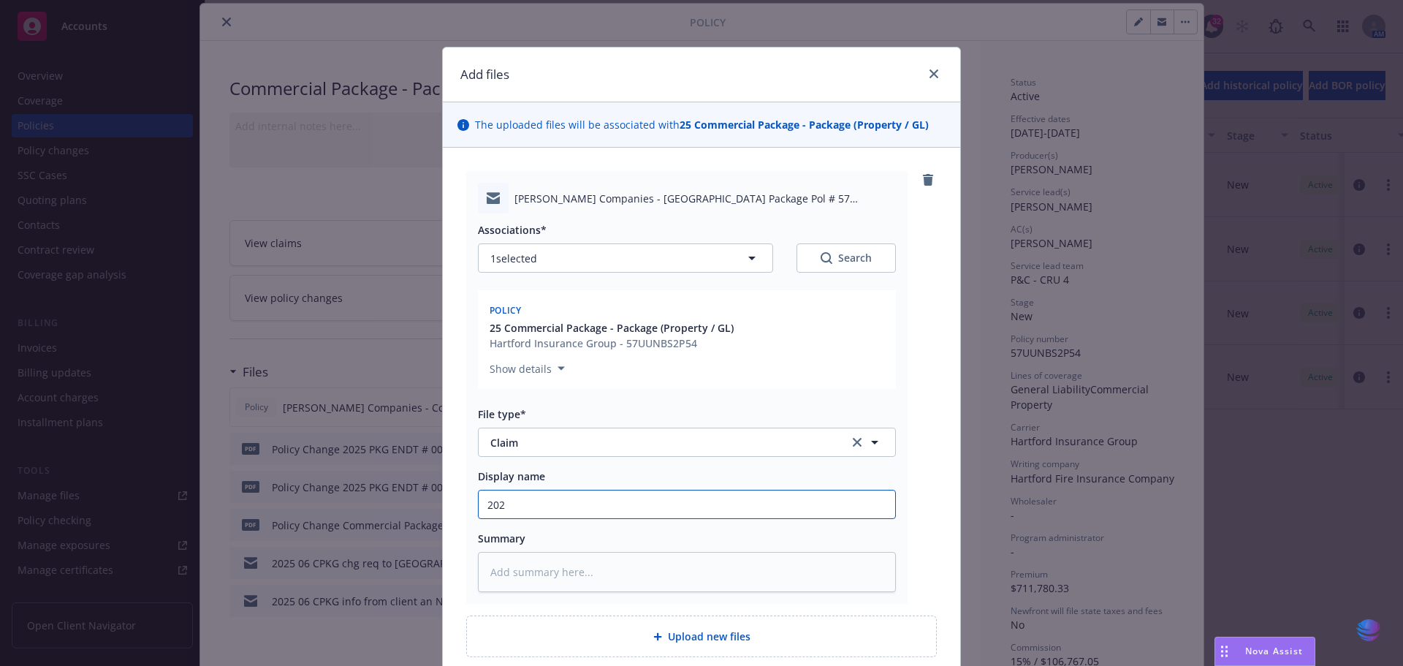
type textarea "x"
type input "2025"
type textarea "x"
type input "2025"
type textarea "x"
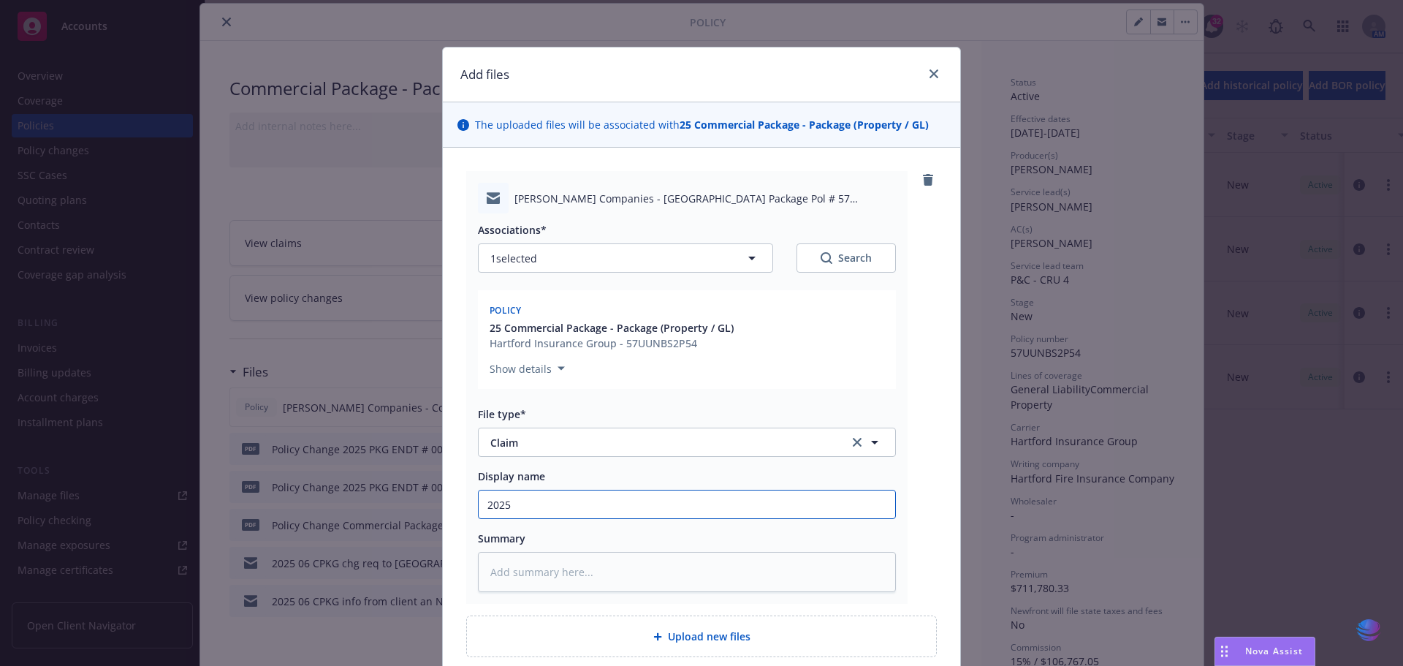
type input "2025 C"
type textarea "x"
type input "2025 CP"
type textarea "x"
type input "2025 CPK"
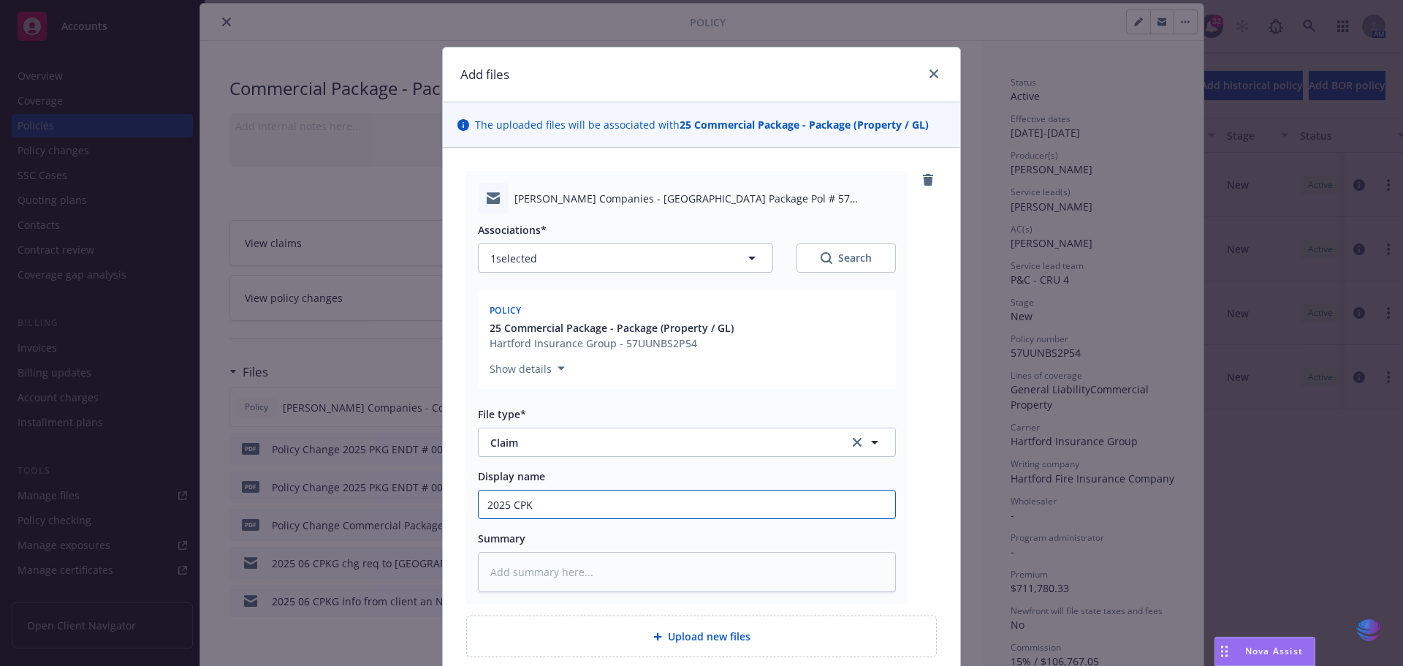
type textarea "x"
type input "2025 CPKG"
type textarea "x"
type input "2025 CPK"
type textarea "x"
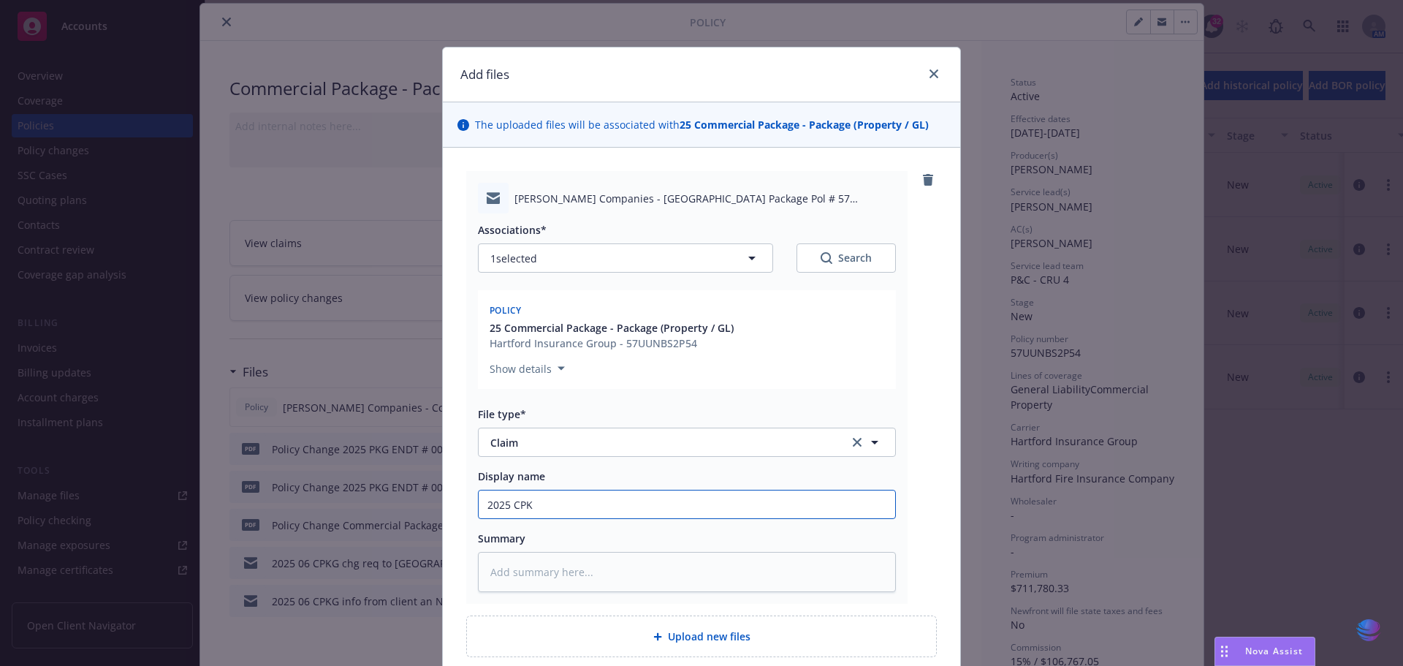
type input "2025 CP"
type textarea "x"
type input "2025 C"
type textarea "x"
type input "2025"
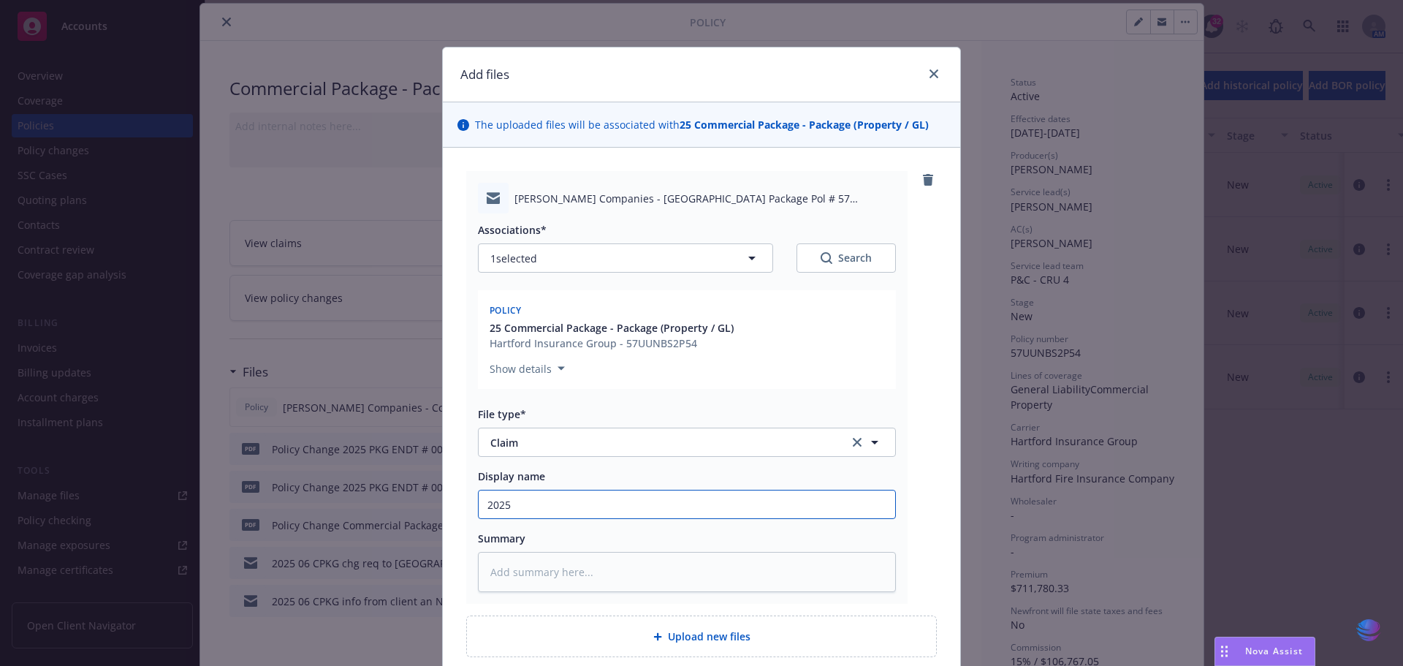
type textarea "x"
type input "2025 G"
type textarea "x"
type input "2025 GL"
type textarea "x"
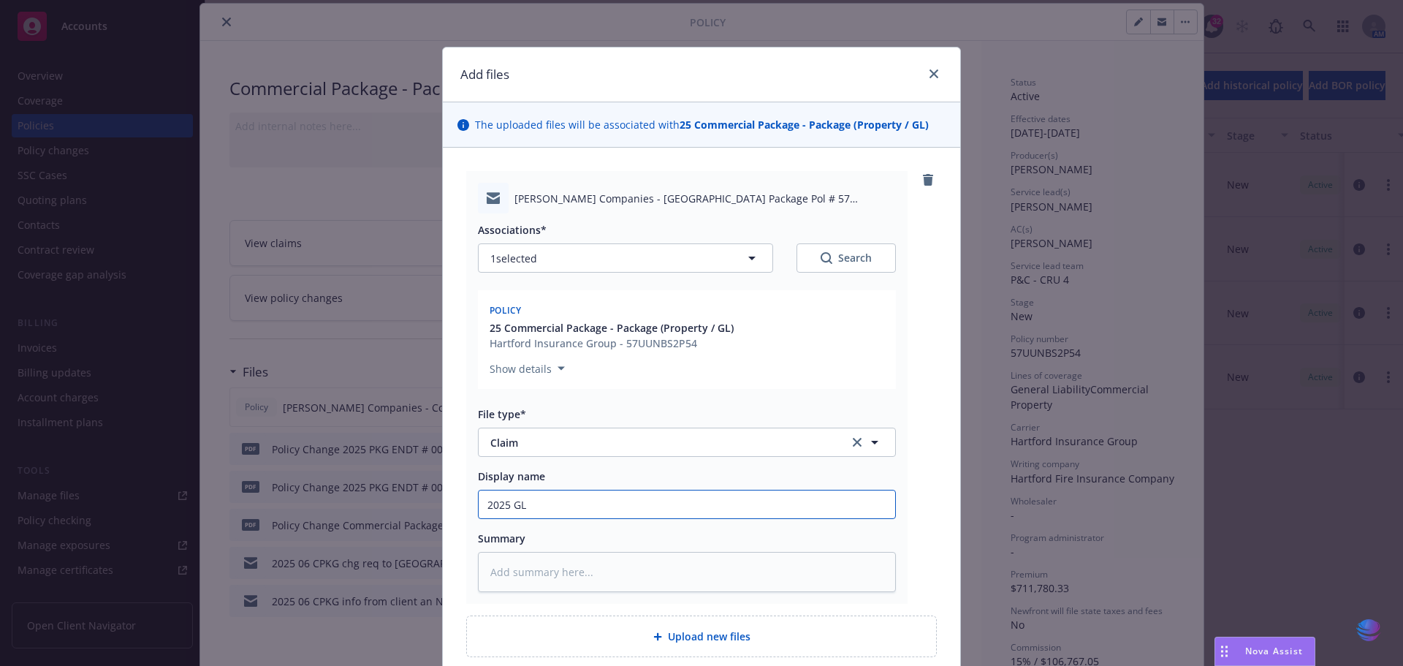
type input "2025 GL"
type textarea "x"
type input "2025 GL i"
type textarea "x"
type input "2025 GL in"
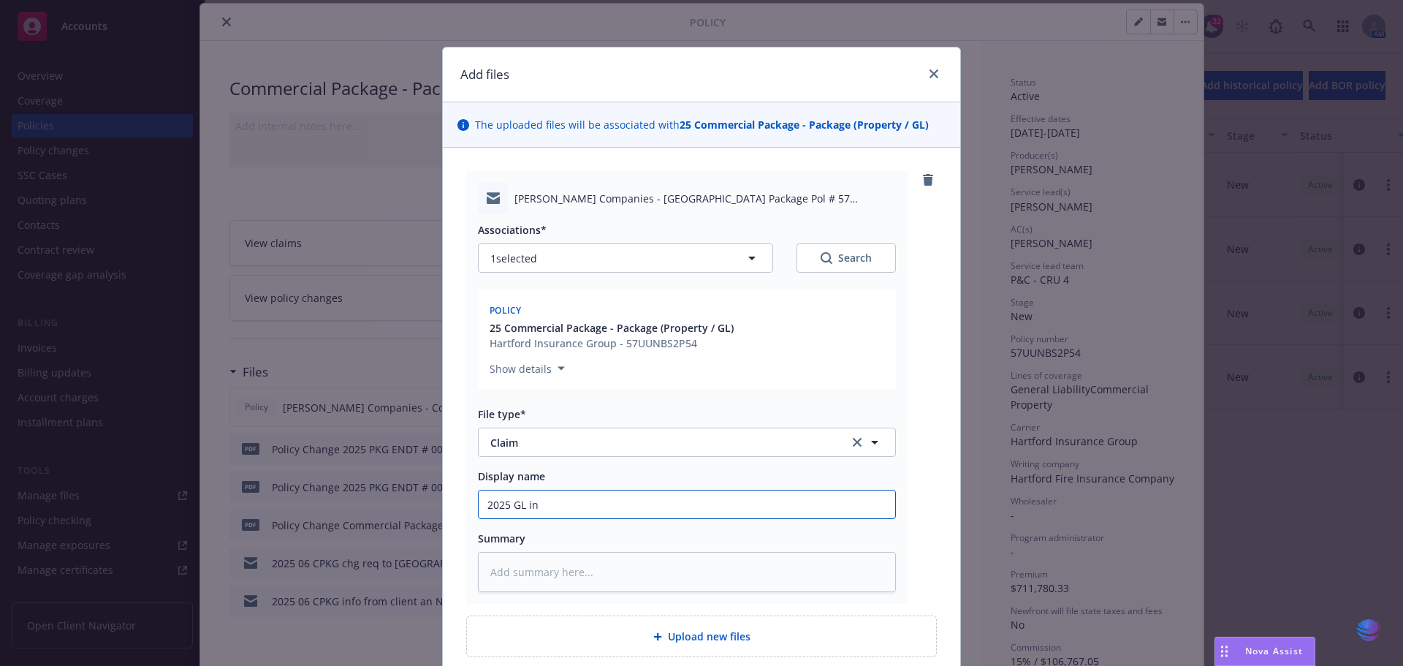
type textarea "x"
type input "2025 GL inf"
type textarea "x"
type input "2025 GL info"
type textarea "x"
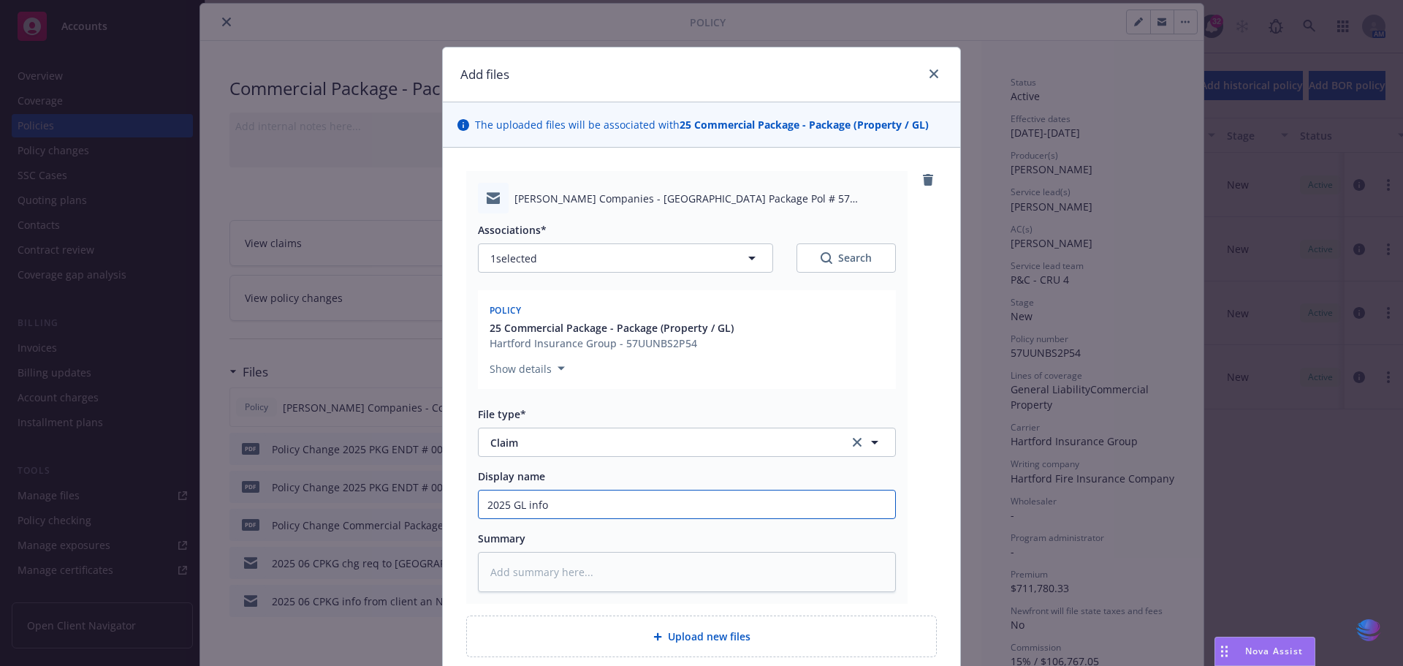
type input "2025 GL info"
type textarea "x"
type input "2025 GL info o"
type textarea "x"
type input "2025 GL info on"
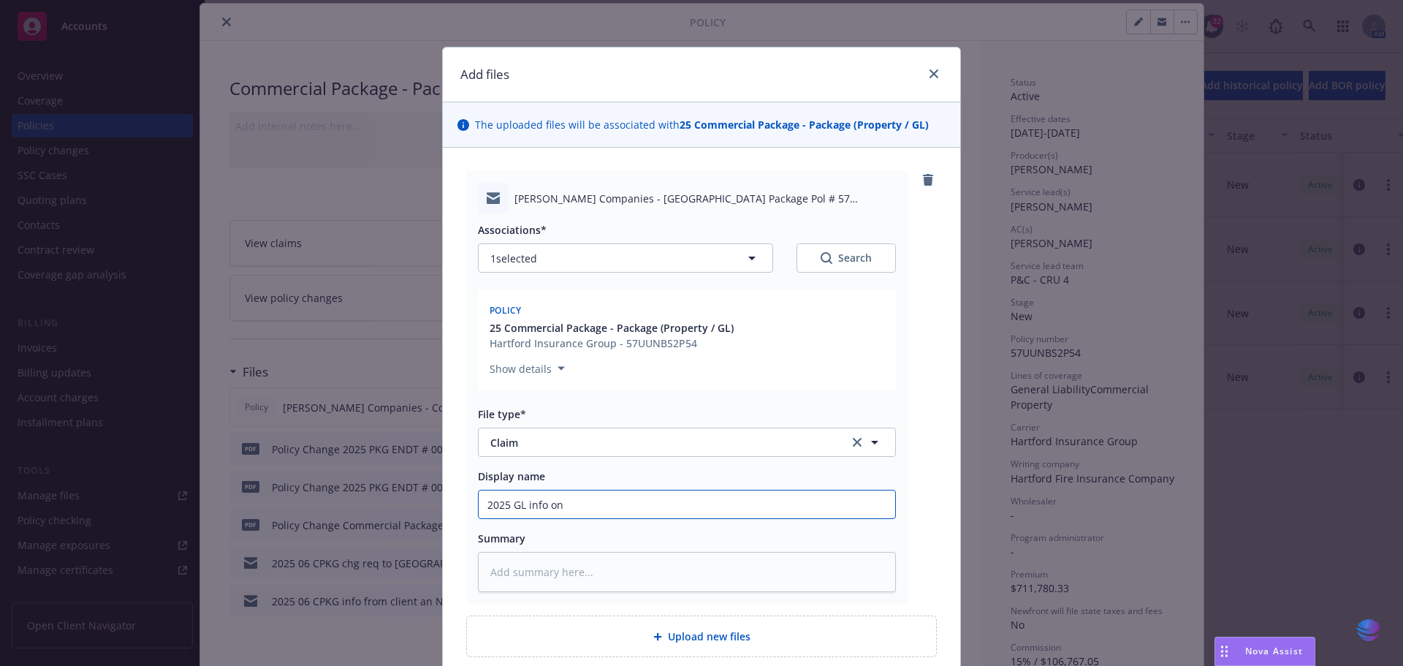
type textarea "x"
type input "2025 GL info on"
type textarea "x"
type input "2025 GL info on c"
type textarea "x"
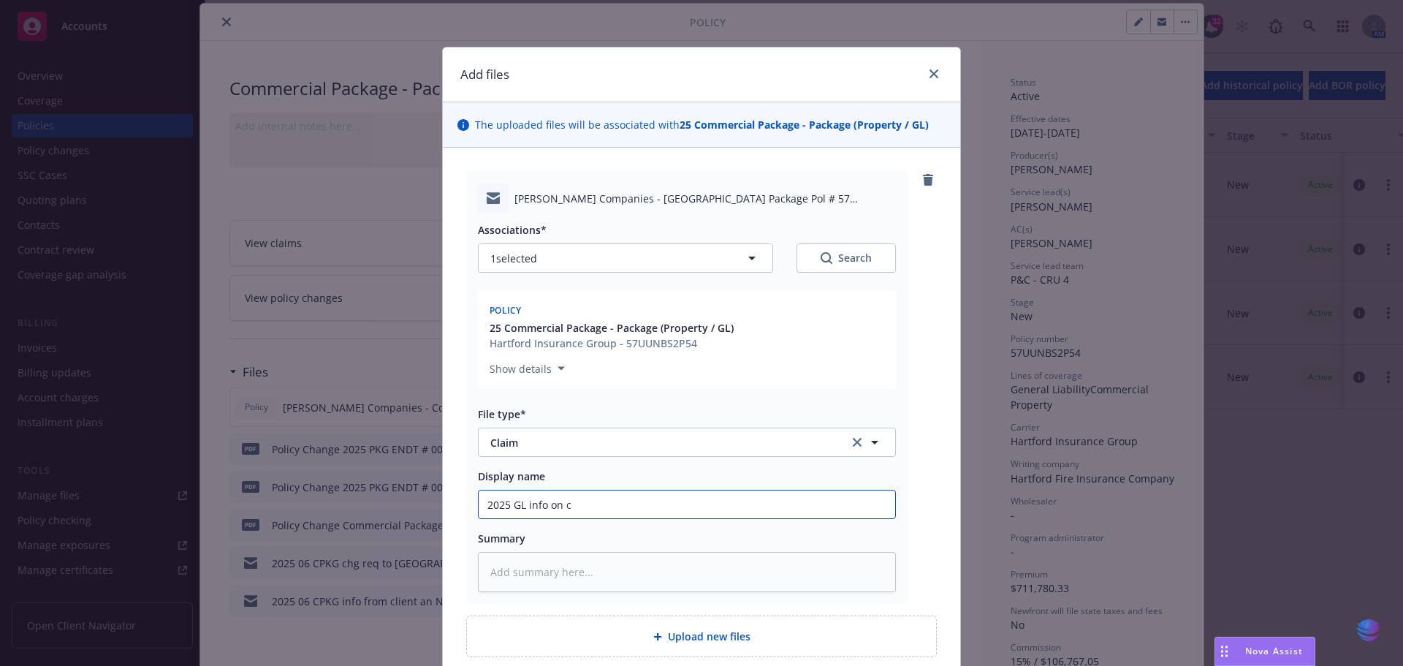
type input "2025 GL info on cl"
type textarea "x"
type input "2025 GL info on cla"
type textarea "x"
type input "2025 GL info on clai"
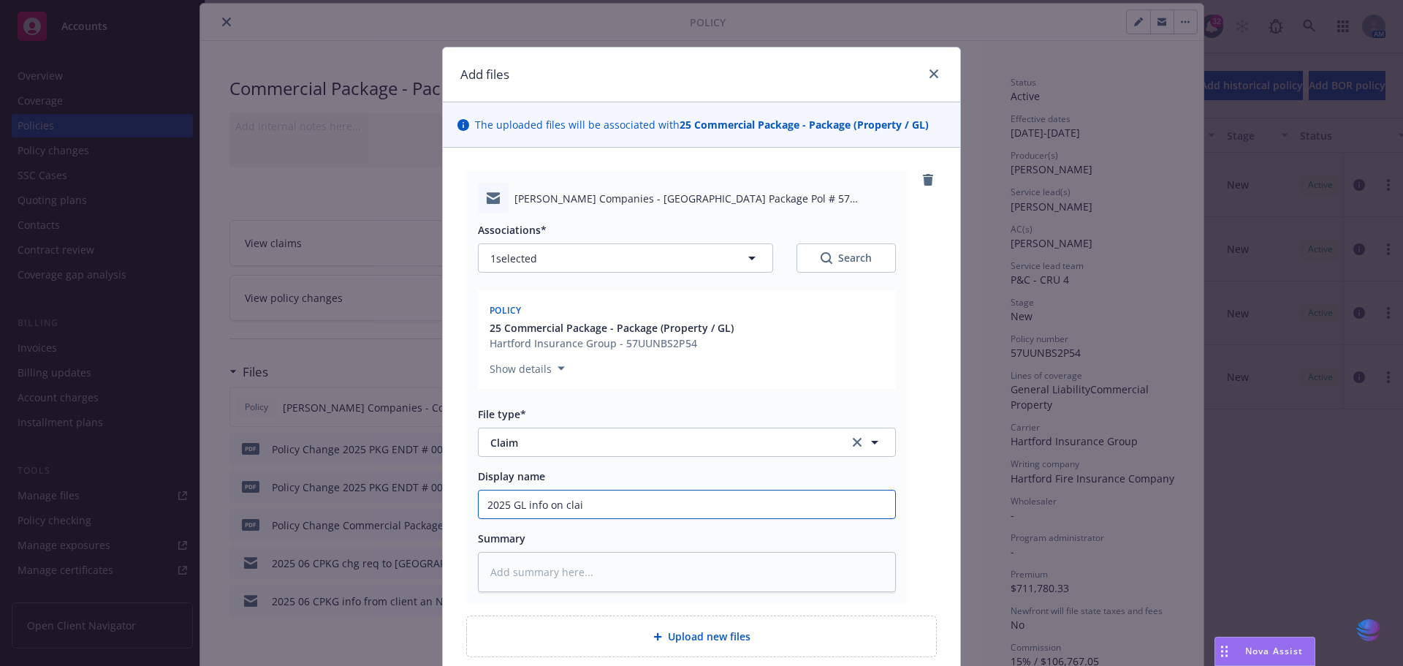
type textarea "x"
type input "2025 GL info on claim"
type textarea "x"
type input "2025 GL info on claim"
type textarea "x"
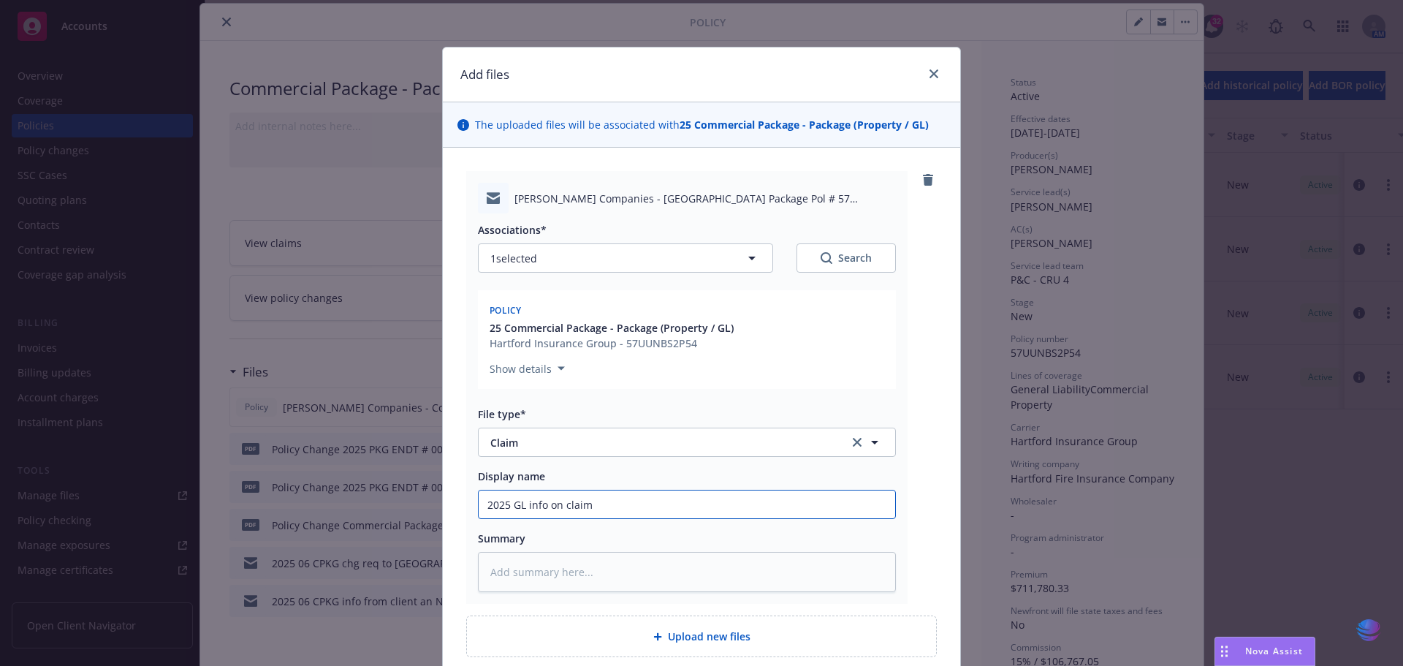
type input "2025 GL info on claim f"
type textarea "x"
type input "2025 GL info on claim fr"
type textarea "x"
type input "2025 GL info on claim fro"
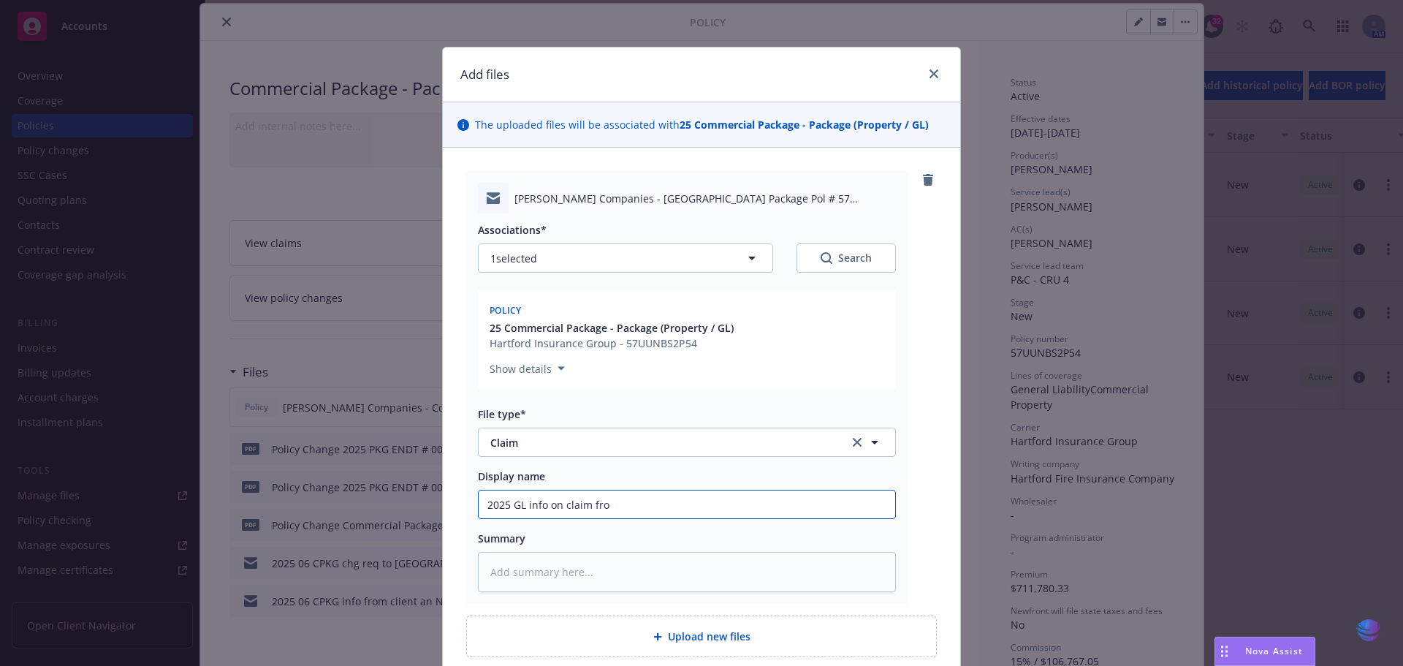
type textarea "x"
type input "2025 GL info on claim from"
type textarea "x"
type input "2025 GL info on claim from"
type textarea "x"
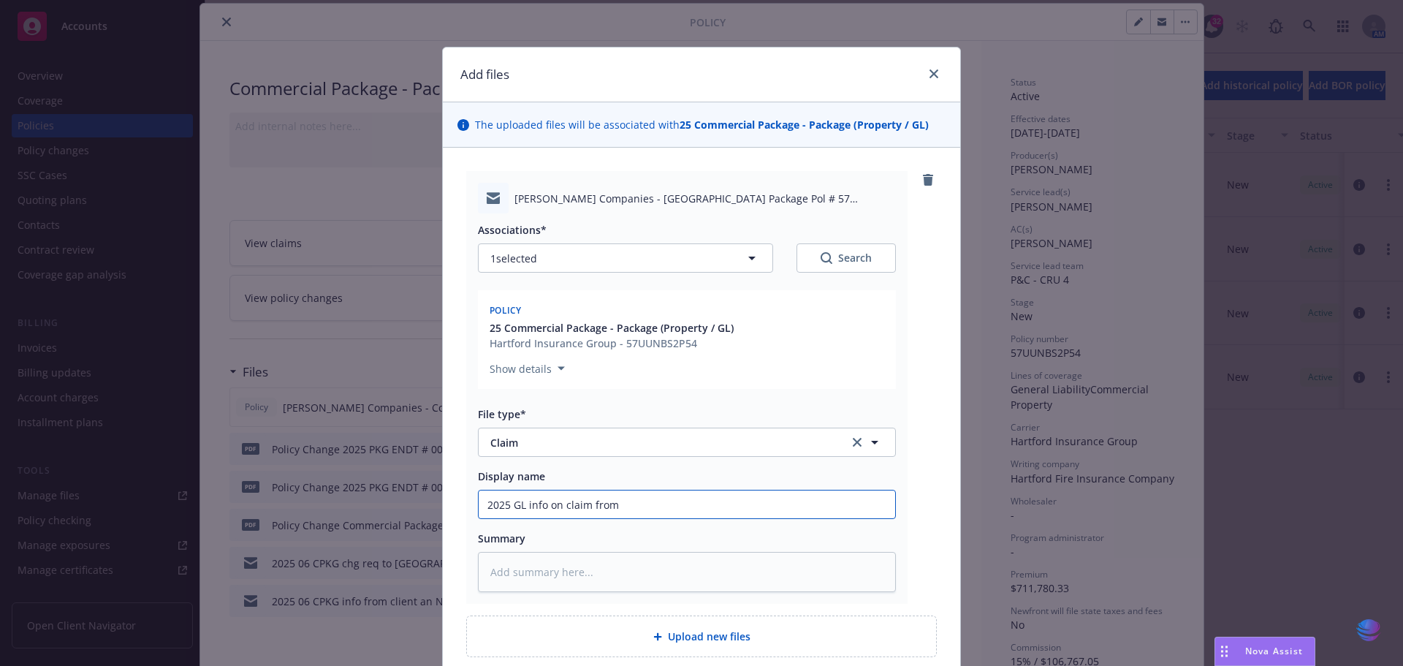
type input "2025 GL info on claim from 8"
type textarea "x"
type input "2025 GL info on claim from 8/"
type textarea "x"
type input "2025 GL info on claim from 8/1"
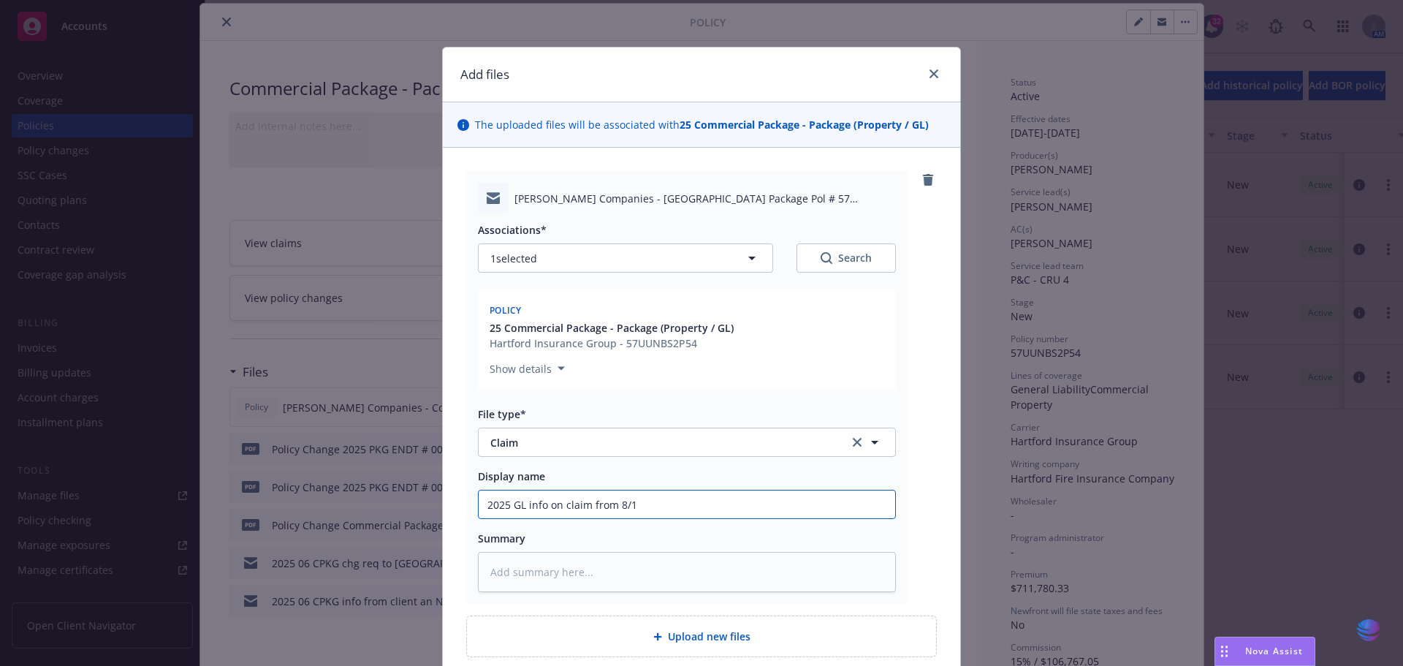
type textarea "x"
type input "2025 GL info on claim from 8/14"
type textarea "x"
type input "2025 GL info on claim from 8/14/"
type textarea "x"
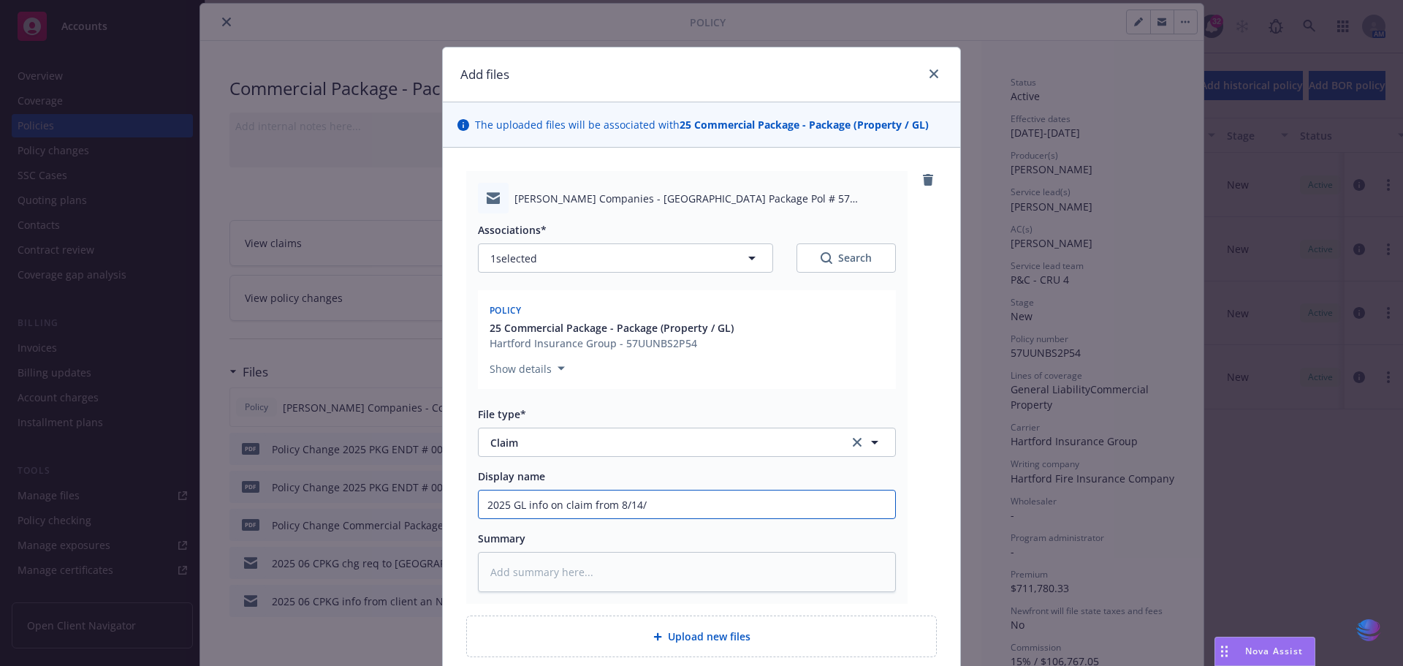
type input "2025 GL info on claim from 8/14/2"
type textarea "x"
type input "2025 GL info on claim from [DATE]"
type textarea "x"
type input "2025 GL info on claim from 8/14/202"
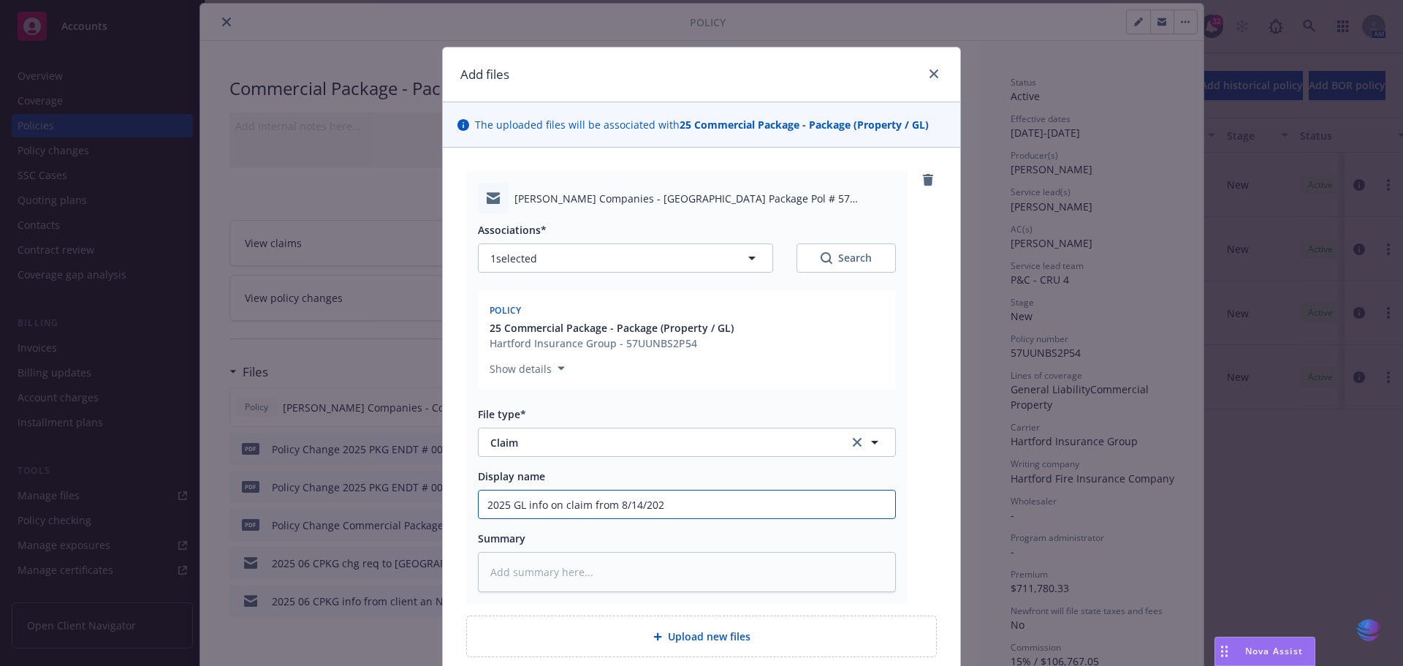
type textarea "x"
type input "2025 GL info on claim from [DATE]"
type textarea "x"
type input "2025 GL info on claim from [DATE],"
type textarea "x"
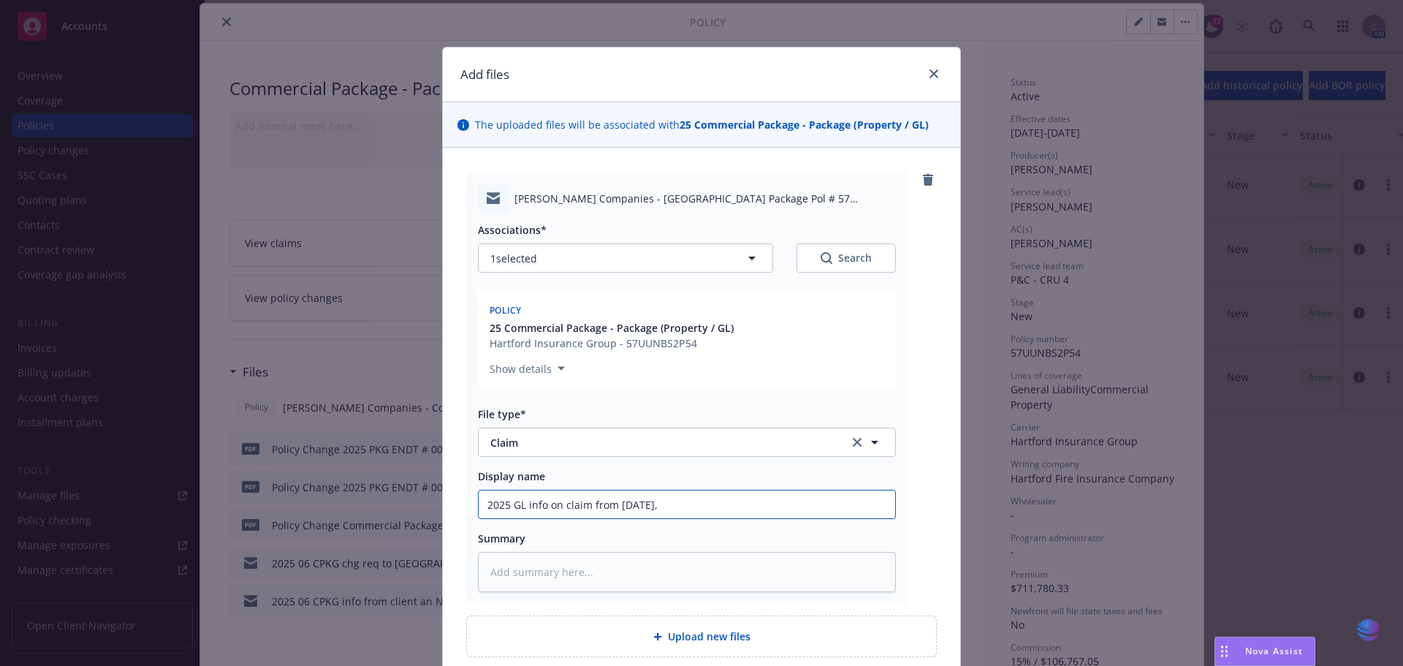
type input "2025 GL info on claim from [DATE],"
type textarea "x"
type input "2025 GL info on claim from [DATE], c"
type textarea "x"
type input "2025 GL info on claim from [DATE], cl"
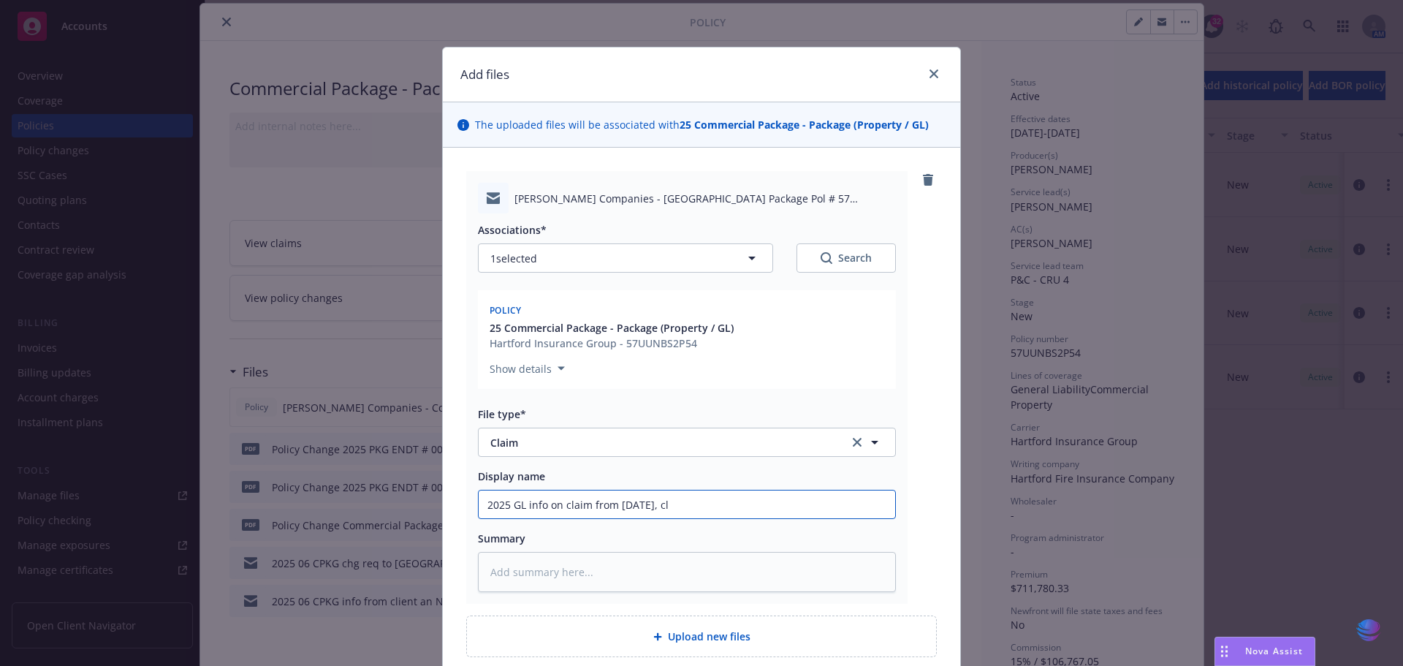
type textarea "x"
type input "2025 GL info on claim from [DATE], cla"
type textarea "x"
type input "2025 GL info on claim from [DATE], clai"
type textarea "x"
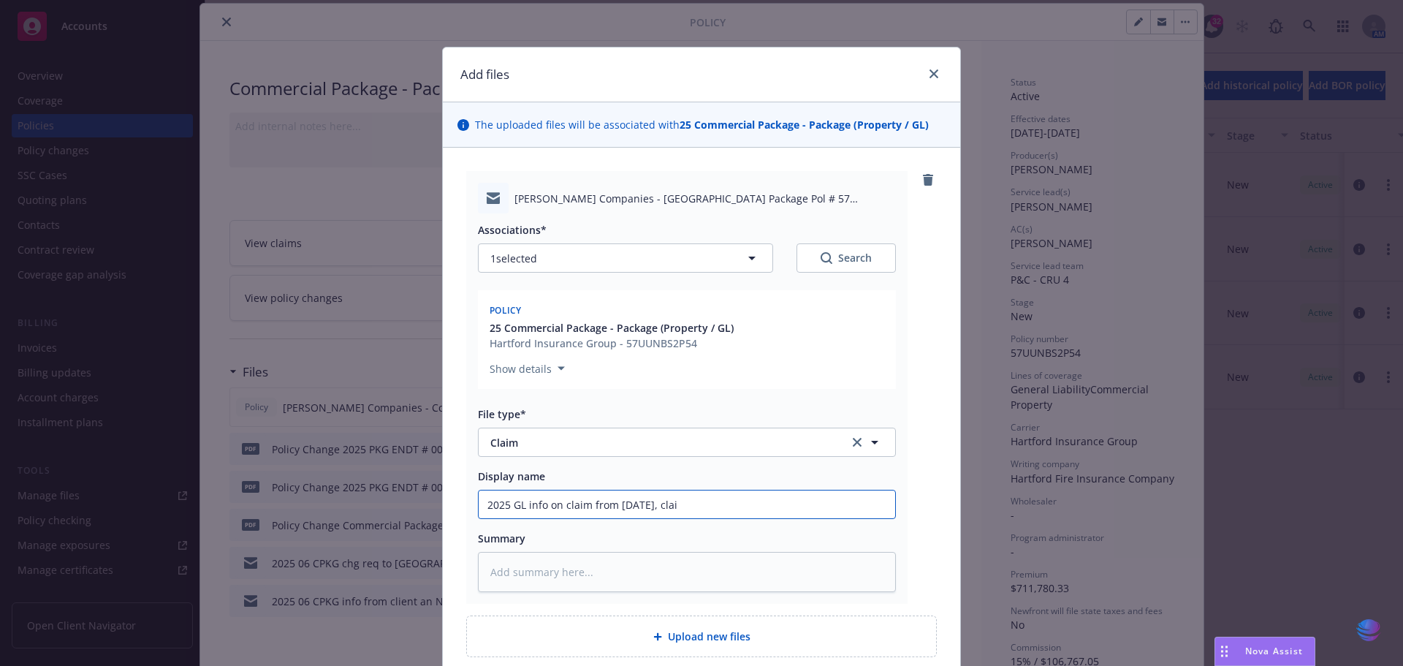
type input "2025 GL info on claim from [DATE], claim"
type textarea "x"
type input "2025 GL info on claim from [DATE], claima"
type textarea "x"
type input "2025 GL info on claim from [DATE], claiman"
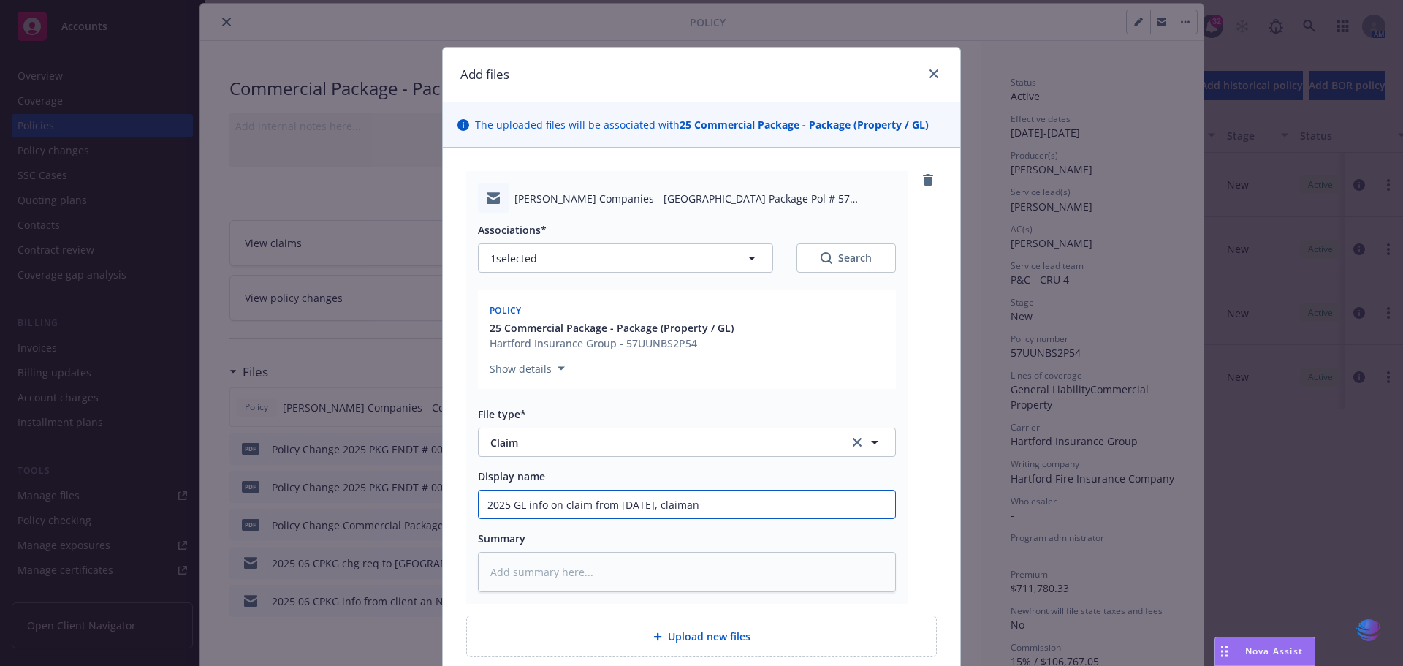
type textarea "x"
type input "2025 GL info on claim from [DATE], claimant"
type textarea "x"
type input "2025 GL info on claim from [DATE], claimant"
type textarea "x"
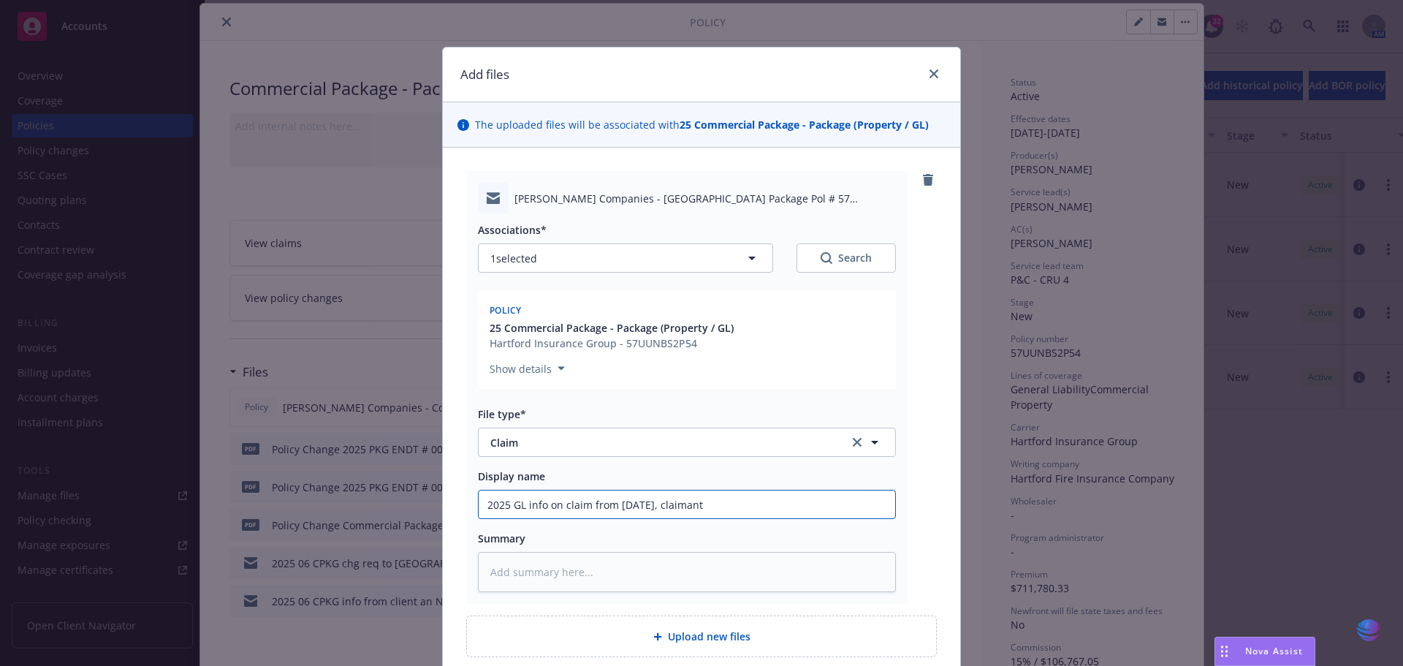
type input "2025 GL info on claim from [DATE], claimant M"
type textarea "x"
type input "2025 GL info on claim from [DATE], claimant Ms"
type textarea "x"
type input "2025 GL info on claim from [DATE], claimant Ms."
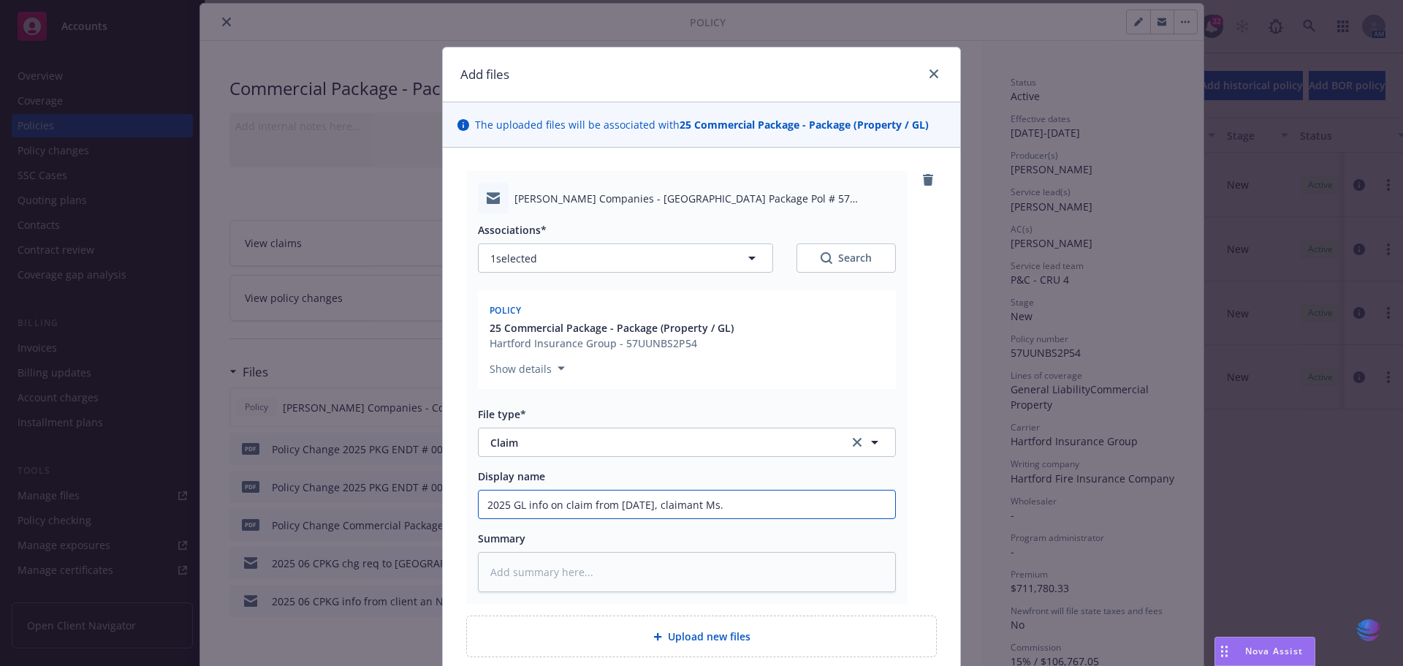
type textarea "x"
type input "2025 GL info on claim from [DATE], claimant Ms."
type textarea "x"
type input "2025 GL info on claim from [DATE], claimant Ms. G"
type textarea "x"
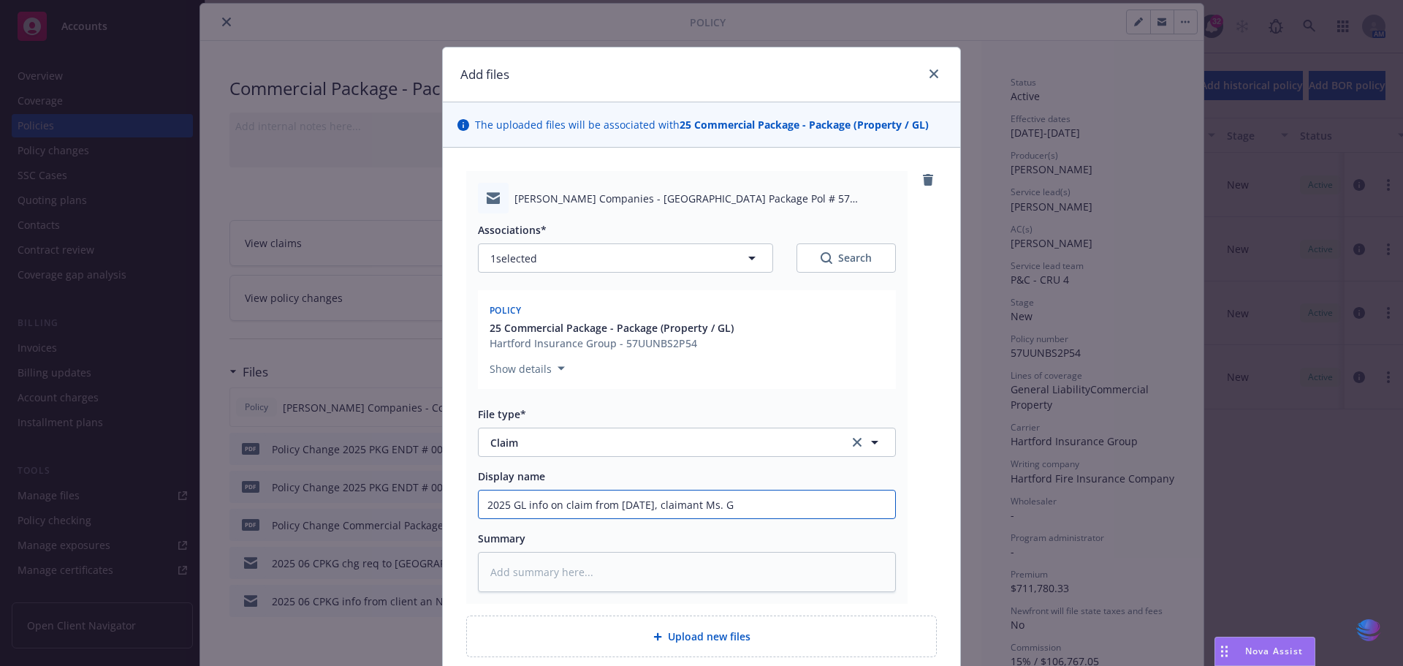
type input "2025 GL info on claim from [DATE], claimant Ms. Gr"
type textarea "x"
type input "2025 GL info on claim from [DATE], claimant Ms. Gru"
type textarea "x"
type input "2025 GL info on claim from [DATE], claimant [PERSON_NAME]"
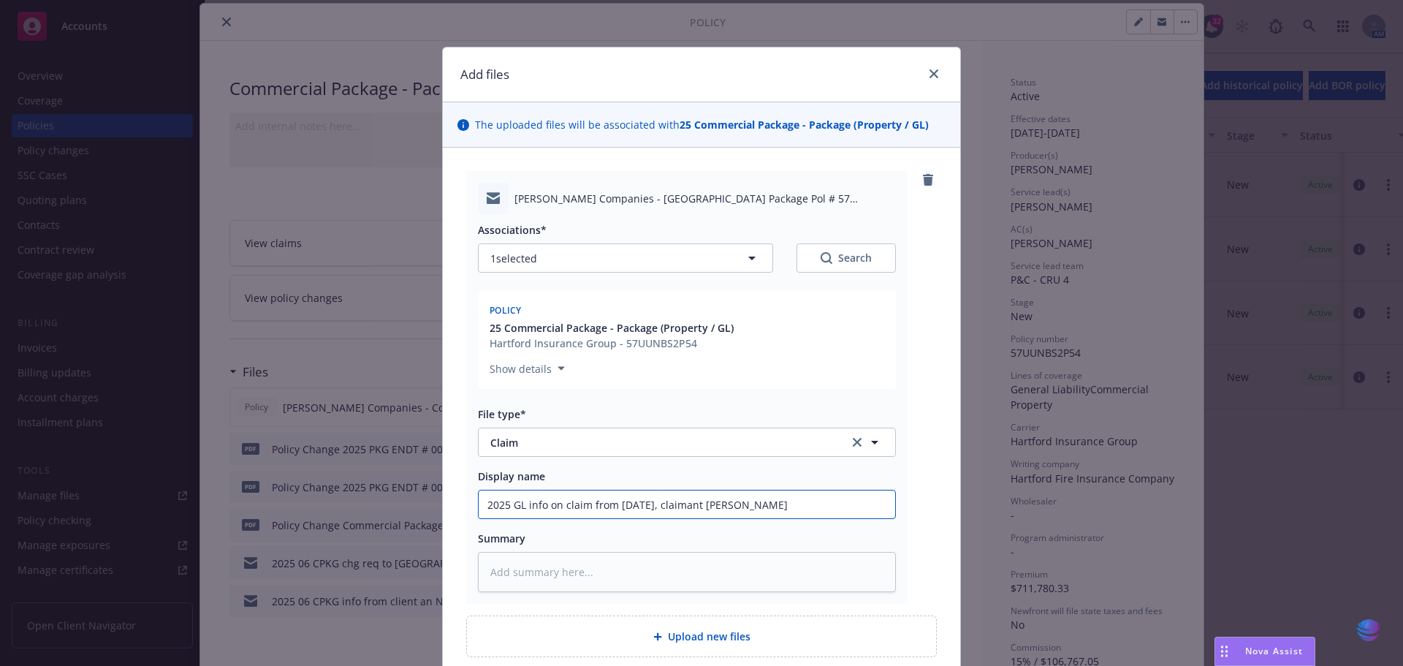
type textarea "x"
type input "2025 GL info on claim from [DATE], claimant Ms. Grusc"
type textarea "x"
type input "2025 GL info on claim from [DATE], claimant [PERSON_NAME]"
drag, startPoint x: 487, startPoint y: 506, endPoint x: 817, endPoint y: 514, distance: 329.7
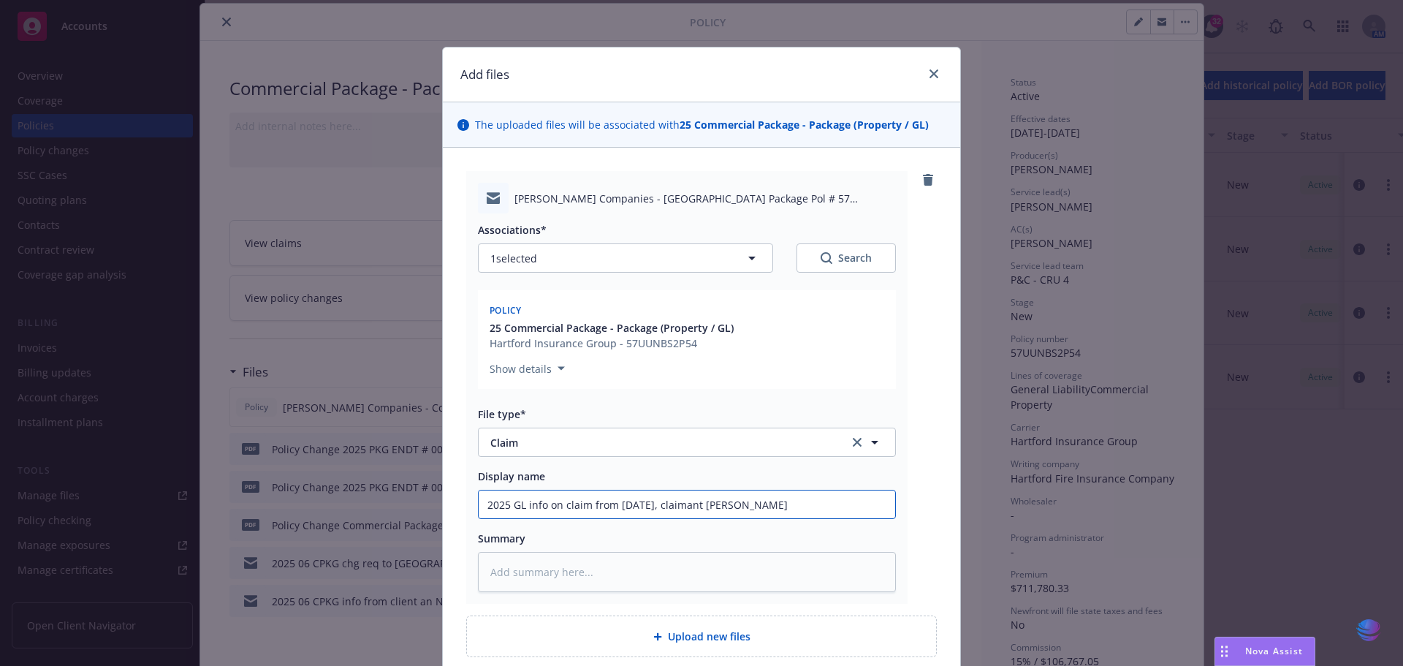
click at [817, 514] on input "2025 GL info on claim from [DATE], claimant [PERSON_NAME]" at bounding box center [687, 504] width 417 height 28
click at [809, 504] on input "2025 GL info on claim from [DATE], claimant [PERSON_NAME]" at bounding box center [687, 504] width 417 height 28
click at [770, 504] on input "2025 GL info on claim from [DATE], claimant [PERSON_NAME]" at bounding box center [687, 504] width 417 height 28
type textarea "x"
type input "2025 GL info on claim from [DATE], claimant [PERSON_NAME]"
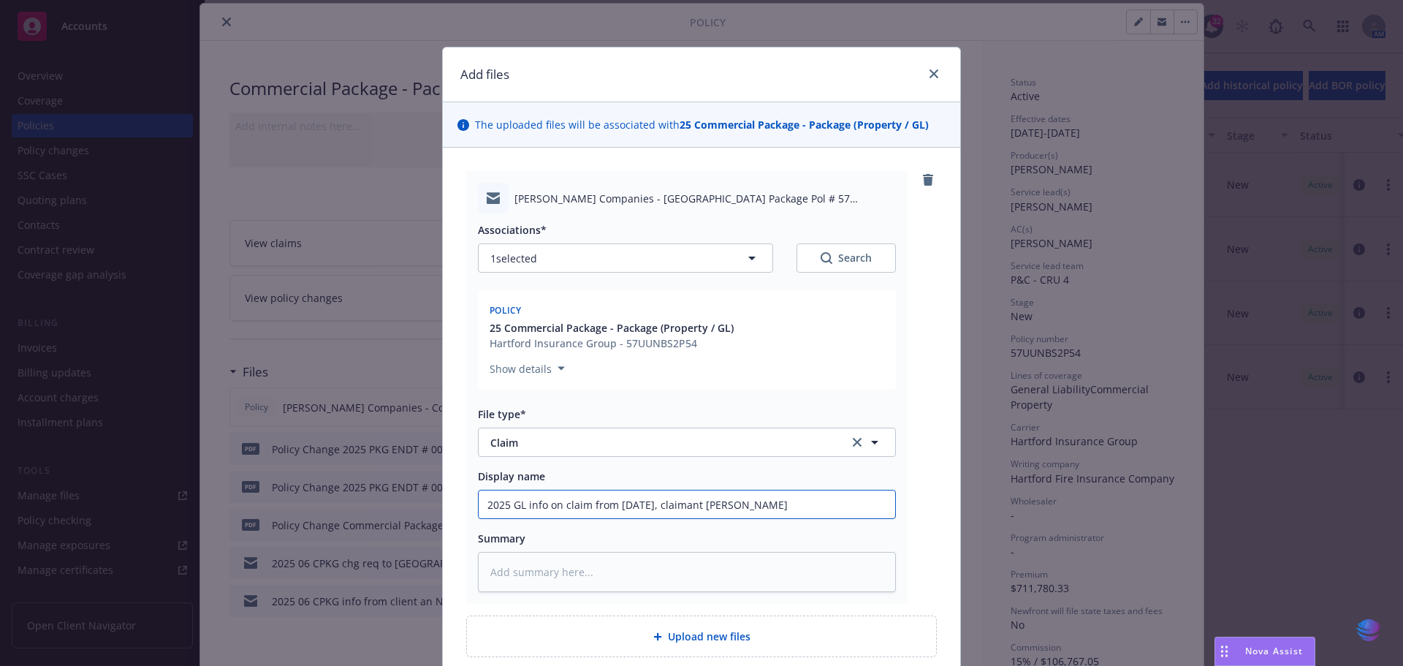
type textarea "x"
type input "2025 GL info on claim from [DATE], claimant [PERSON_NAME] ("
type textarea "x"
type input "2025 GL info on claim from [DATE], claimant [PERSON_NAME] (c"
type textarea "x"
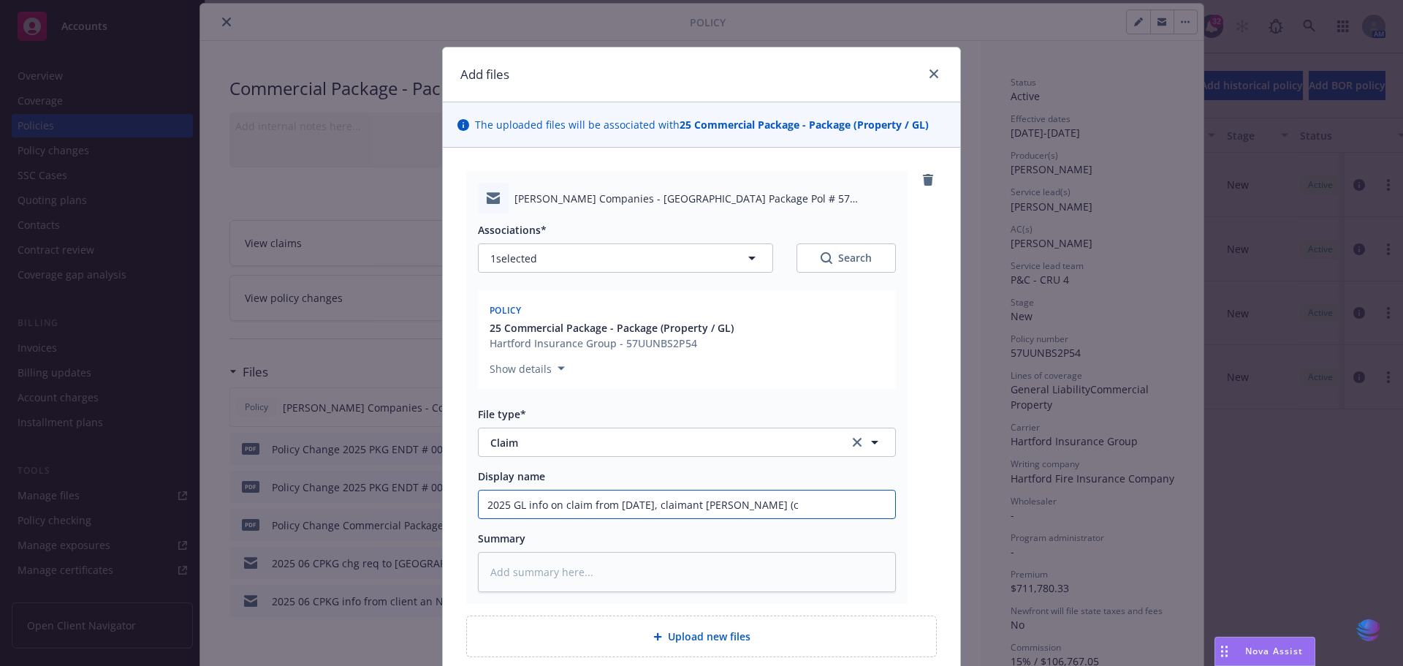
type input "2025 GL info on claim from [DATE], claimant [PERSON_NAME] (ca"
type textarea "x"
type input "2025 GL info on claim from [DATE], claimant [PERSON_NAME] (cat"
type textarea "x"
type input "2025 GL info on claim from [DATE], claimant [PERSON_NAME] ([PERSON_NAME]"
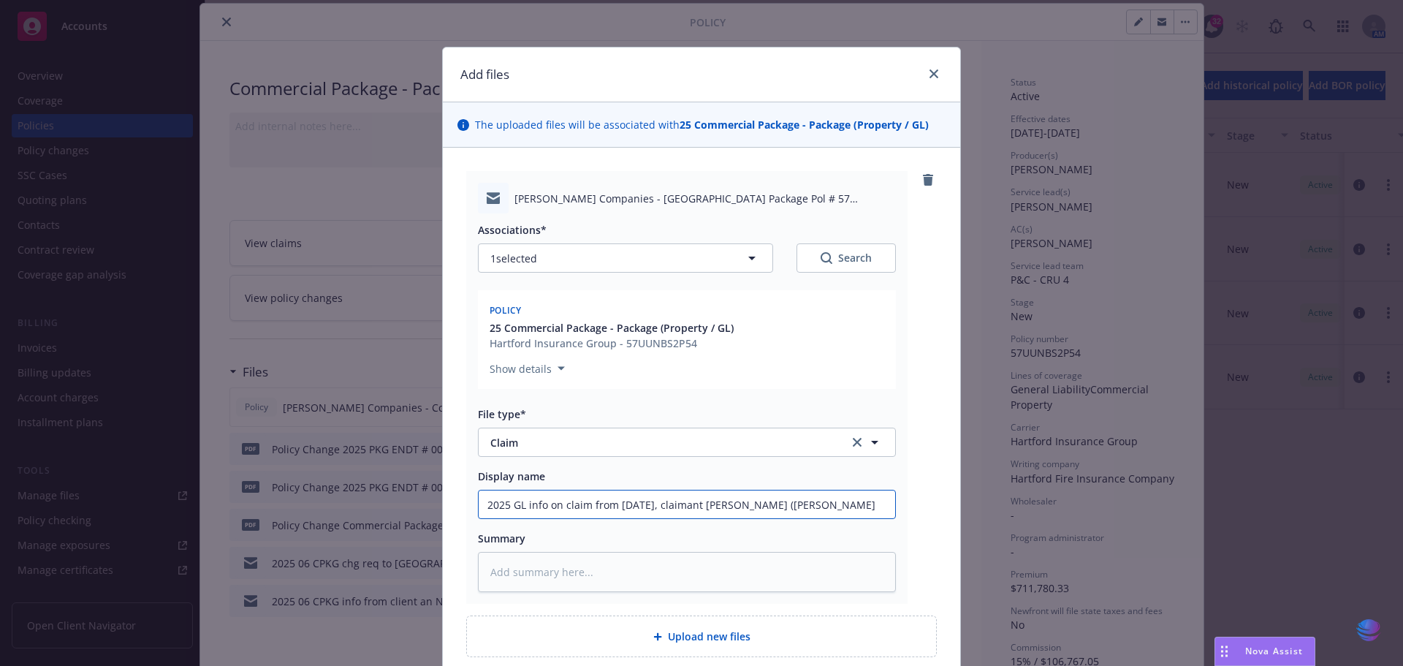
type textarea "x"
type input "2025 GL info on claim from [DATE], claimant [PERSON_NAME] (cater"
type textarea "x"
type input "2025 GL info on claim from [DATE], claimant [PERSON_NAME] (cateri"
type textarea "x"
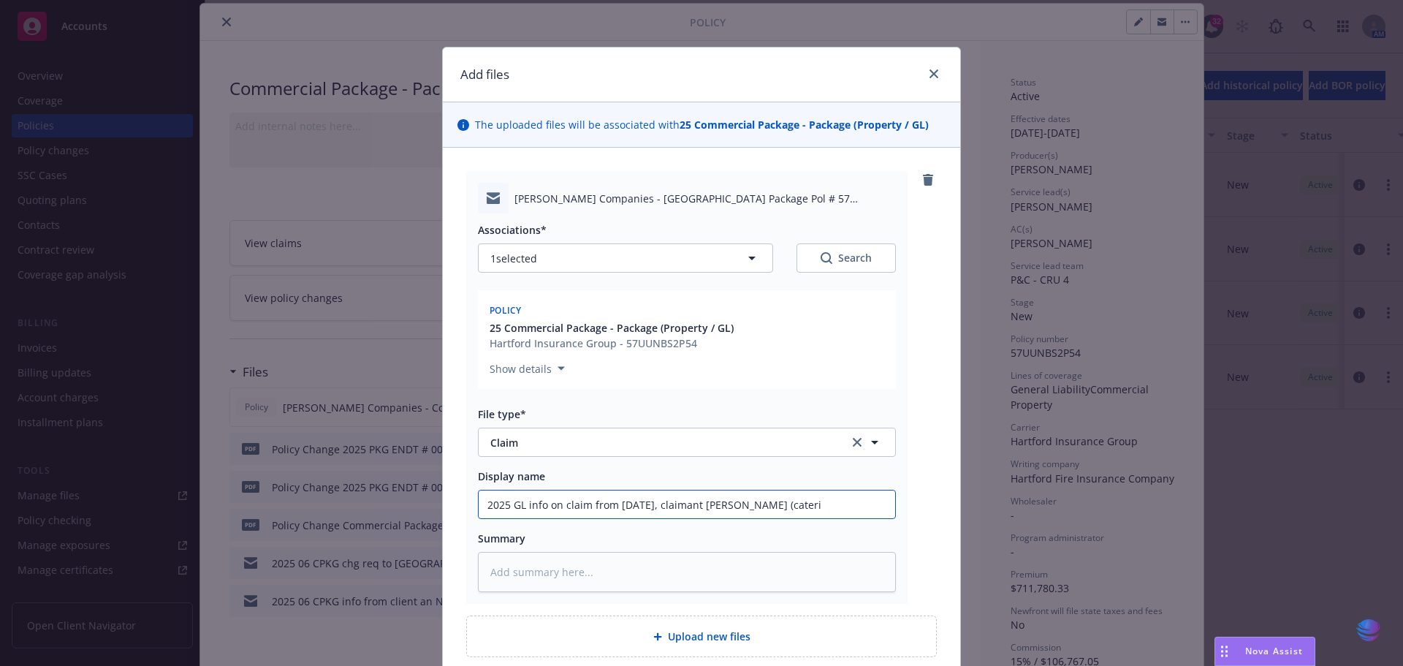
type input "2025 GL info on claim from [DATE], claimant [PERSON_NAME] (caterin"
type textarea "x"
type input "2025 GL info on claim from [DATE], claimant [PERSON_NAME] (catering"
type textarea "x"
type input "2025 GL info on claim from [DATE], claimant [PERSON_NAME] (catering"
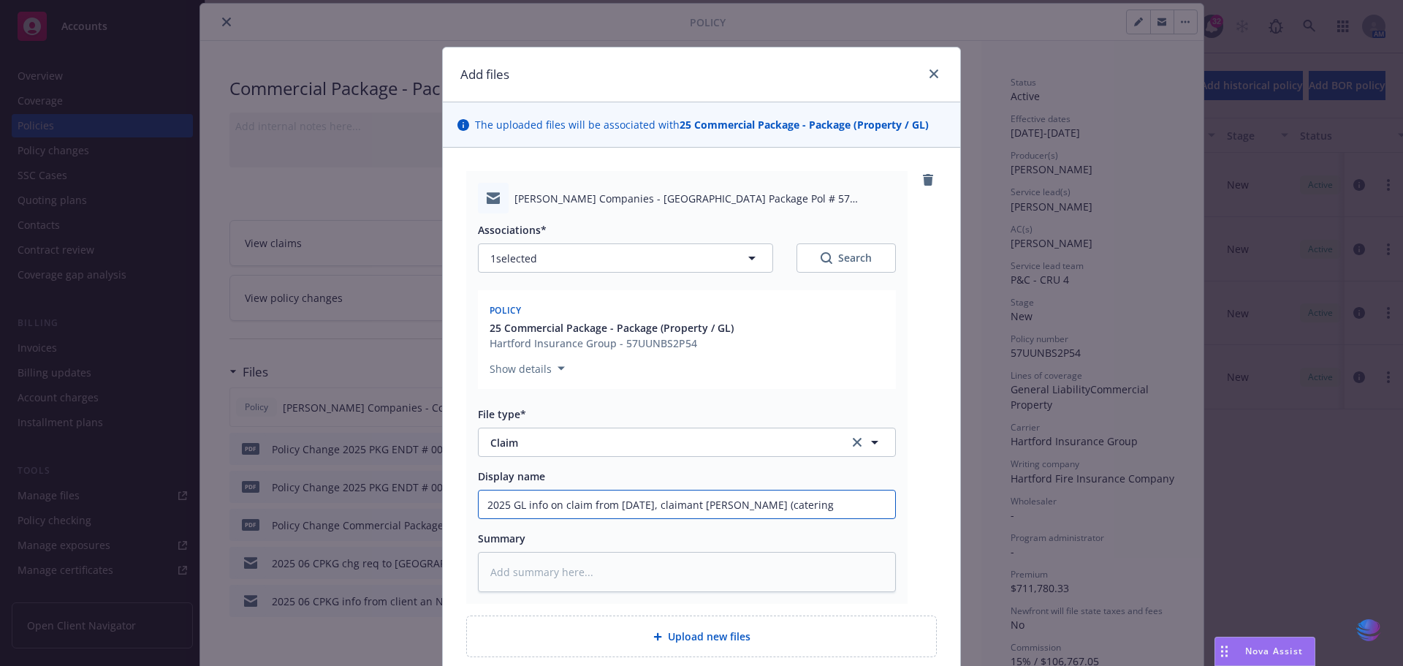
type textarea "x"
type input "2025 GL info on claim from [DATE], claimant [PERSON_NAME] (catering s"
type textarea "x"
type input "2025 GL info on claim from [DATE], claimant [PERSON_NAME] (catering se"
type textarea "x"
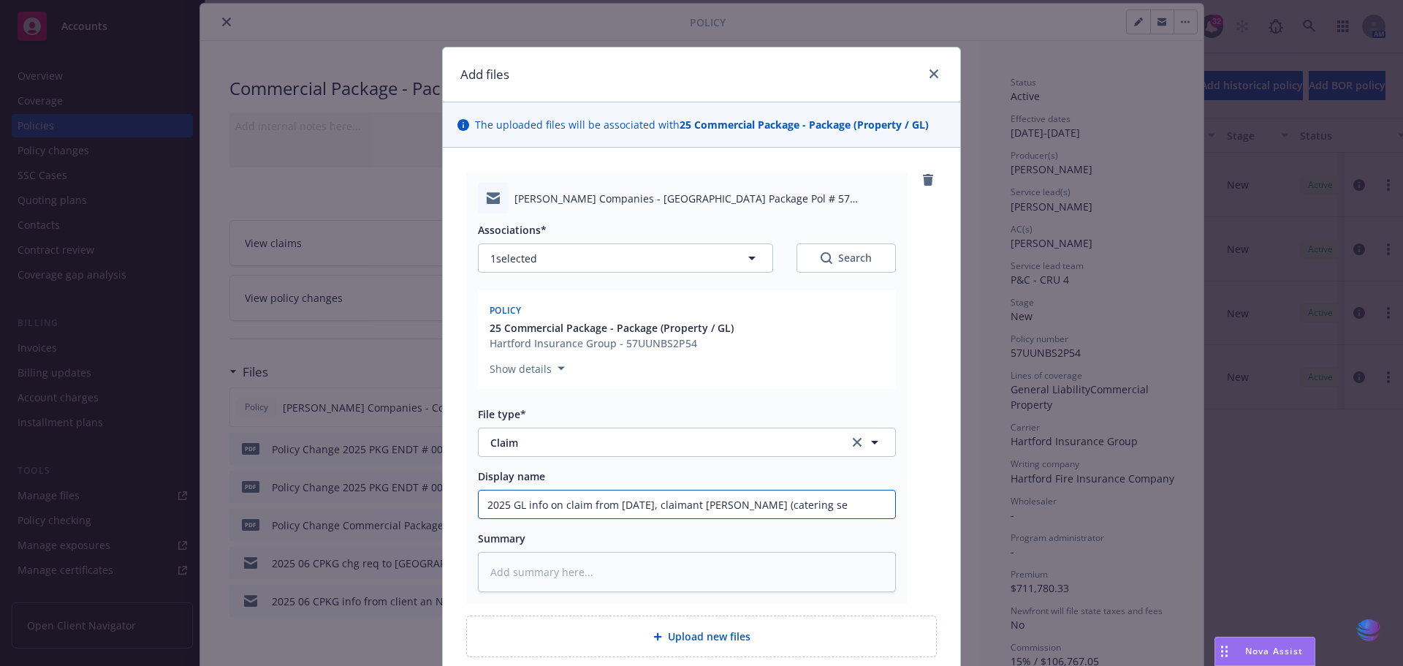
type input "2025 GL info on claim from [DATE], claimant [PERSON_NAME] (catering ser"
type textarea "x"
type input "2025 GL info on claim from [DATE], claimant [PERSON_NAME] (catering serv"
type textarea "x"
type input "2025 GL info on claim from [DATE], claimant [PERSON_NAME] (catering servi"
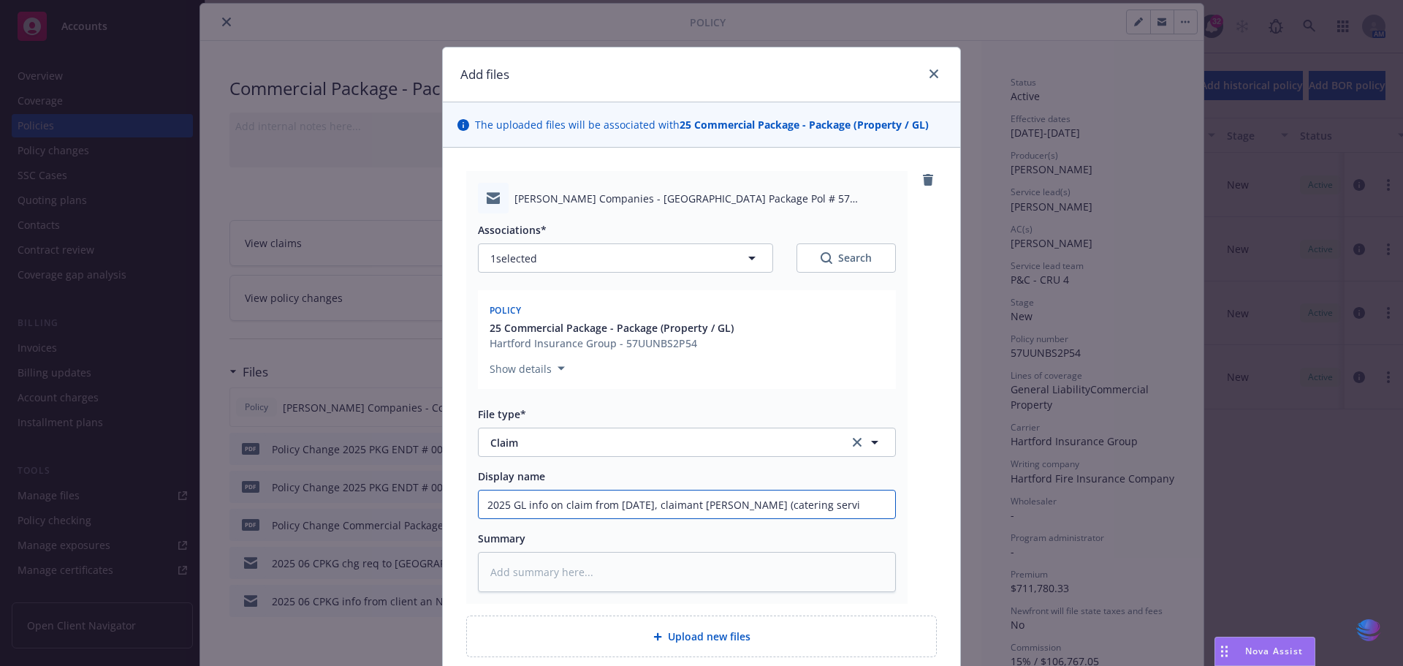
type textarea "x"
type input "2025 GL info on claim from [DATE], claimant [PERSON_NAME] (catering servic"
type textarea "x"
type input "2025 GL info on claim from [DATE], claimant [PERSON_NAME] (catering service"
type textarea "x"
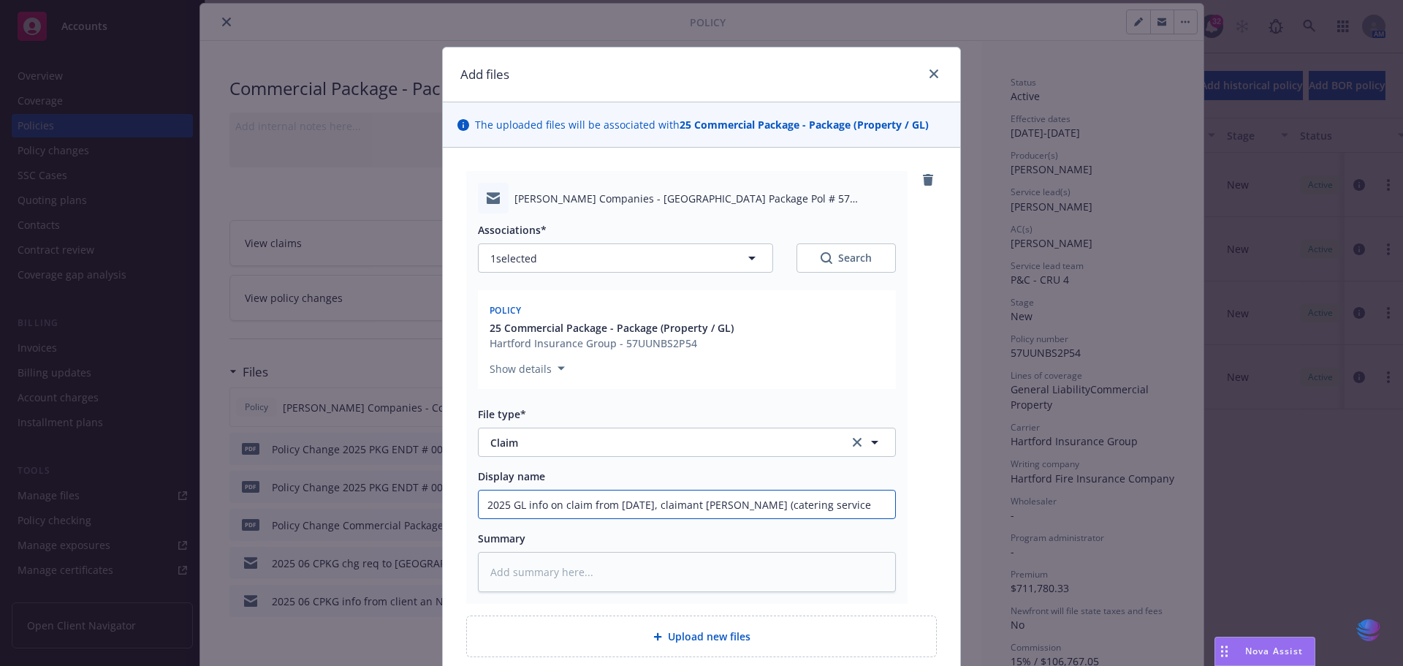
type input "2025 GL info on claim from [DATE], claimant [PERSON_NAME] (catering service:"
type textarea "x"
type input "2025 GL info on claim from [DATE], claimant [PERSON_NAME] (catering service:"
type textarea "x"
type input "2025 GL info on claim from [DATE], claimant [PERSON_NAME] (catering service: C"
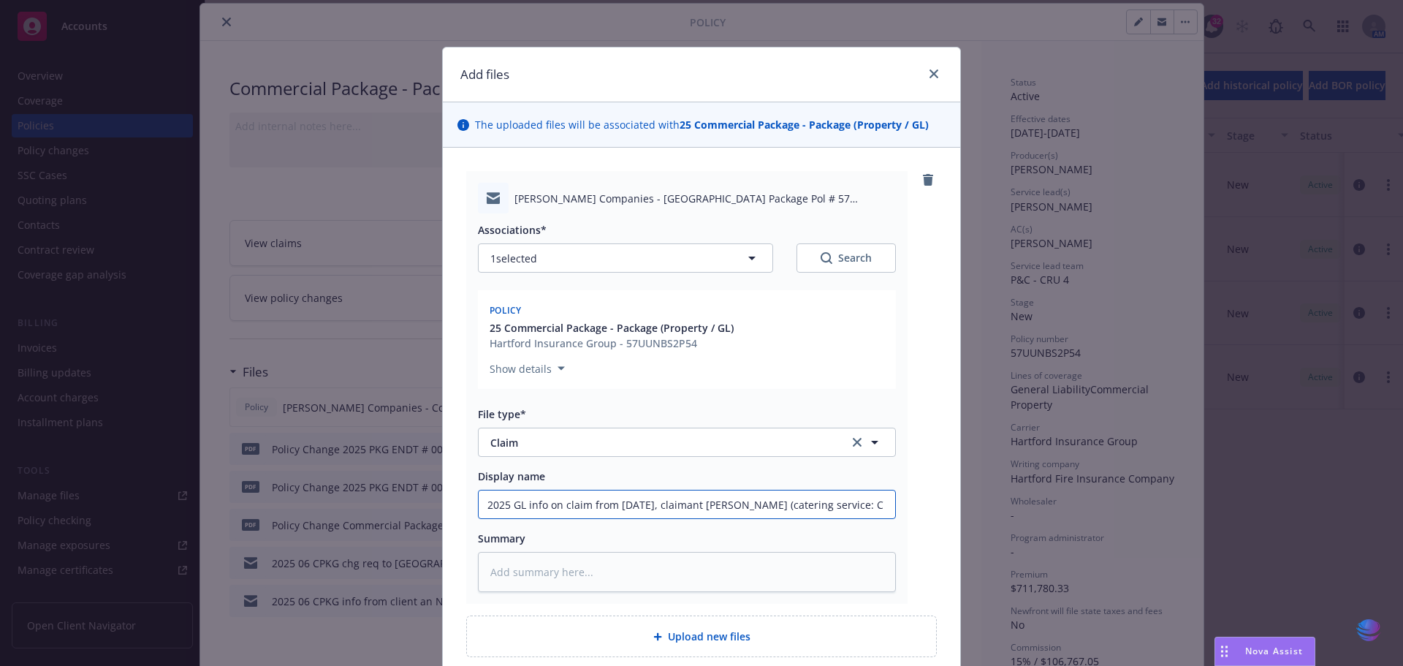
type textarea "x"
type input "2025 GL info on claim from [DATE], claimant [PERSON_NAME] (catering service: Co"
type textarea "x"
type input "2025 GL info on claim from [DATE], claimant [PERSON_NAME] (catering service: Com"
type textarea "x"
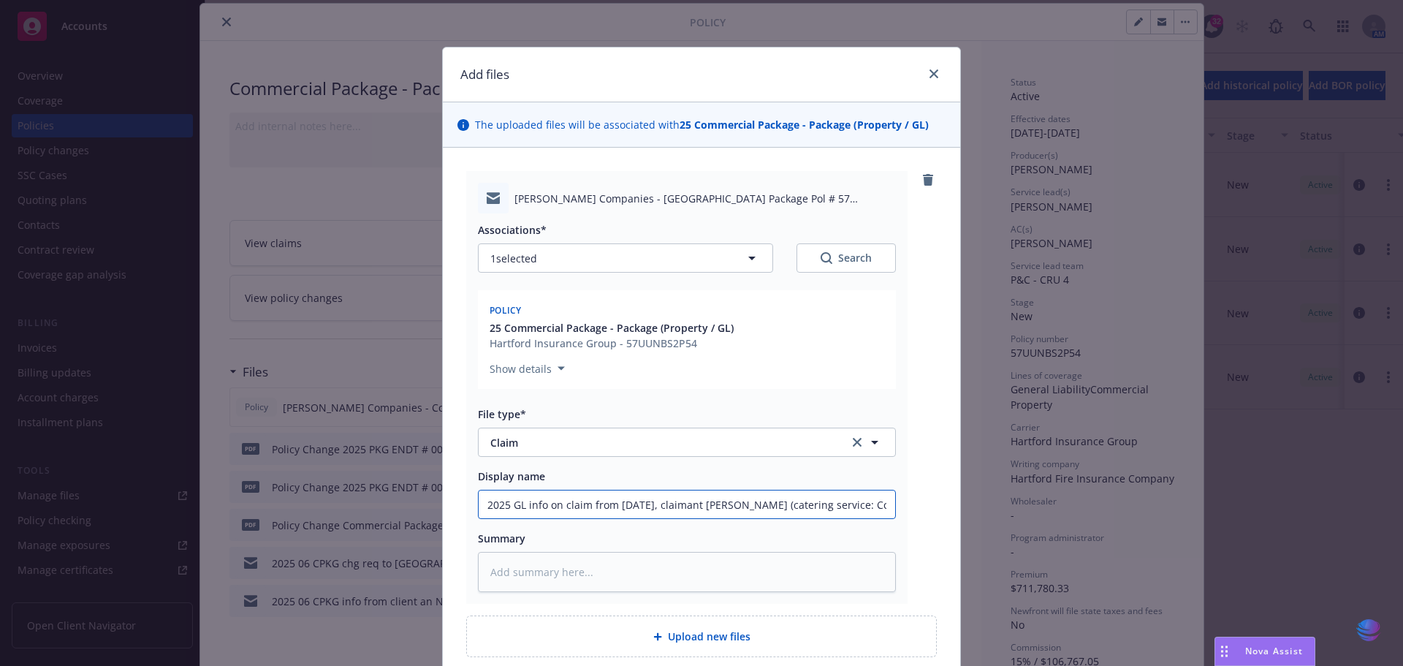
type input "2025 GL info on claim from [DATE], claimant [PERSON_NAME] (catering service: Co…"
type textarea "x"
type input "2025 GL info on claim from [DATE], claimant [PERSON_NAME] (catering service: Co…"
type textarea "x"
type input "2025 GL info on claim from [DATE], claimant [PERSON_NAME] (catering service: Co…"
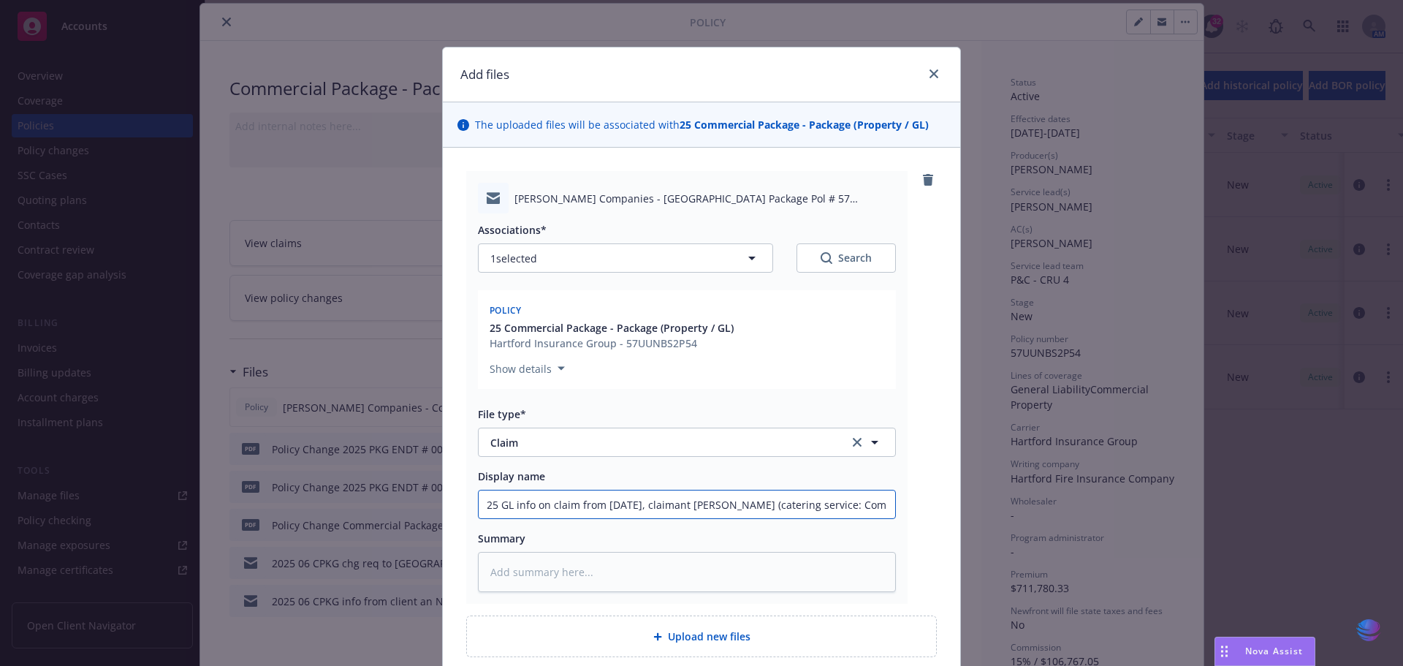
type textarea "x"
type input "2025 GL info on claim from [DATE], claimant [PERSON_NAME] (catering service: Co…"
type textarea "x"
type input "2025 GL info on claim from [DATE], claimant [PERSON_NAME] (catering service: Co…"
type textarea "x"
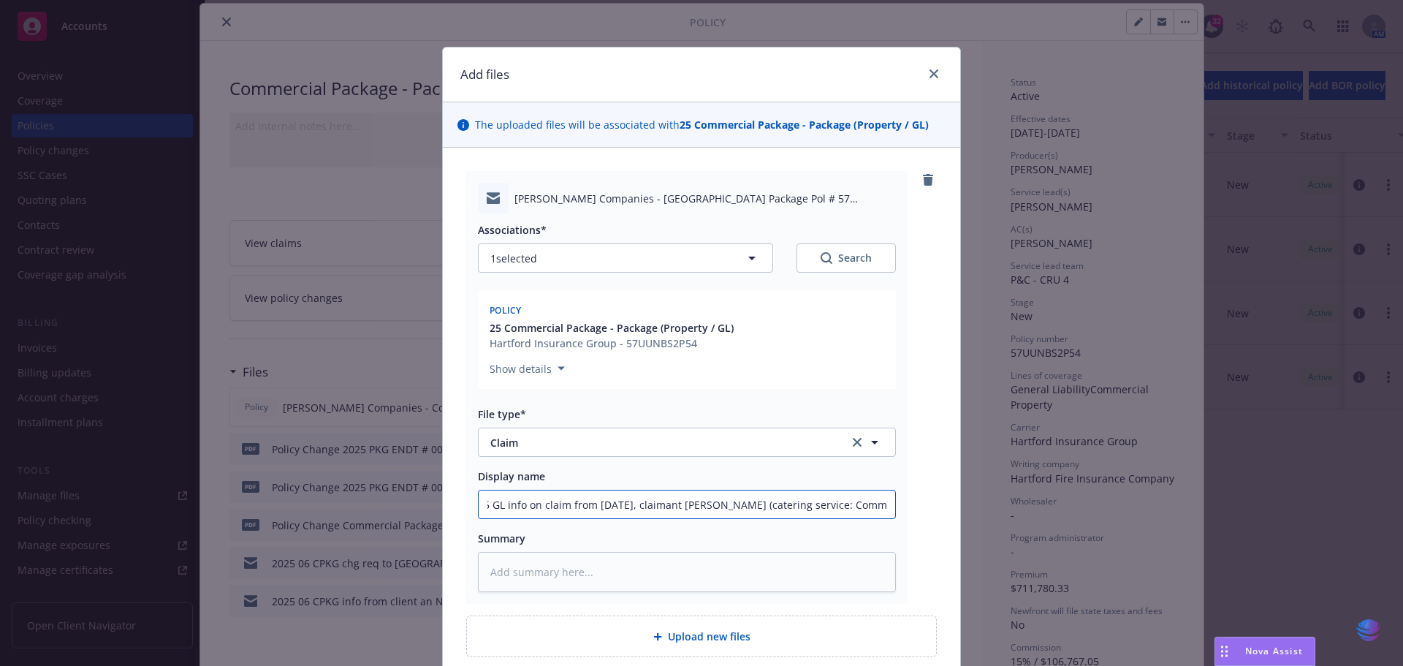
type input "2025 GL info on claim from [DATE], claimant [PERSON_NAME] (catering service: Co…"
type textarea "x"
type input "2025 GL info on claim from [DATE], claimant [PERSON_NAME] (catering service: Co…"
type textarea "x"
type input "2025 GL info on claim from [DATE], claimant [PERSON_NAME] (catering service: Co…"
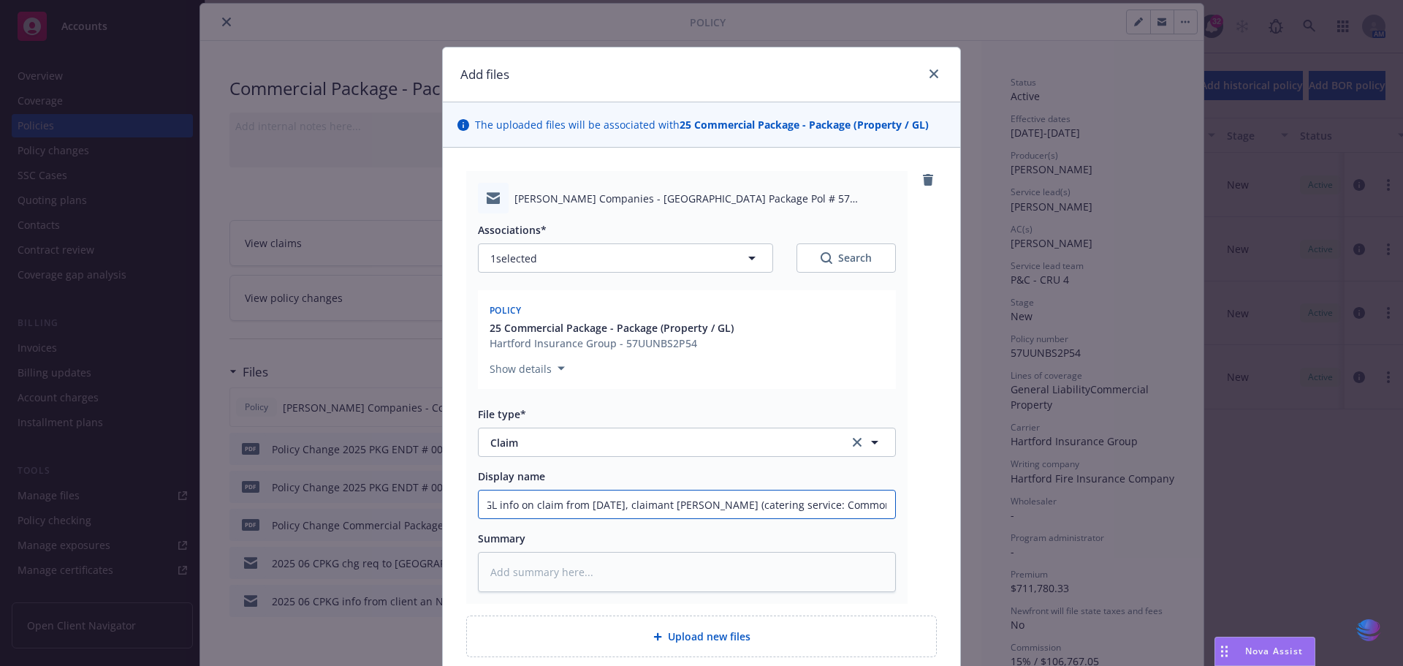
scroll to position [0, 35]
type textarea "x"
drag, startPoint x: 889, startPoint y: 503, endPoint x: 345, endPoint y: 506, distance: 544.5
click at [345, 506] on div "Add files The uploaded files will be associated with 25 Commercial Package - Pa…" at bounding box center [701, 333] width 1403 height 666
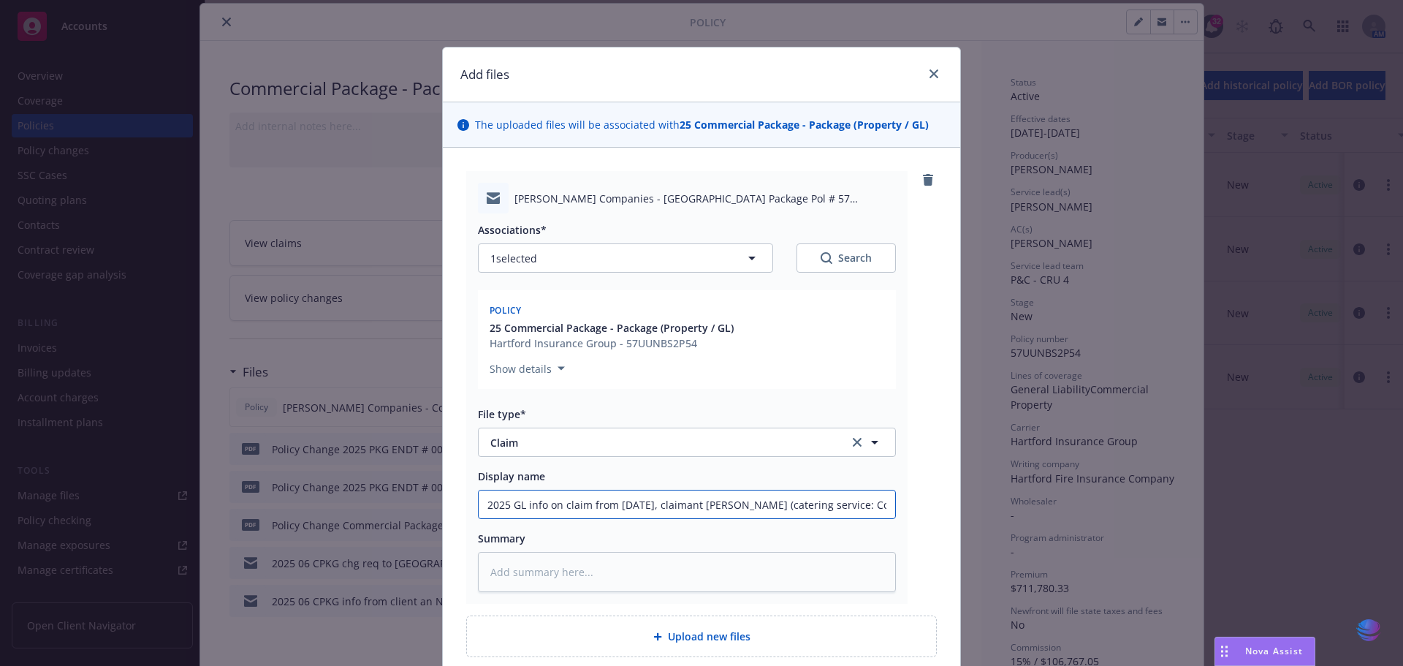
type input "2025 GL info on claim from [DATE], claimant [PERSON_NAME] (catering service: Co…"
click at [506, 566] on textarea at bounding box center [687, 572] width 418 height 40
paste textarea "2025 GL info on claim from [DATE], claimant [PERSON_NAME] (catering service: Co…"
type textarea "x"
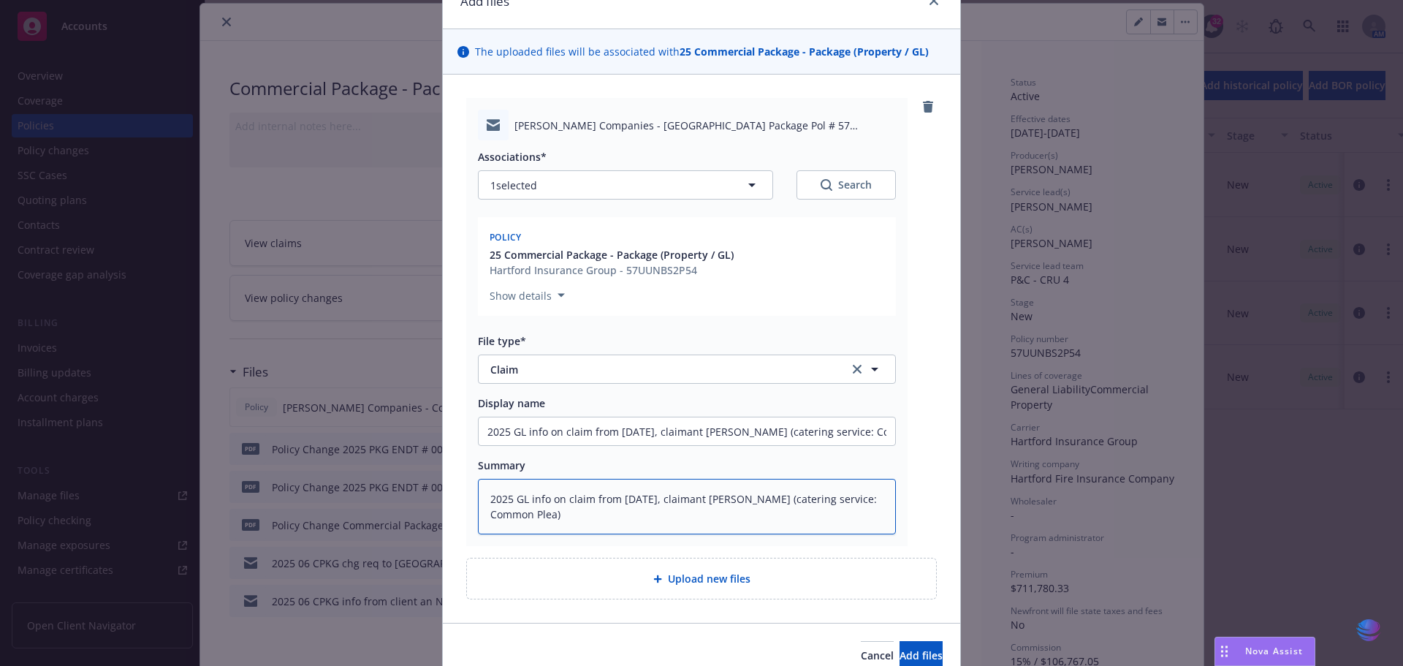
scroll to position [143, 0]
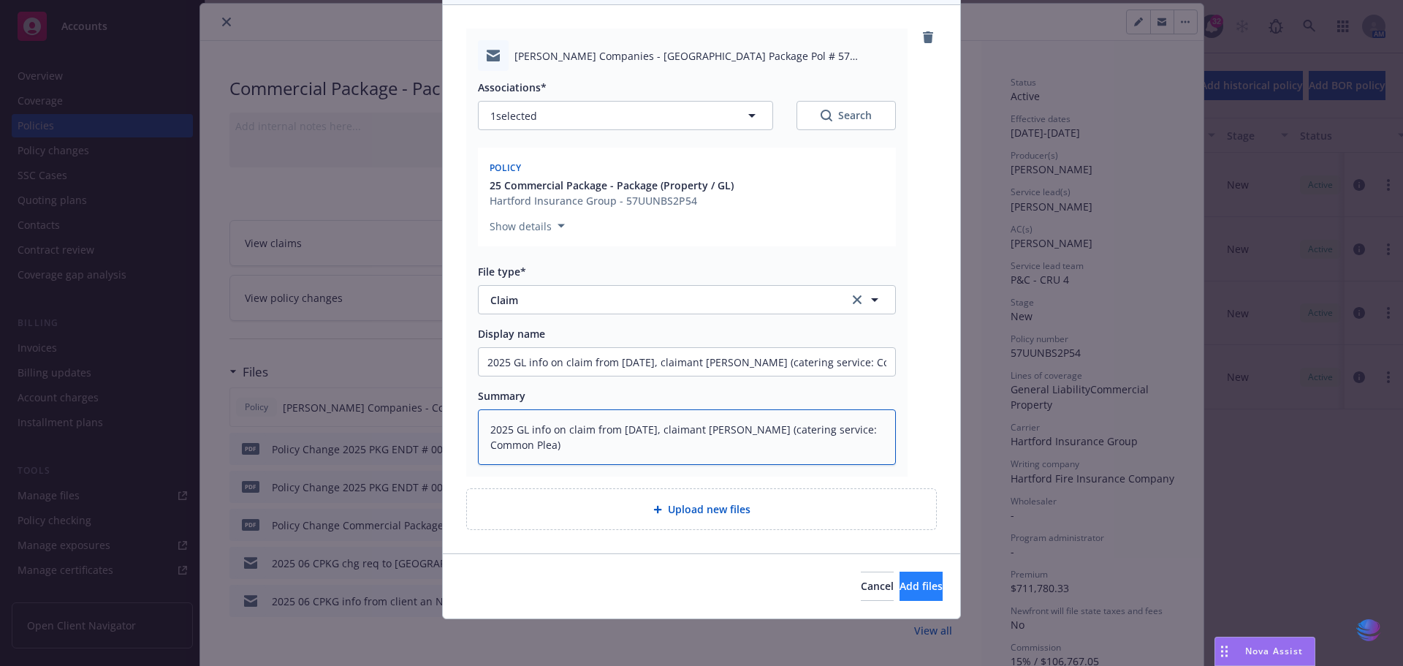
type textarea "2025 GL info on claim from [DATE], claimant [PERSON_NAME] (catering service: Co…"
click at [900, 595] on button "Add files" at bounding box center [921, 585] width 43 height 29
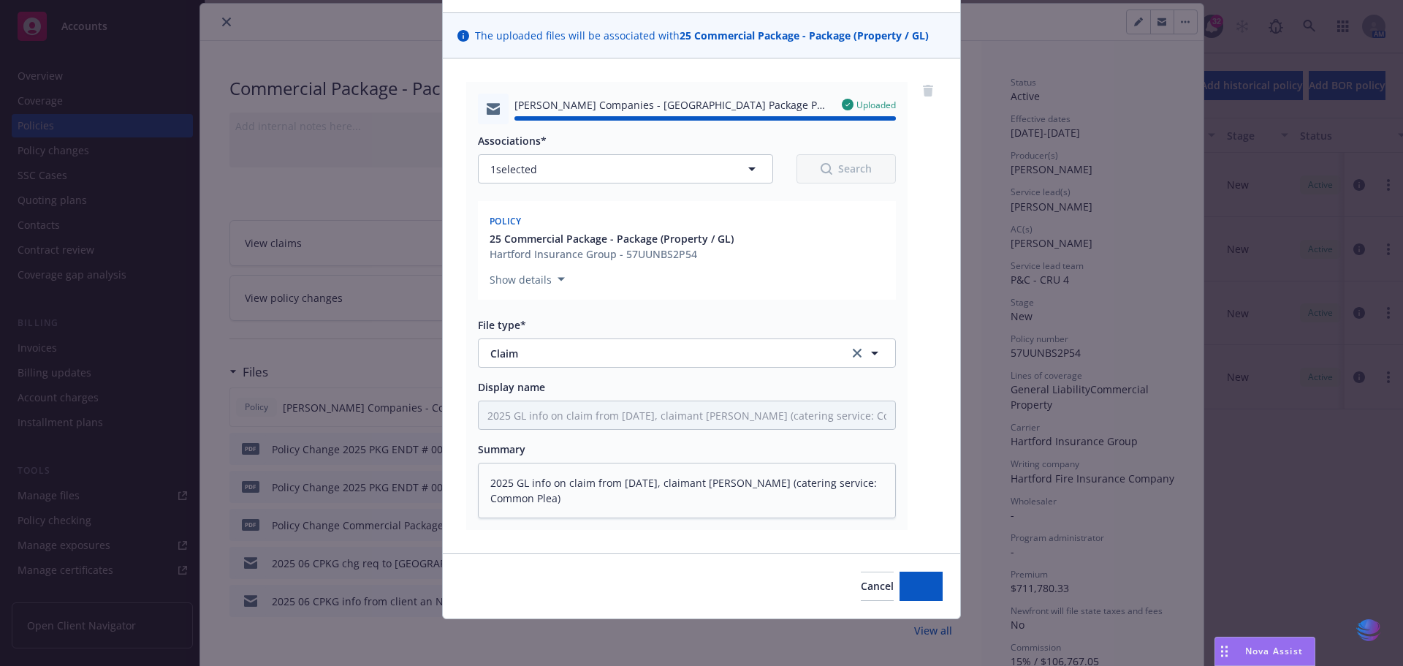
type textarea "x"
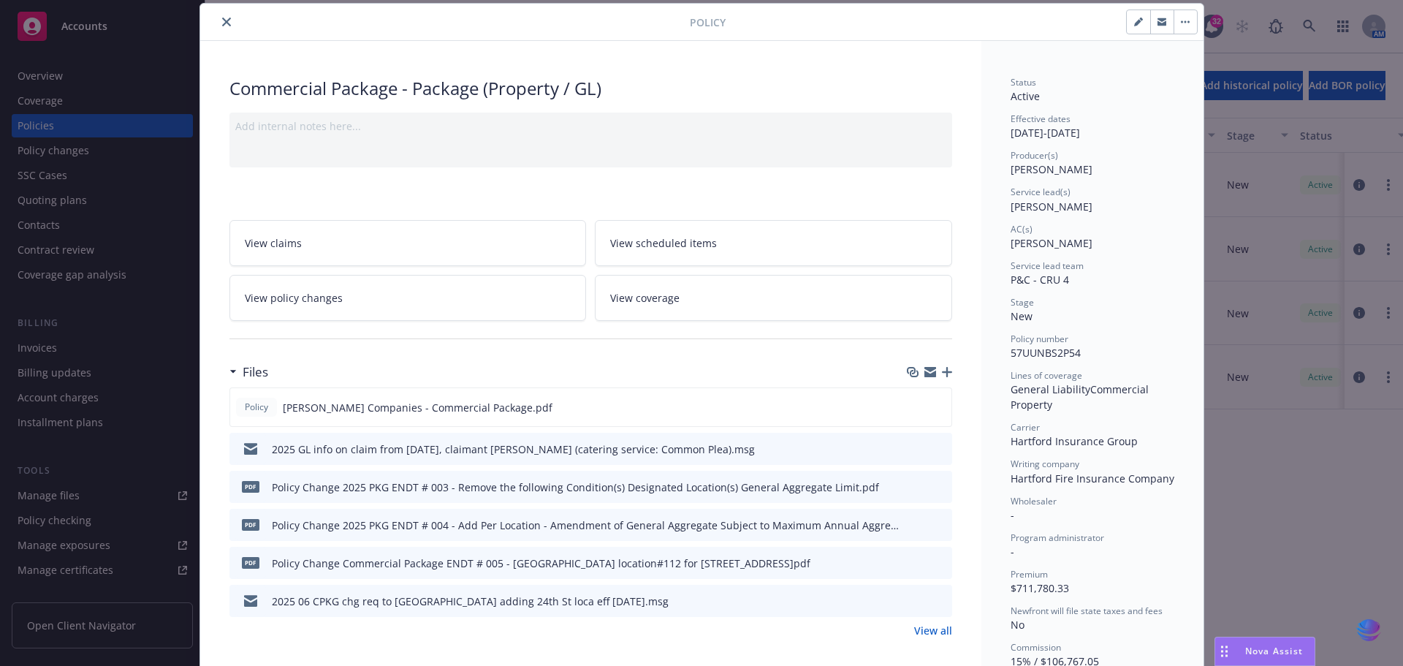
click at [224, 20] on icon "close" at bounding box center [226, 22] width 9 height 9
